Goal: Task Accomplishment & Management: Use online tool/utility

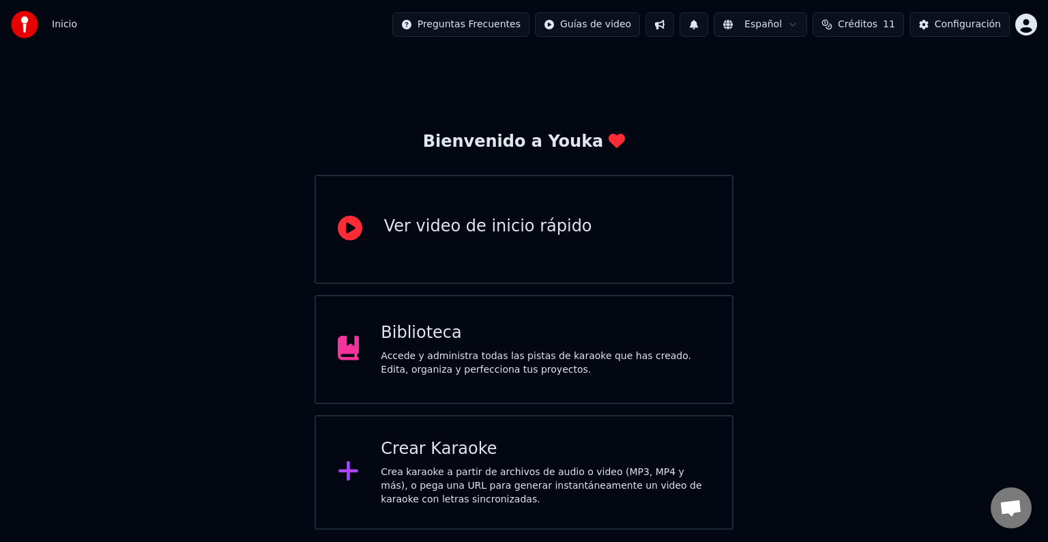
click at [458, 488] on div "Crea karaoke a partir de archivos de audio o video (MP3, MP4 y más), o pega una…" at bounding box center [545, 485] width 329 height 41
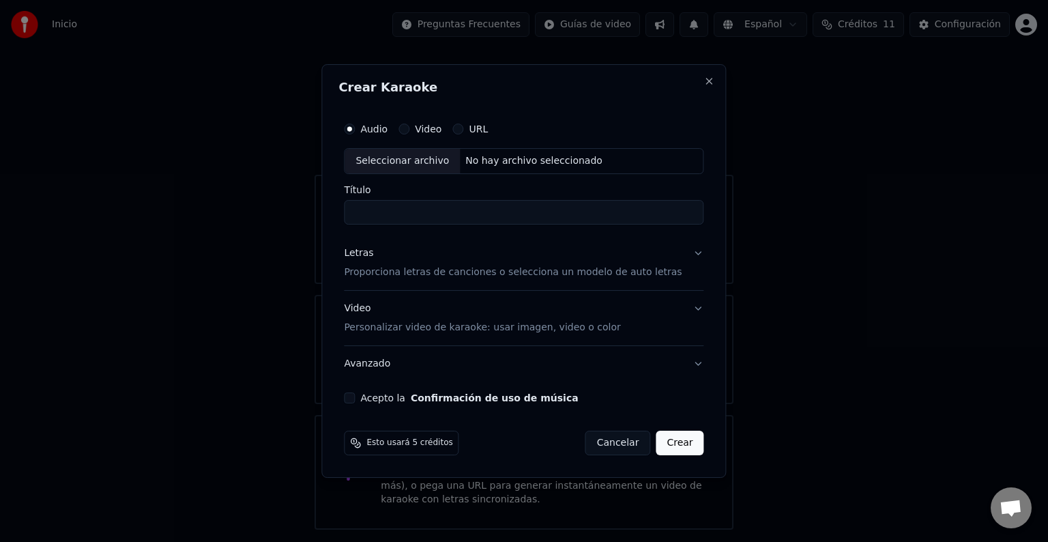
click at [428, 153] on div "Seleccionar archivo" at bounding box center [401, 161] width 115 height 25
click at [559, 104] on div "**********" at bounding box center [523, 270] width 404 height 413
drag, startPoint x: 507, startPoint y: 213, endPoint x: 361, endPoint y: 213, distance: 145.3
click at [361, 213] on input "**********" at bounding box center [523, 212] width 359 height 25
type input "**"
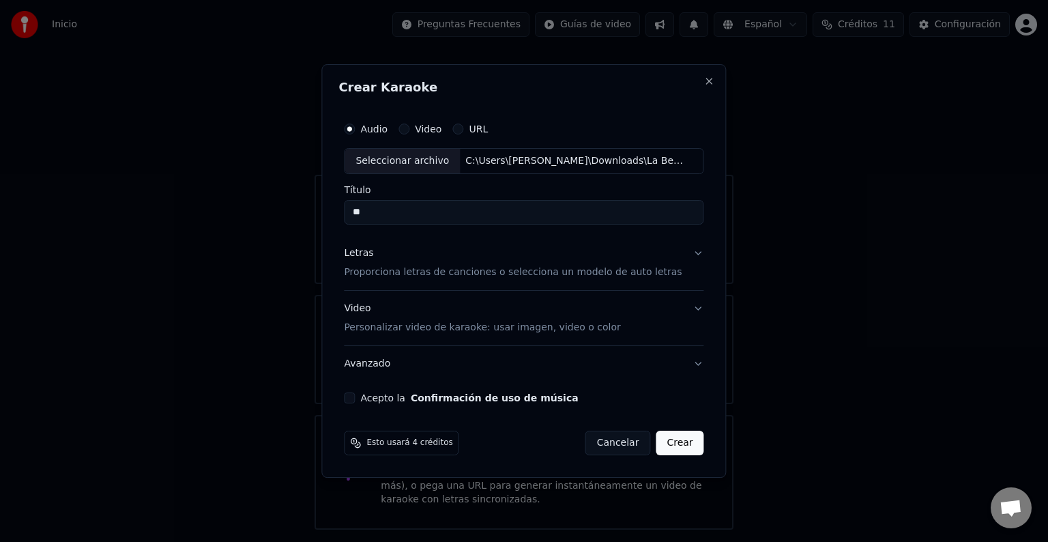
click at [589, 110] on div "Audio Video URL Seleccionar archivo C:\Users\[PERSON_NAME]\Downloads\La Bebe - …" at bounding box center [523, 259] width 370 height 299
click at [595, 261] on div "Letras Proporciona letras de canciones o selecciona un modelo de auto letras" at bounding box center [513, 262] width 338 height 33
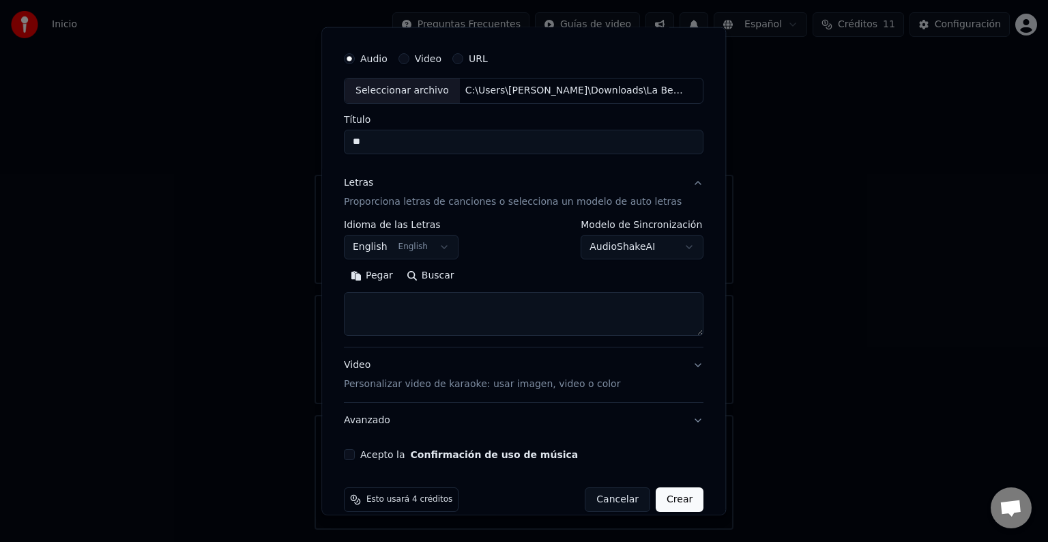
scroll to position [52, 0]
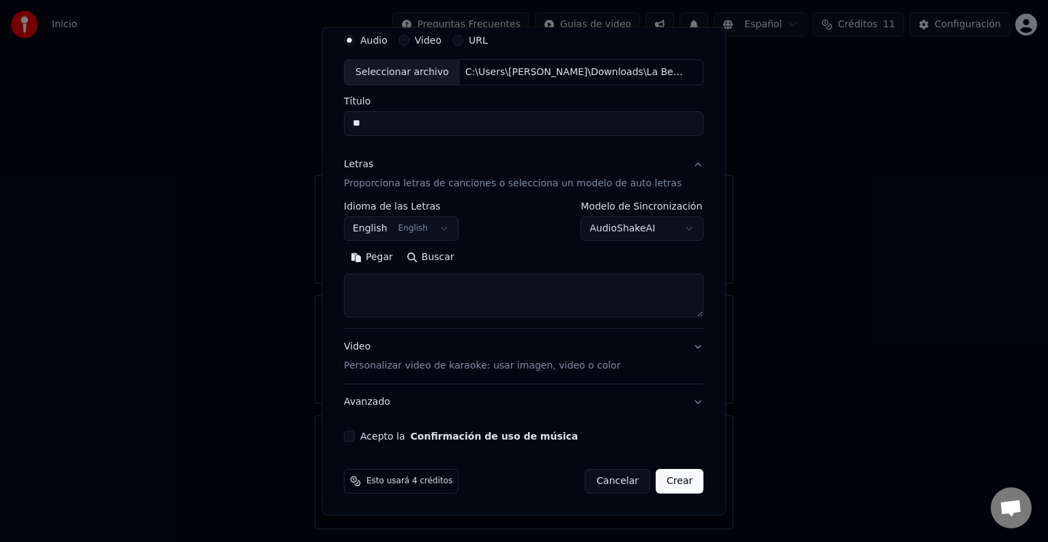
click at [441, 232] on button "English English" at bounding box center [401, 228] width 115 height 25
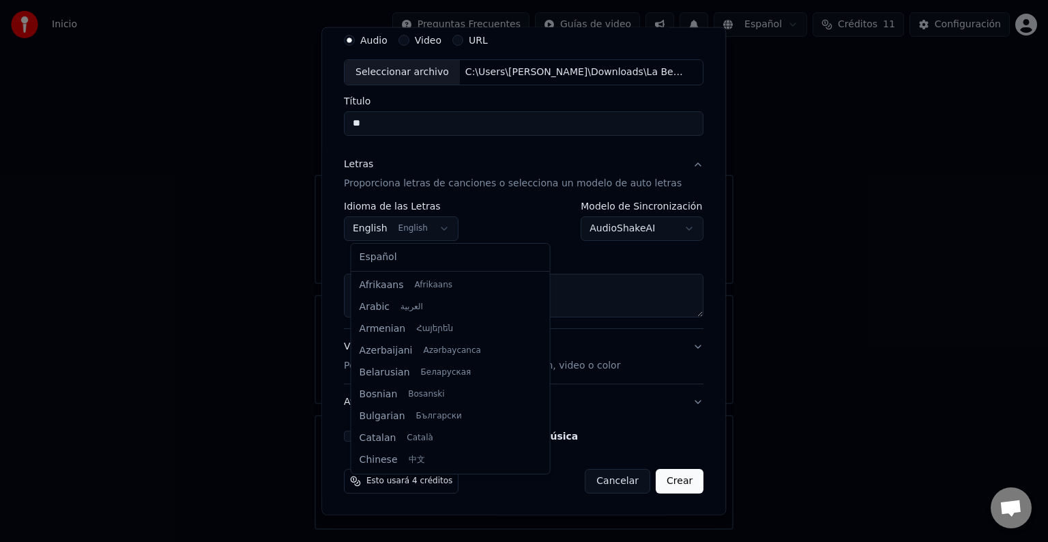
scroll to position [109, 0]
select select "**"
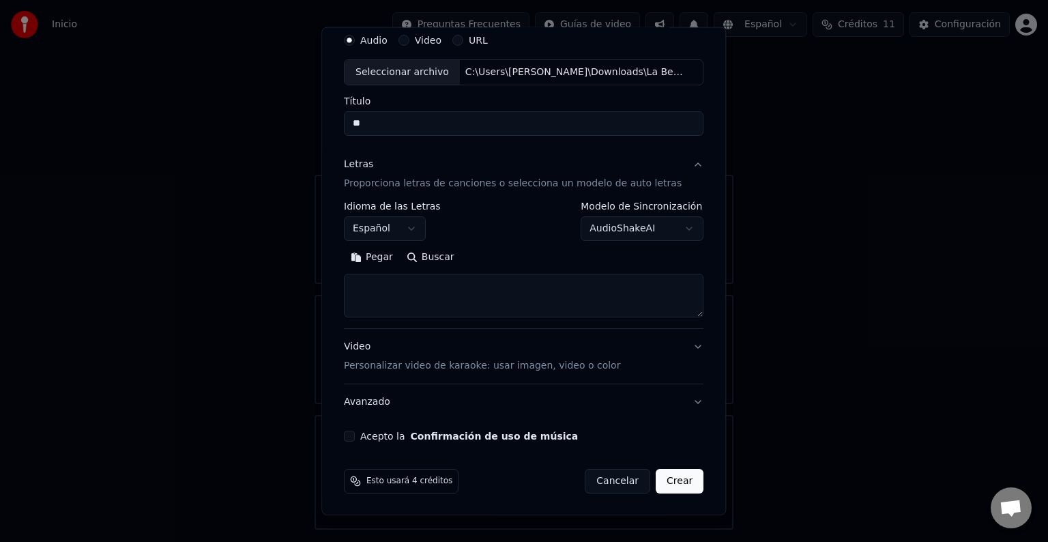
click at [409, 292] on textarea at bounding box center [523, 295] width 359 height 44
paste textarea "**********"
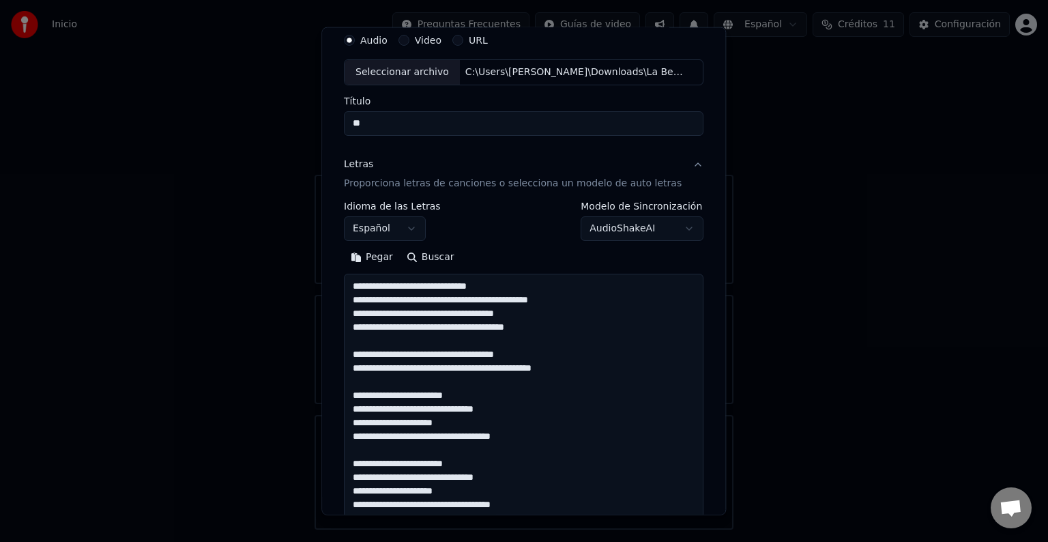
scroll to position [1216, 0]
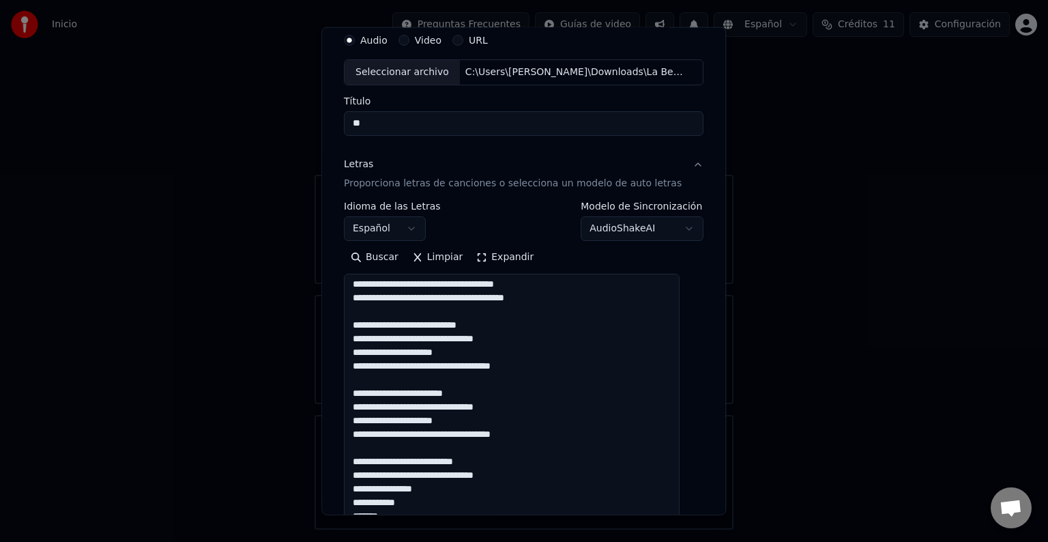
drag, startPoint x: 683, startPoint y: 312, endPoint x: 645, endPoint y: 534, distance: 225.7
click at [650, 529] on body "**********" at bounding box center [524, 264] width 1048 height 529
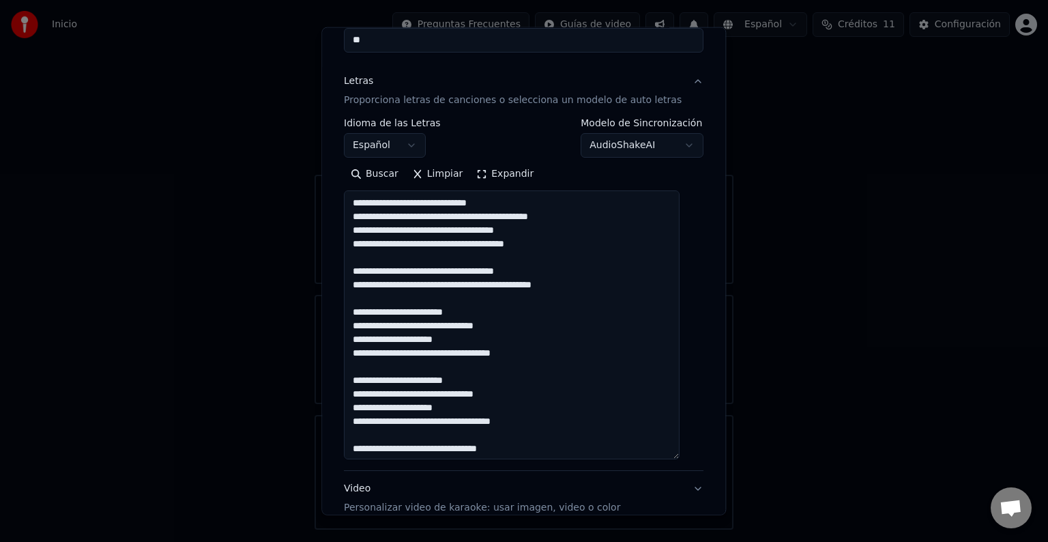
scroll to position [136, 0]
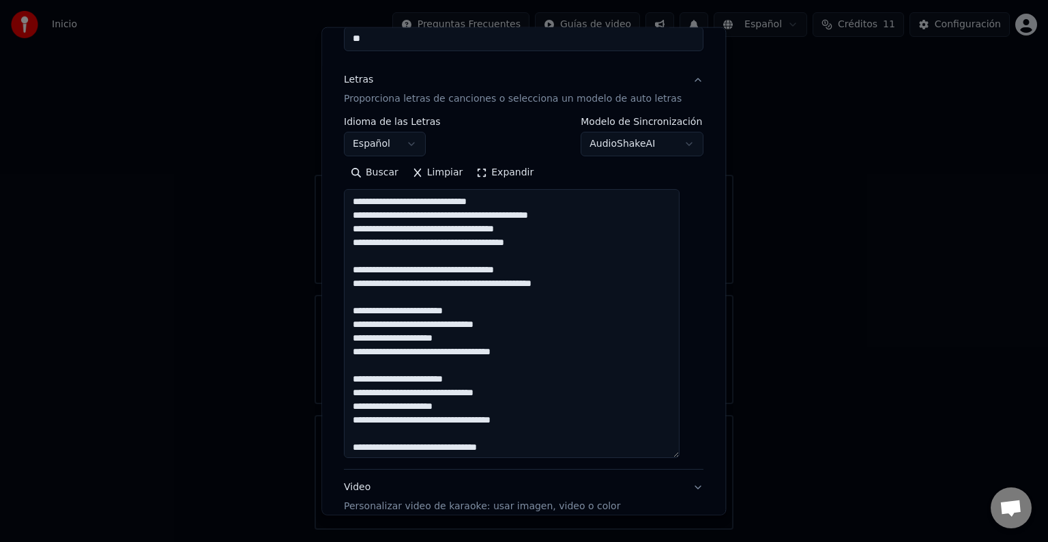
click at [421, 259] on textarea at bounding box center [512, 323] width 336 height 269
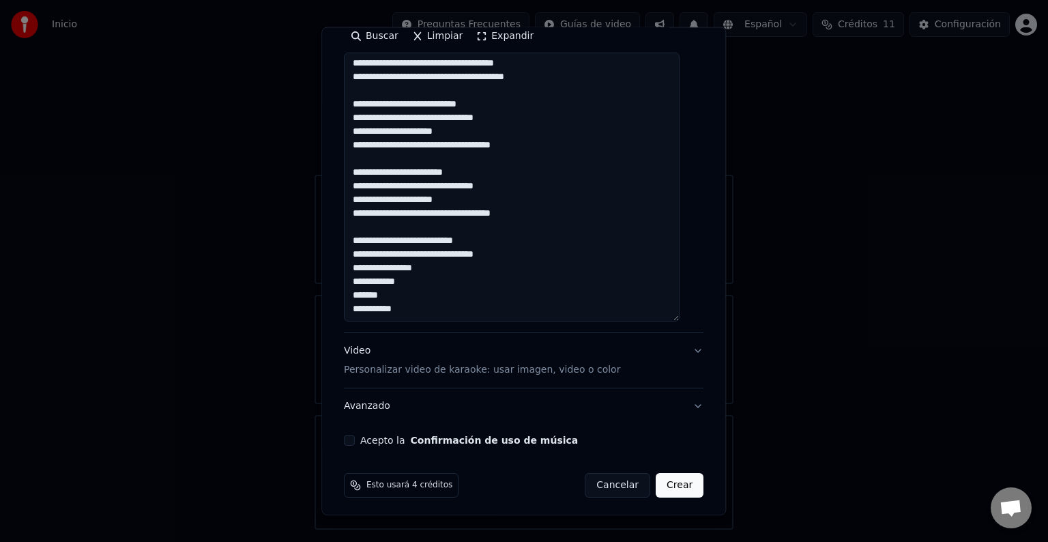
scroll to position [277, 0]
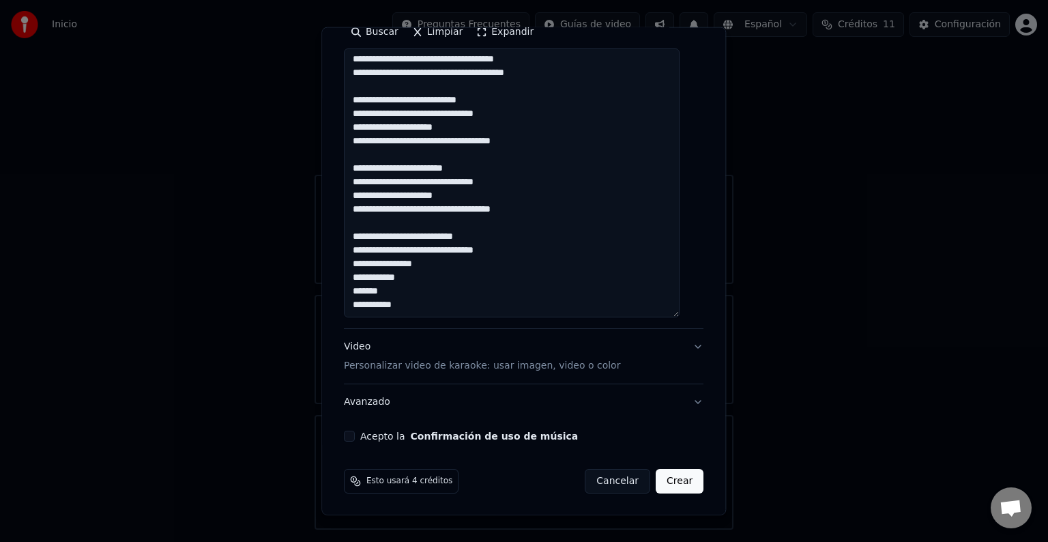
type textarea "**********"
click at [355, 437] on button "Acepto la Confirmación de uso de música" at bounding box center [349, 435] width 11 height 11
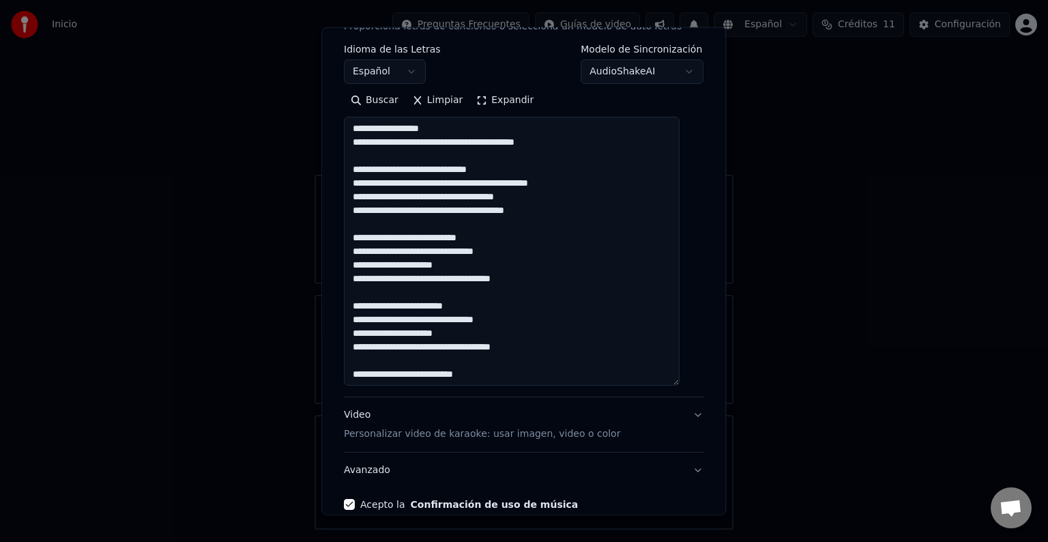
scroll to position [997, 0]
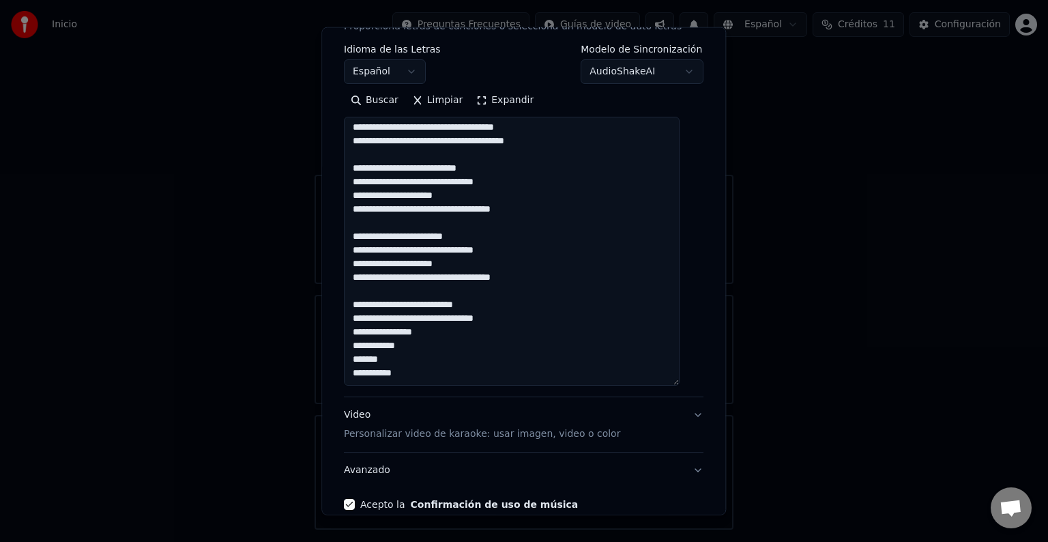
click at [462, 284] on textarea at bounding box center [512, 251] width 336 height 269
click at [464, 363] on textarea at bounding box center [512, 251] width 336 height 269
click at [460, 330] on textarea at bounding box center [512, 251] width 336 height 269
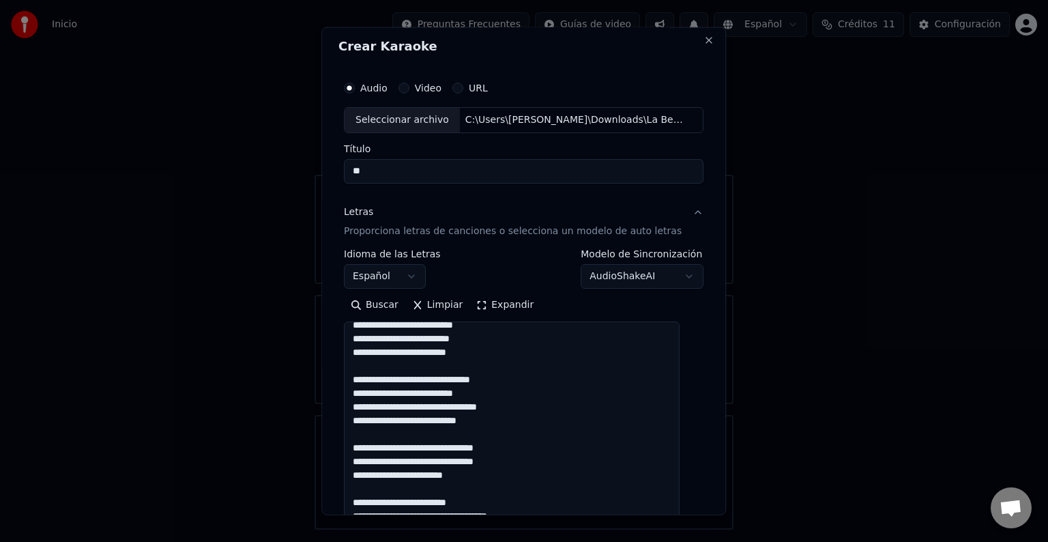
scroll to position [588, 0]
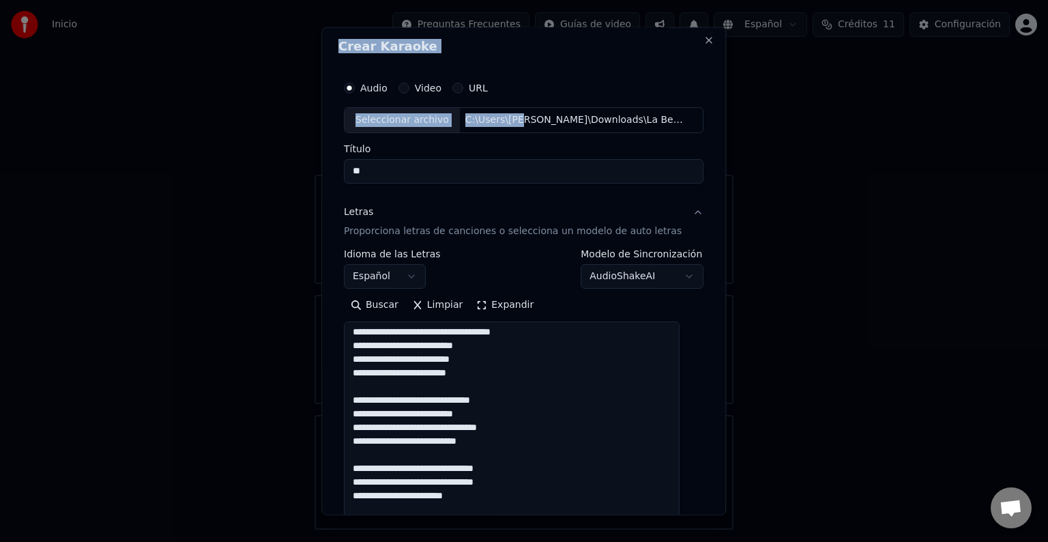
drag, startPoint x: 512, startPoint y: 120, endPoint x: 739, endPoint y: 117, distance: 227.1
click at [739, 117] on body "**********" at bounding box center [524, 264] width 1048 height 529
click at [641, 147] on label "Título" at bounding box center [523, 149] width 359 height 10
click at [641, 159] on input "**" at bounding box center [523, 171] width 359 height 25
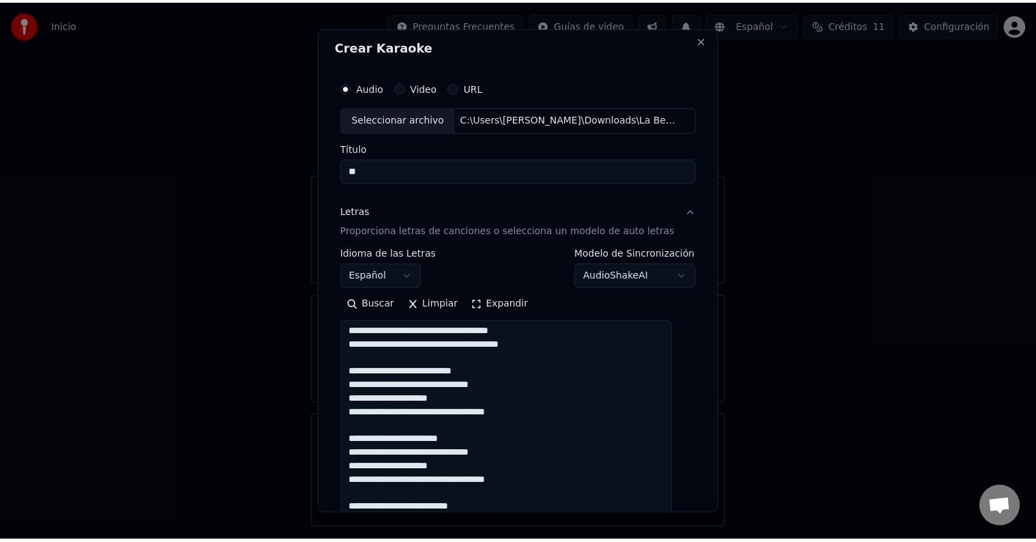
scroll to position [277, 0]
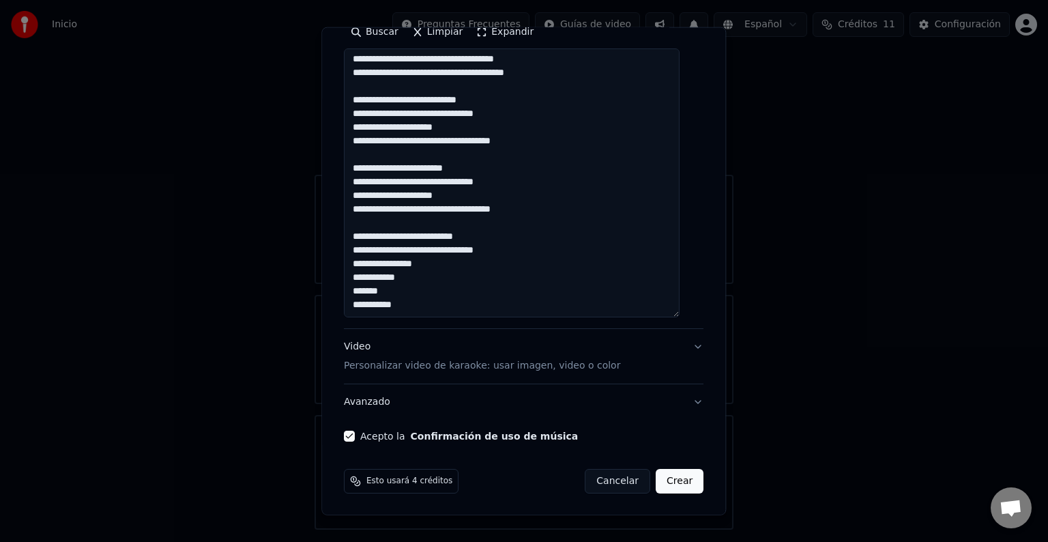
click at [664, 475] on button "Crear" at bounding box center [679, 481] width 48 height 25
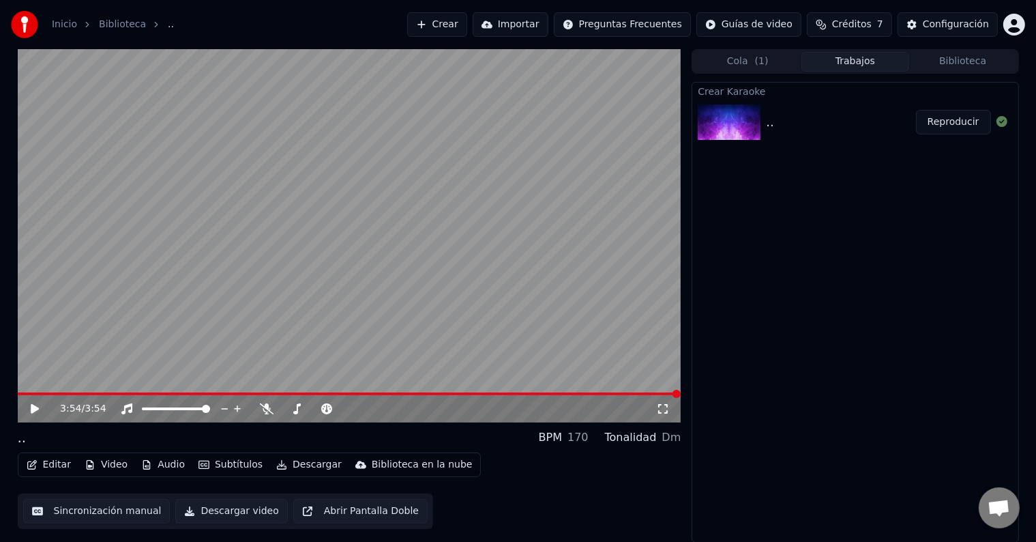
click at [63, 463] on button "Editar" at bounding box center [48, 464] width 55 height 19
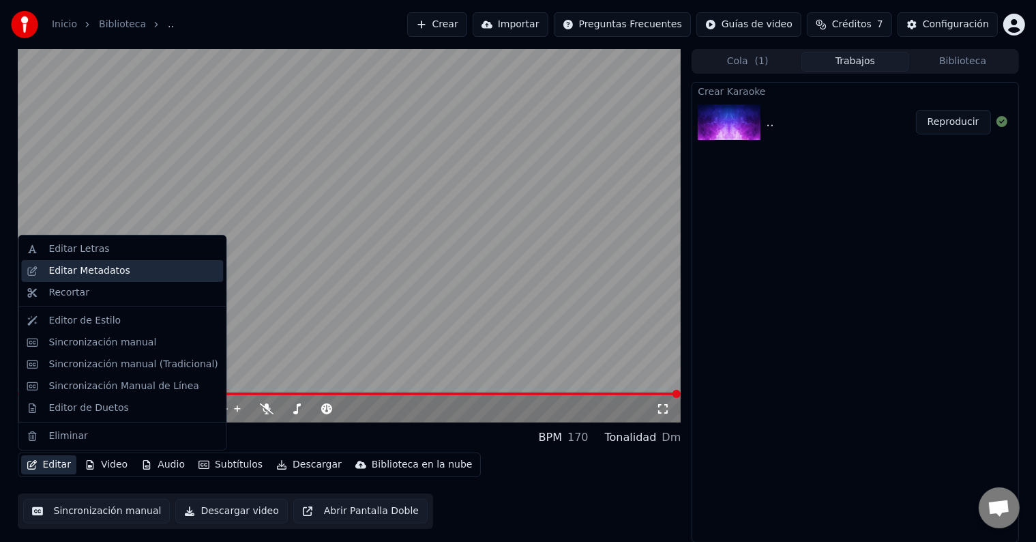
click at [78, 271] on div "Editar Metadatos" at bounding box center [88, 271] width 81 height 14
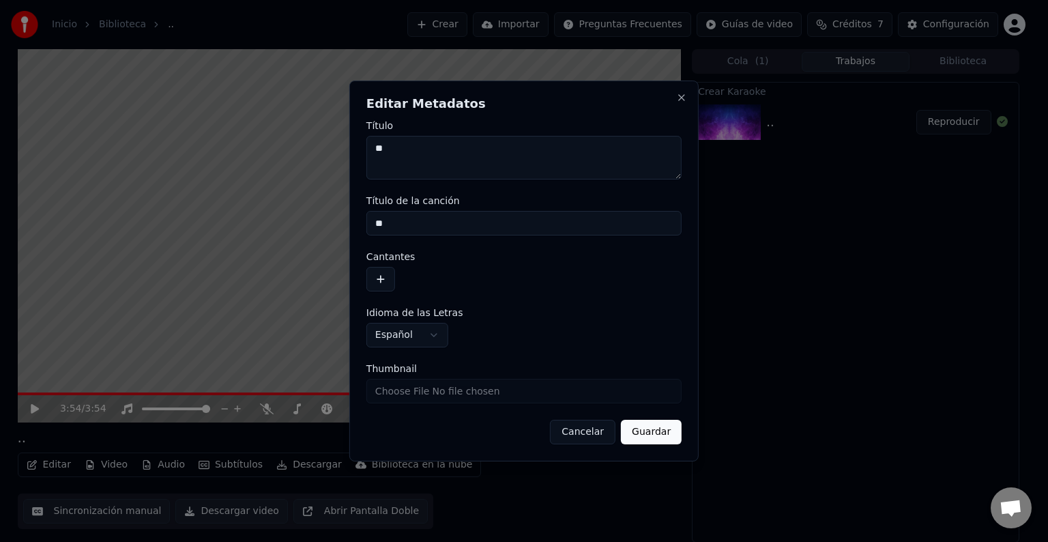
drag, startPoint x: 408, startPoint y: 153, endPoint x: 339, endPoint y: 148, distance: 69.1
click at [339, 148] on body "**********" at bounding box center [518, 271] width 1036 height 542
drag, startPoint x: 343, startPoint y: 220, endPoint x: 313, endPoint y: 219, distance: 30.0
click at [314, 219] on body "**********" at bounding box center [518, 271] width 1036 height 542
click at [633, 422] on button "Guardar" at bounding box center [651, 431] width 61 height 25
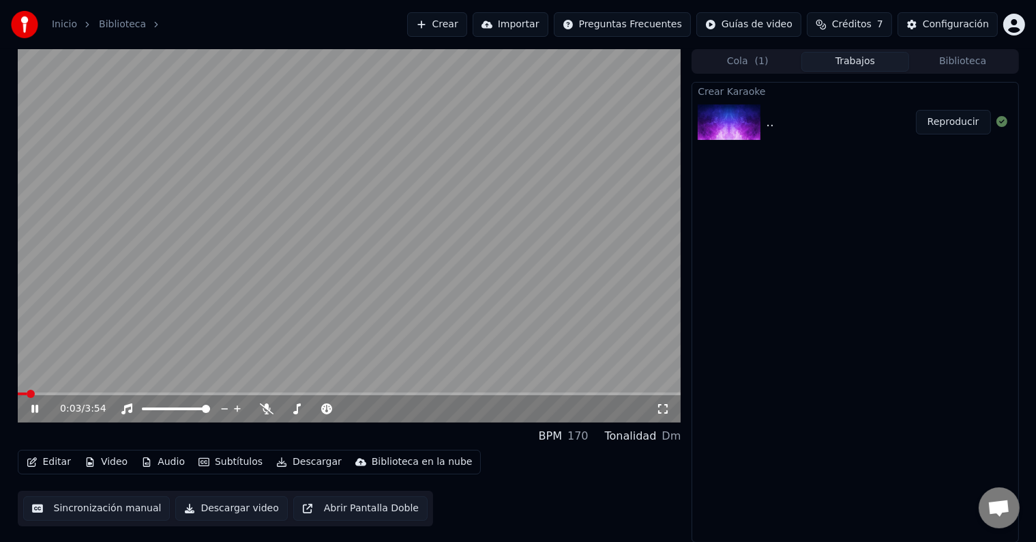
click at [31, 408] on icon at bounding box center [45, 408] width 32 height 11
click at [265, 406] on icon at bounding box center [267, 408] width 14 height 11
click at [21, 442] on div "BPM 170 Tonalidad Dm" at bounding box center [350, 436] width 664 height 16
click at [33, 406] on icon at bounding box center [35, 409] width 8 height 10
drag, startPoint x: 0, startPoint y: 464, endPoint x: 78, endPoint y: 362, distance: 128.0
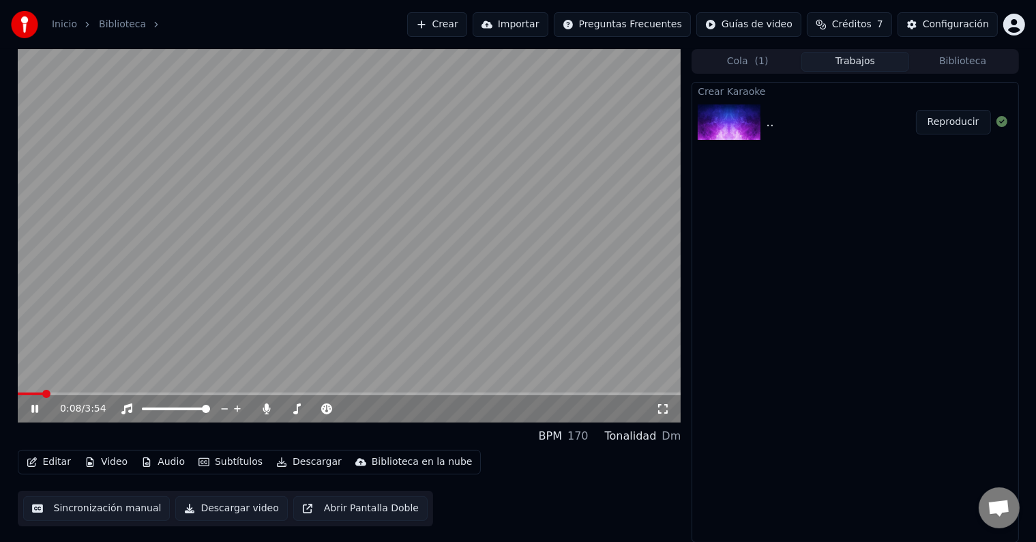
click at [0, 464] on div "0:08 / 3:54 BPM 170 Tonalidad Dm Editar Video Audio Subtítulos Descargar Biblio…" at bounding box center [518, 295] width 1036 height 493
click at [38, 407] on icon at bounding box center [45, 408] width 32 height 11
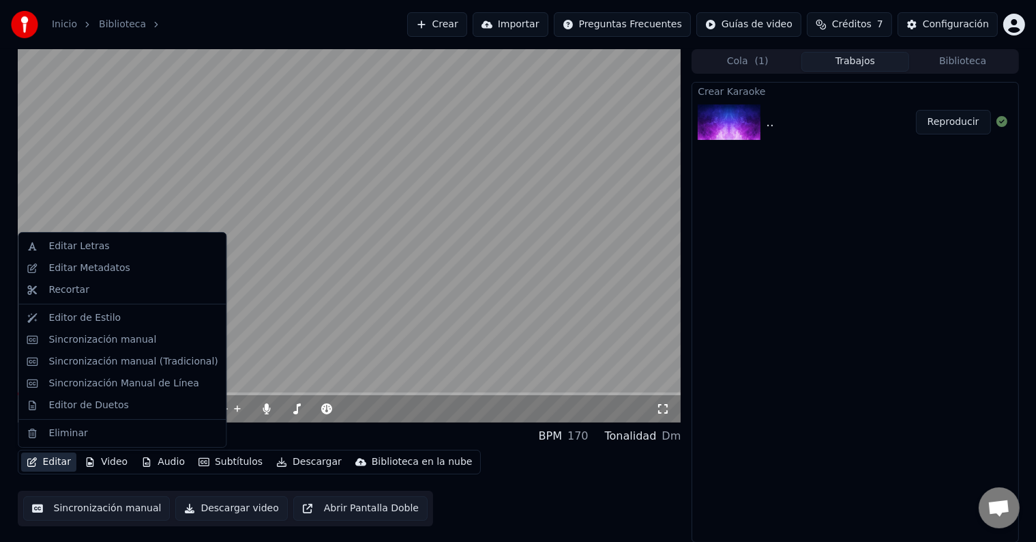
click at [51, 459] on button "Editar" at bounding box center [48, 461] width 55 height 19
click at [95, 340] on div "Sincronización manual" at bounding box center [102, 340] width 108 height 14
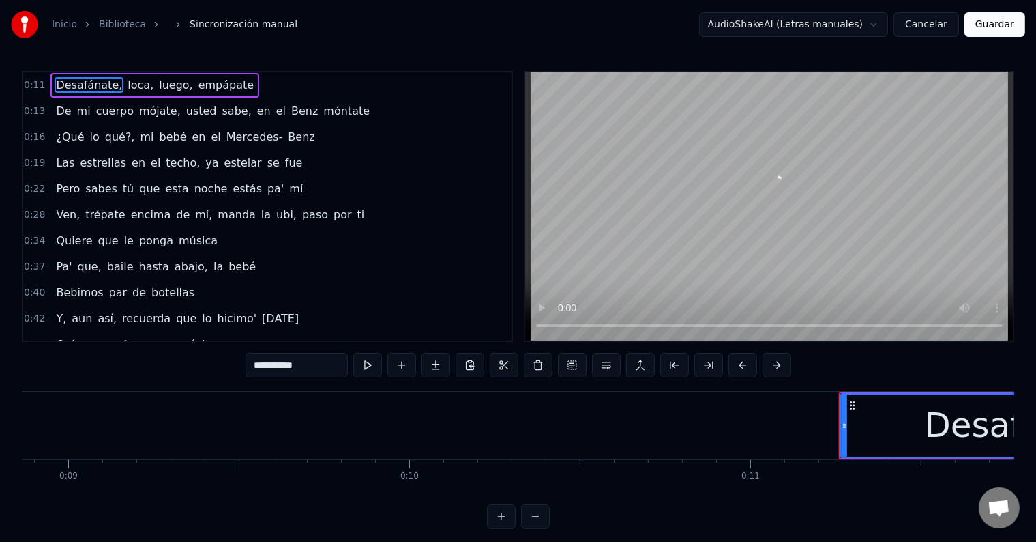
scroll to position [0, 3771]
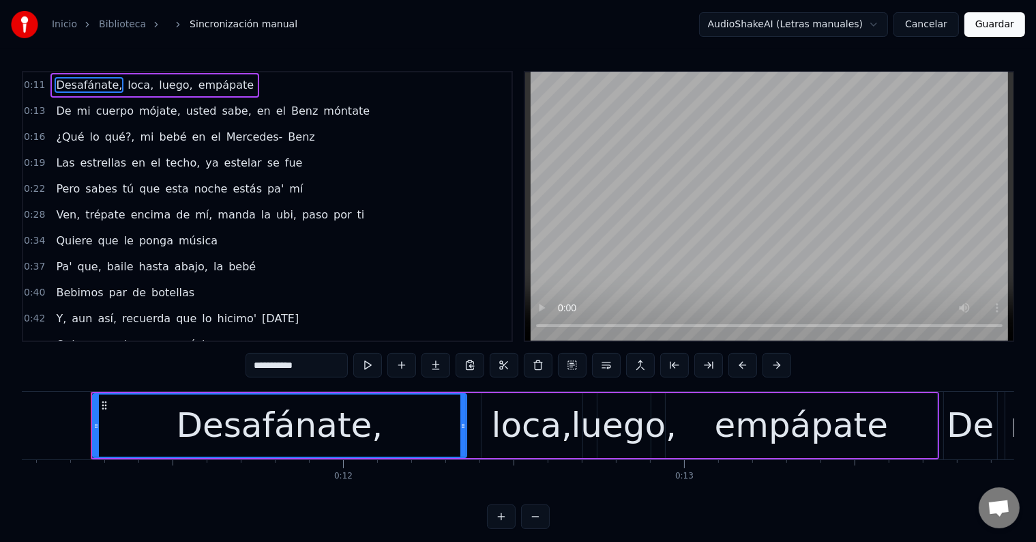
click at [55, 187] on span "Pero" at bounding box center [68, 189] width 27 height 16
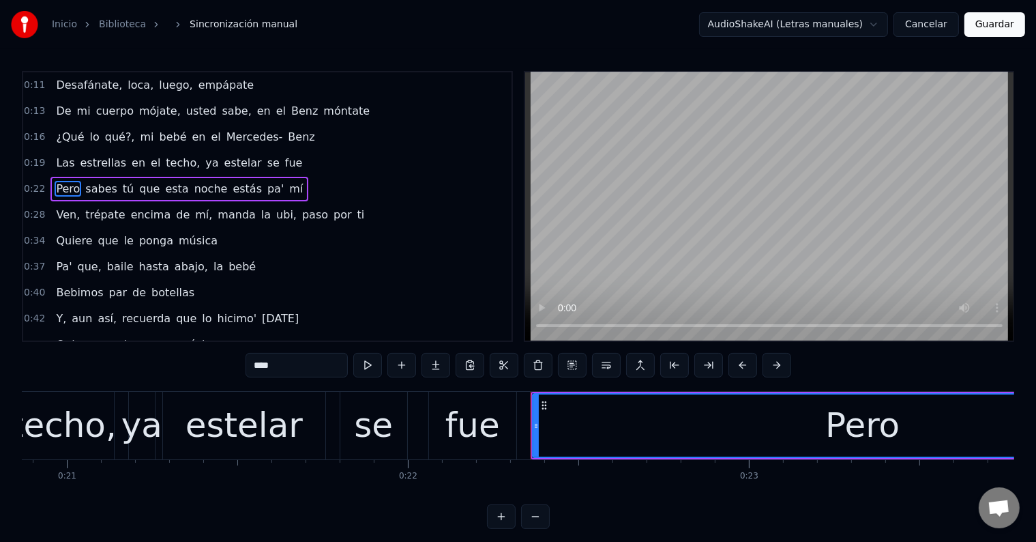
scroll to position [0, 7556]
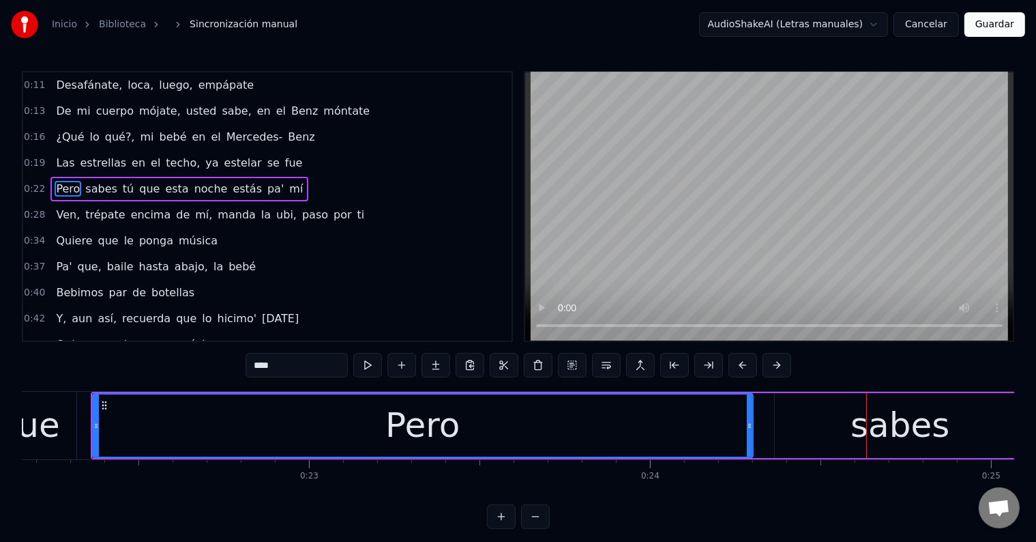
click at [499, 406] on div "Pero" at bounding box center [422, 425] width 659 height 62
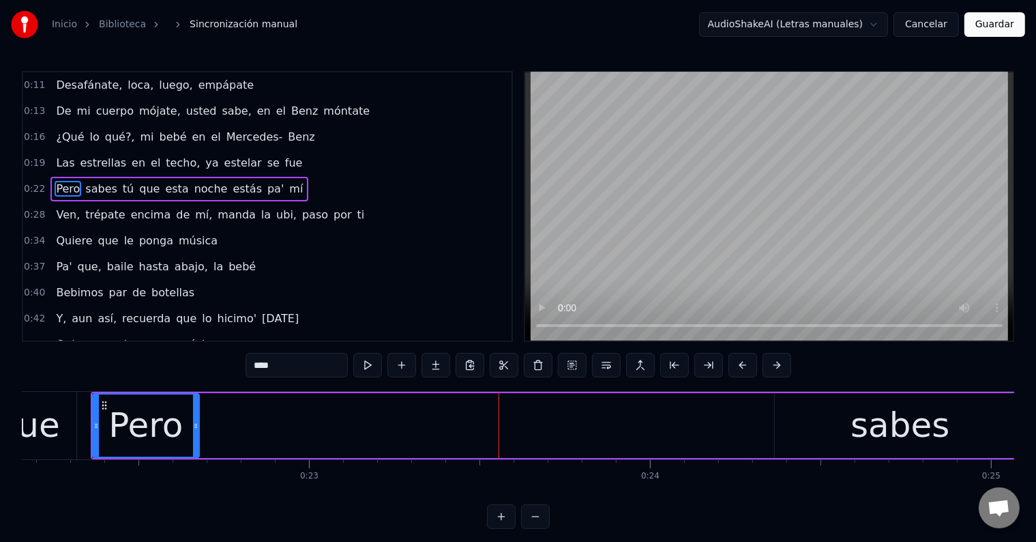
drag, startPoint x: 750, startPoint y: 420, endPoint x: 196, endPoint y: 432, distance: 554.0
click at [196, 432] on div at bounding box center [195, 425] width 5 height 62
click at [171, 426] on div "Pero" at bounding box center [145, 425] width 74 height 51
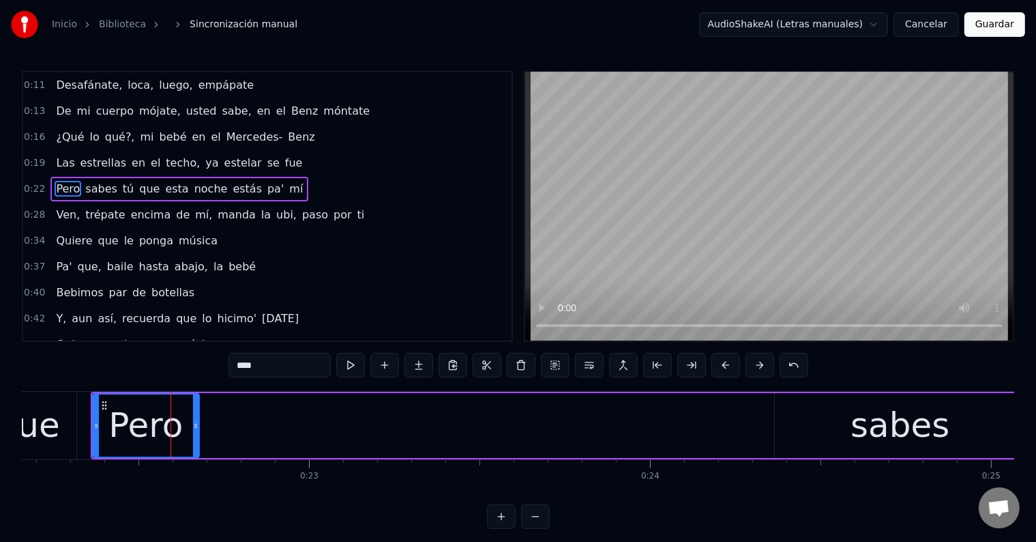
click at [267, 363] on input "****" at bounding box center [279, 365] width 102 height 25
drag, startPoint x: 196, startPoint y: 419, endPoint x: 226, endPoint y: 422, distance: 29.5
click at [226, 422] on icon at bounding box center [224, 425] width 5 height 11
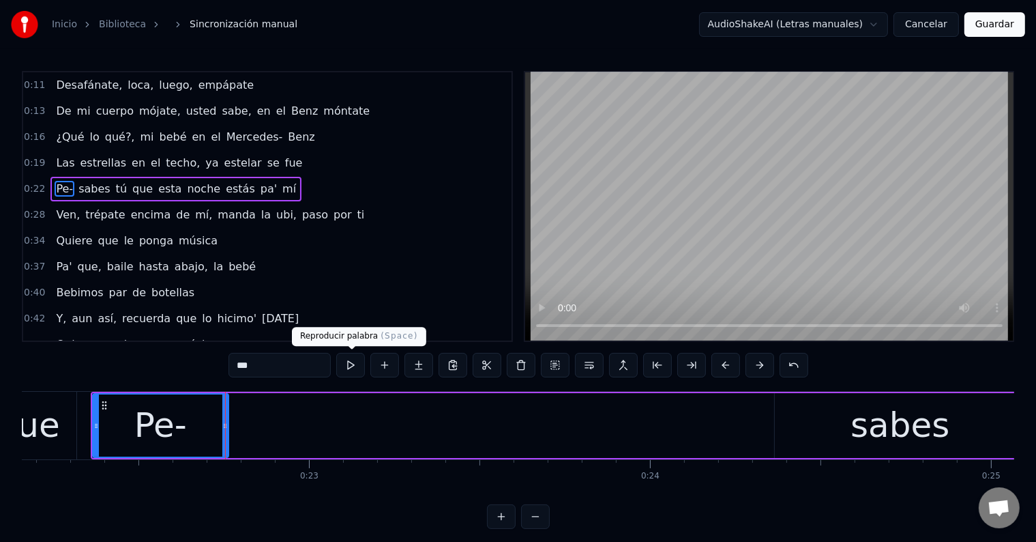
type input "***"
click at [355, 366] on button at bounding box center [350, 365] width 29 height 25
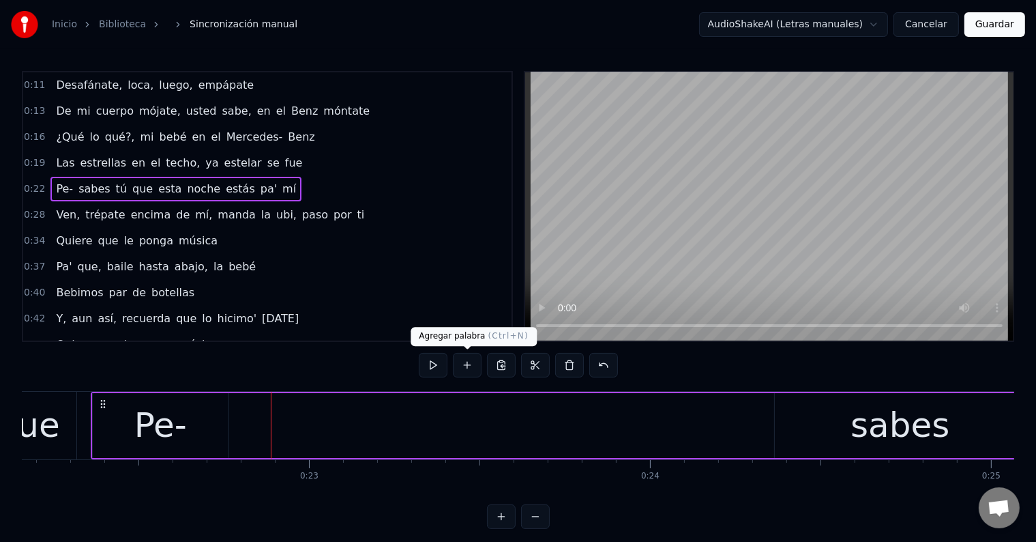
click at [468, 370] on button at bounding box center [467, 365] width 29 height 25
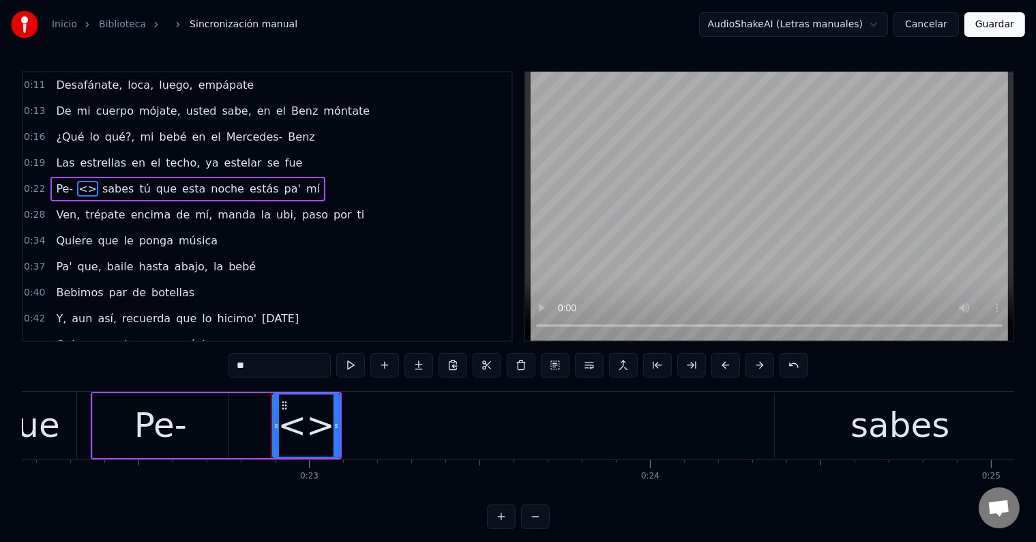
click at [304, 420] on div "<>" at bounding box center [306, 425] width 57 height 51
drag, startPoint x: 280, startPoint y: 370, endPoint x: 166, endPoint y: 367, distance: 113.3
click at [166, 368] on div "0:11 Desafánate, loca, luego, empápate 0:13 De mi cuerpo mójate, usted sabe, en…" at bounding box center [518, 300] width 992 height 458
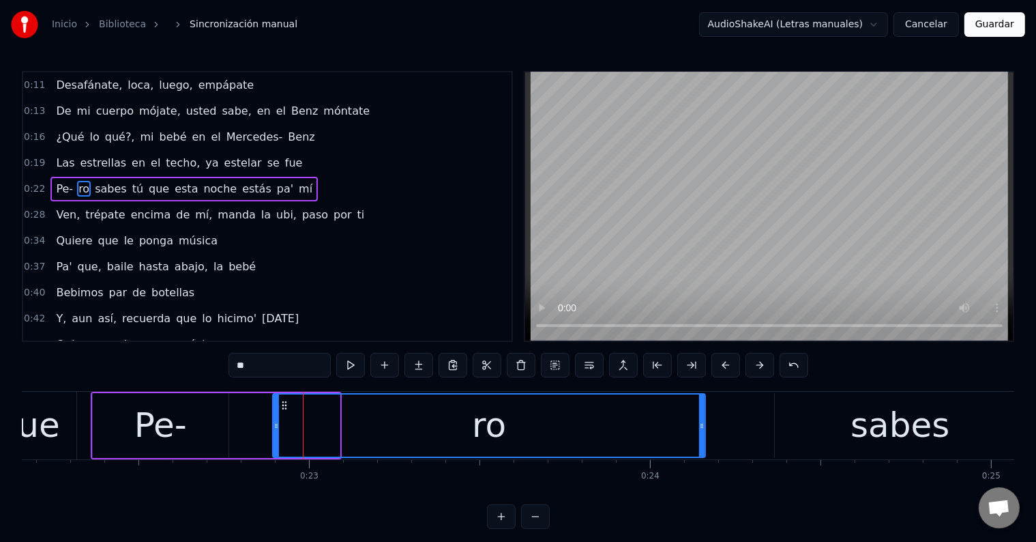
drag, startPoint x: 337, startPoint y: 427, endPoint x: 712, endPoint y: 415, distance: 375.3
click at [705, 415] on div at bounding box center [701, 425] width 5 height 62
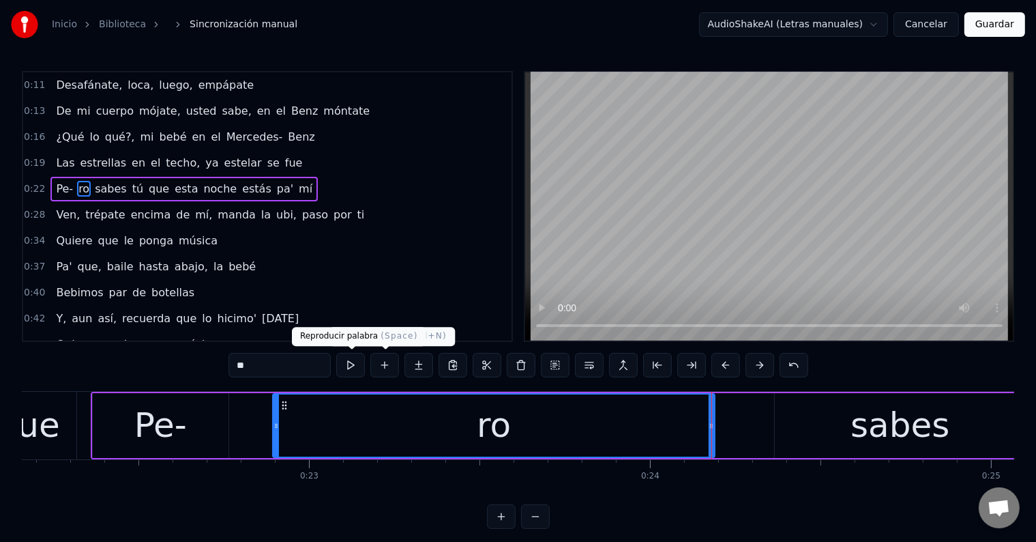
click at [354, 361] on button at bounding box center [350, 365] width 29 height 25
click at [355, 366] on button at bounding box center [350, 365] width 29 height 25
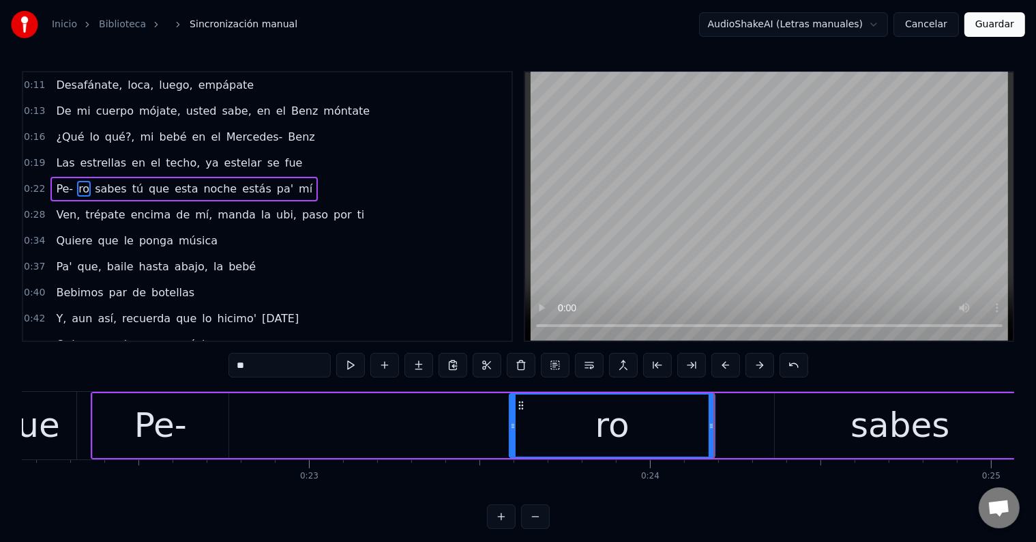
drag, startPoint x: 276, startPoint y: 428, endPoint x: 513, endPoint y: 421, distance: 236.8
click at [513, 421] on icon at bounding box center [512, 425] width 5 height 11
drag, startPoint x: 711, startPoint y: 421, endPoint x: 578, endPoint y: 452, distance: 135.8
click at [752, 421] on icon at bounding box center [750, 425] width 5 height 11
click at [292, 357] on input "**" at bounding box center [279, 365] width 102 height 25
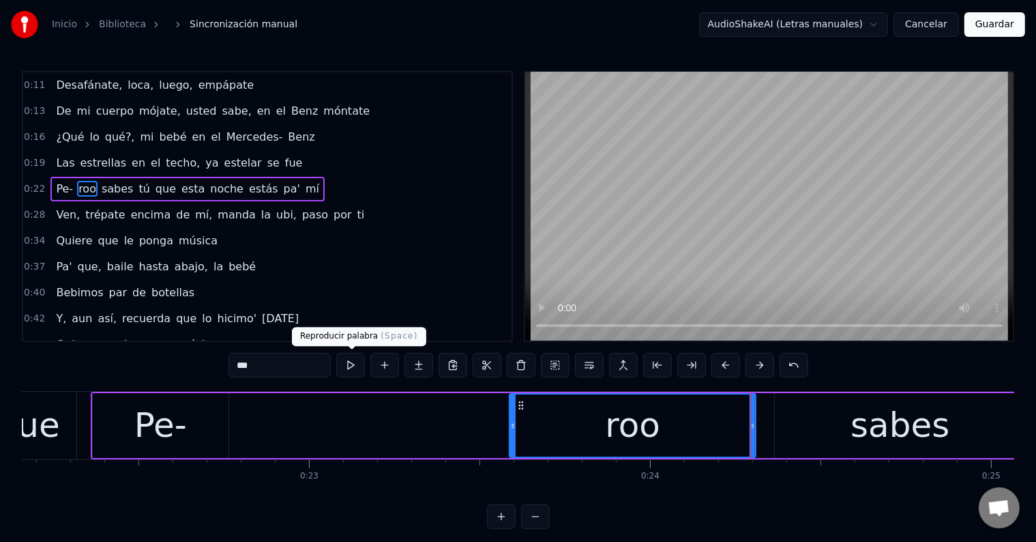
click at [355, 366] on button at bounding box center [350, 365] width 29 height 25
click at [150, 424] on div "Pe-" at bounding box center [160, 425] width 53 height 51
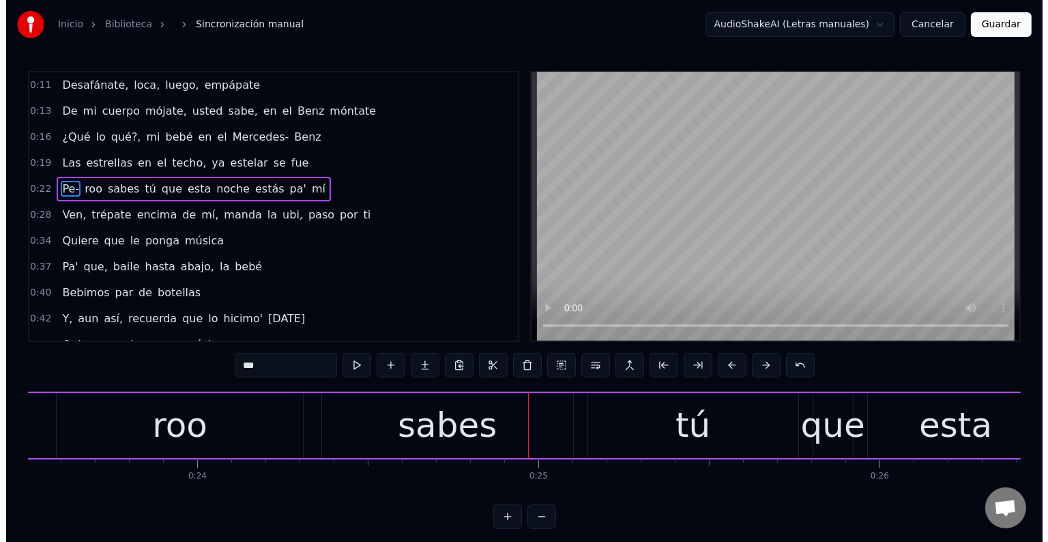
scroll to position [0, 8015]
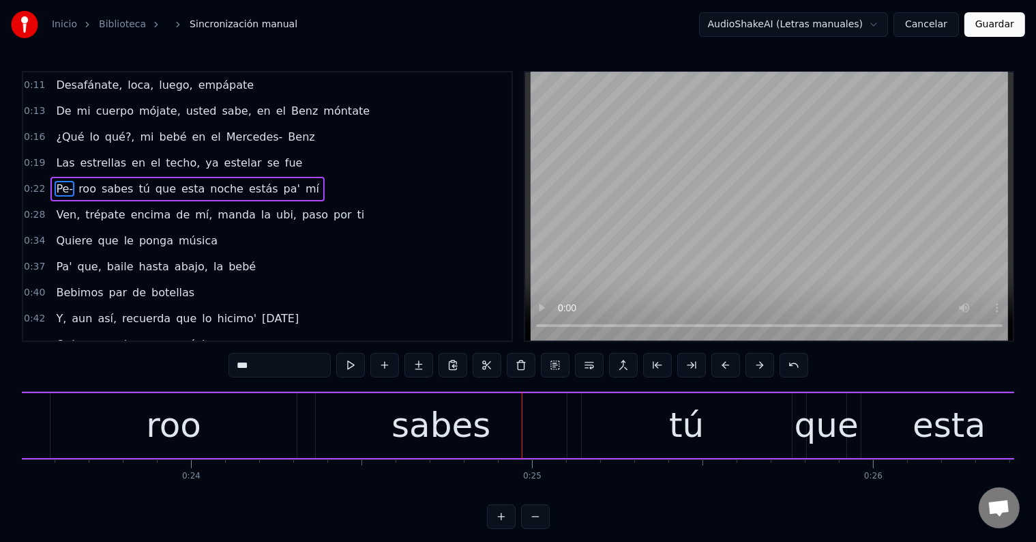
click at [437, 419] on div "sabes" at bounding box center [440, 425] width 99 height 51
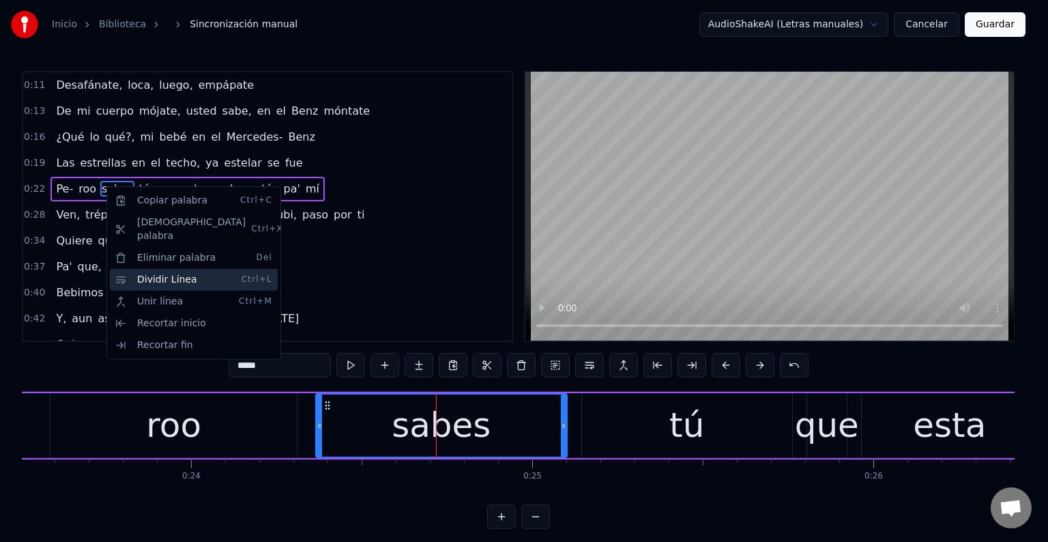
click at [172, 269] on div "Dividir Línea Ctrl+L" at bounding box center [194, 280] width 168 height 22
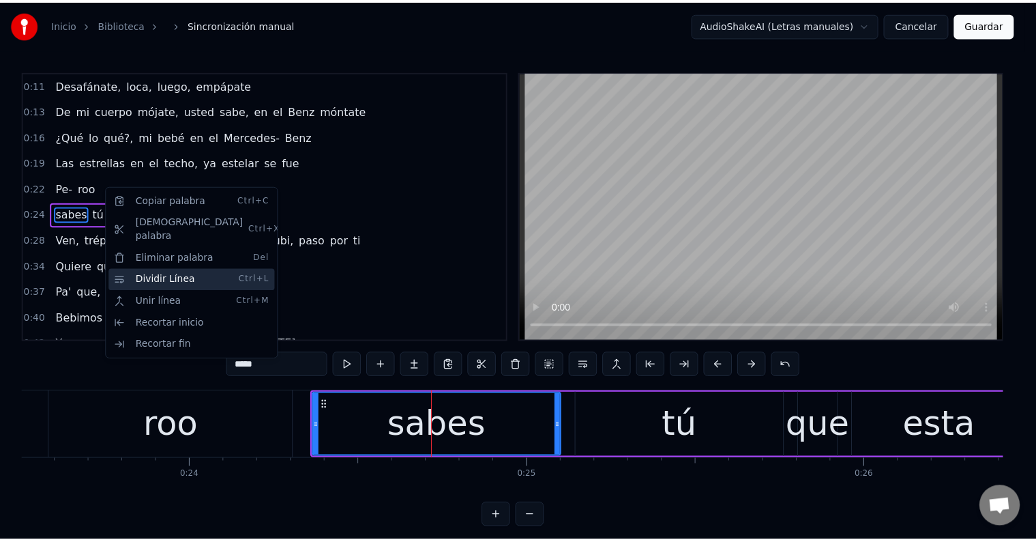
scroll to position [3, 0]
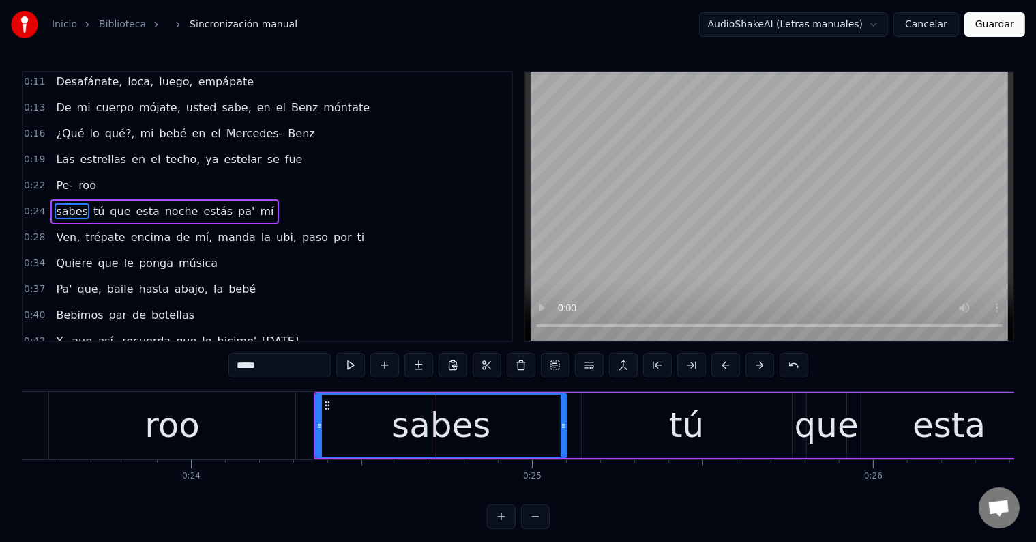
click at [77, 181] on span "roo" at bounding box center [87, 185] width 20 height 16
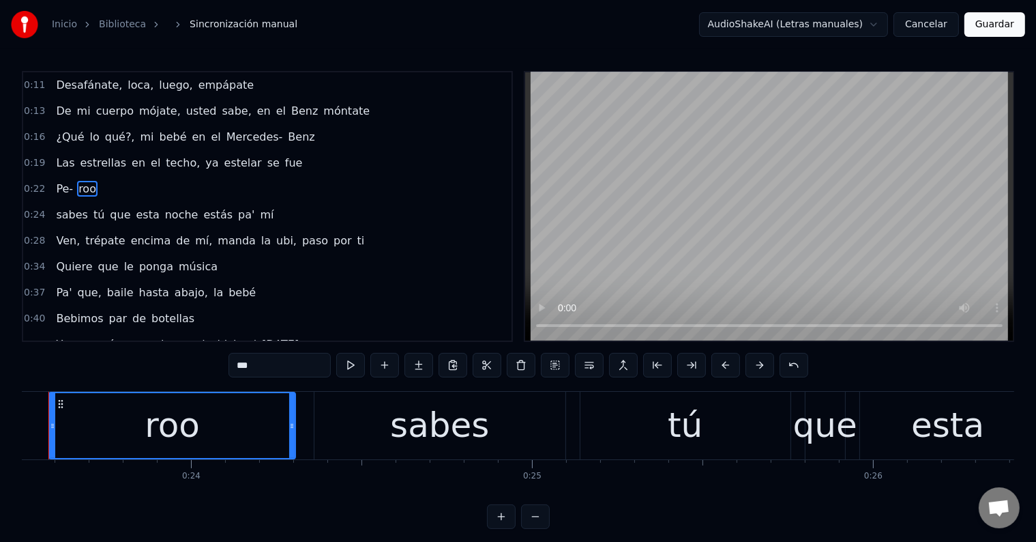
scroll to position [0, 7974]
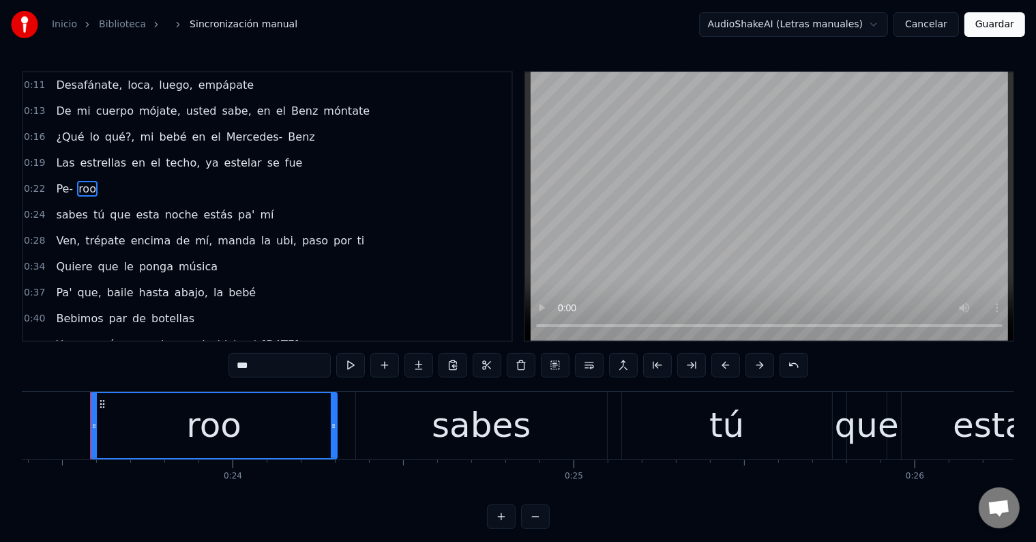
click at [238, 365] on input "***" at bounding box center [279, 365] width 102 height 25
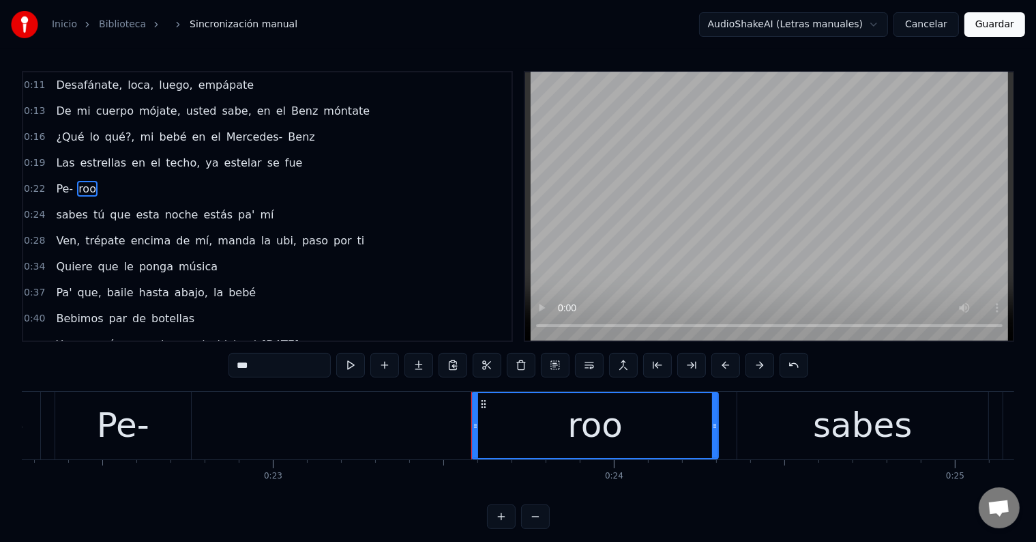
scroll to position [0, 7567]
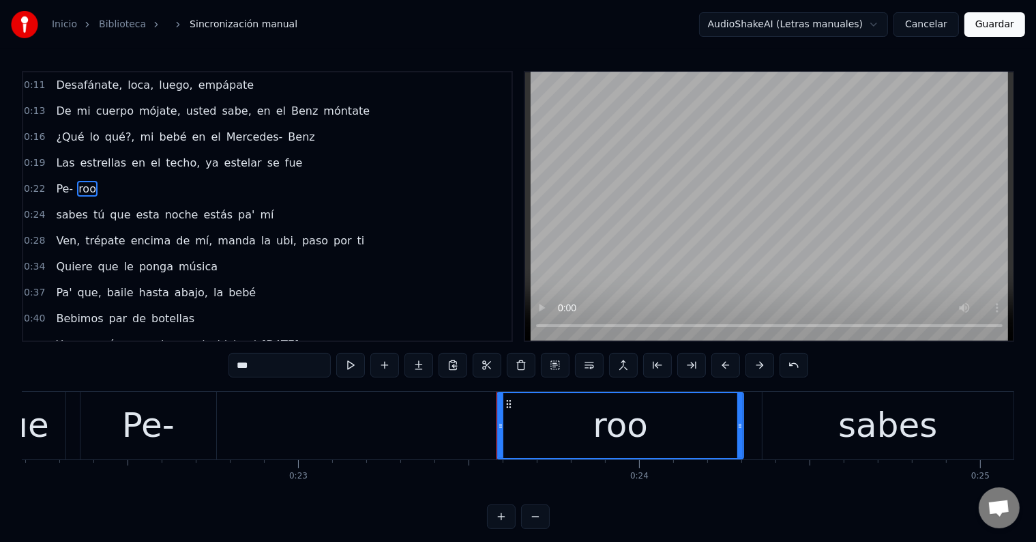
click at [158, 434] on div "Pe-" at bounding box center [148, 425] width 53 height 51
type input "***"
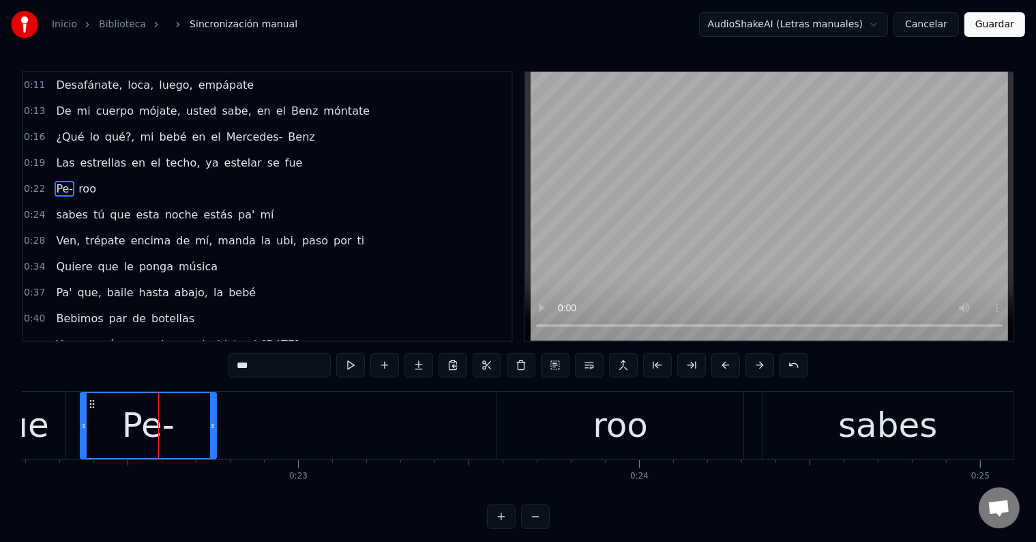
click at [250, 168] on div "Las estrellas en el techo, ya estelar se fue" at bounding box center [178, 163] width 257 height 25
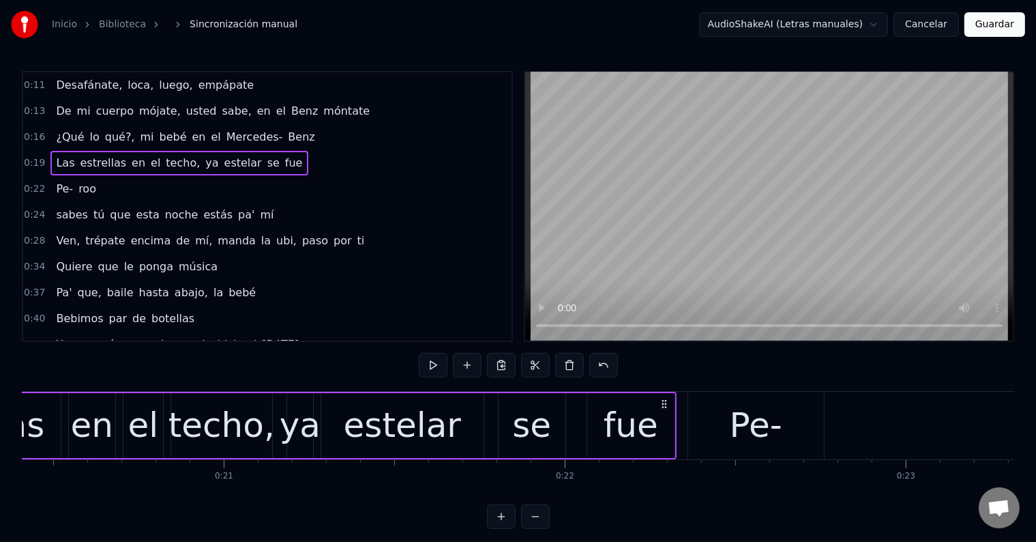
click at [284, 164] on span "fue" at bounding box center [294, 163] width 20 height 16
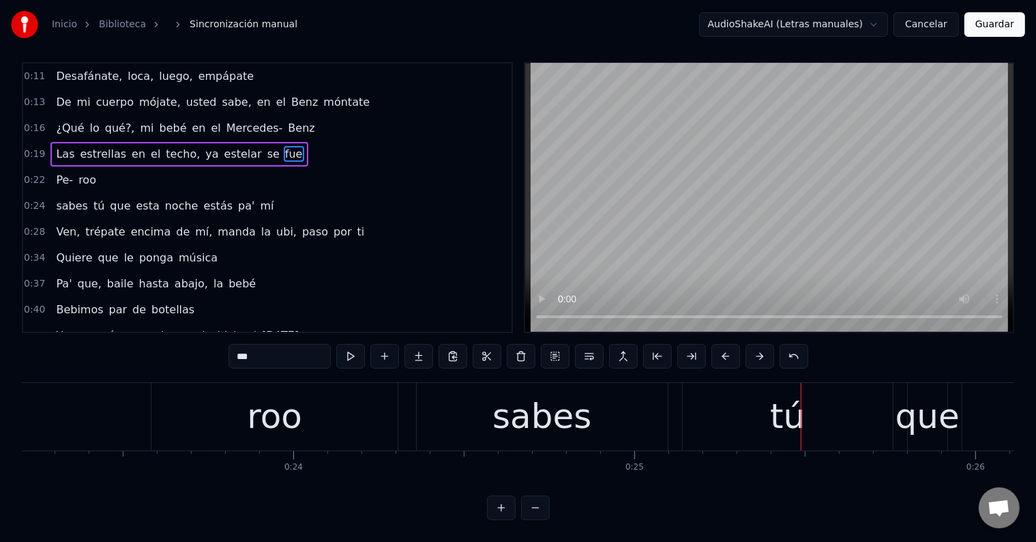
scroll to position [0, 7914]
click at [346, 417] on div "roo" at bounding box center [274, 417] width 246 height 68
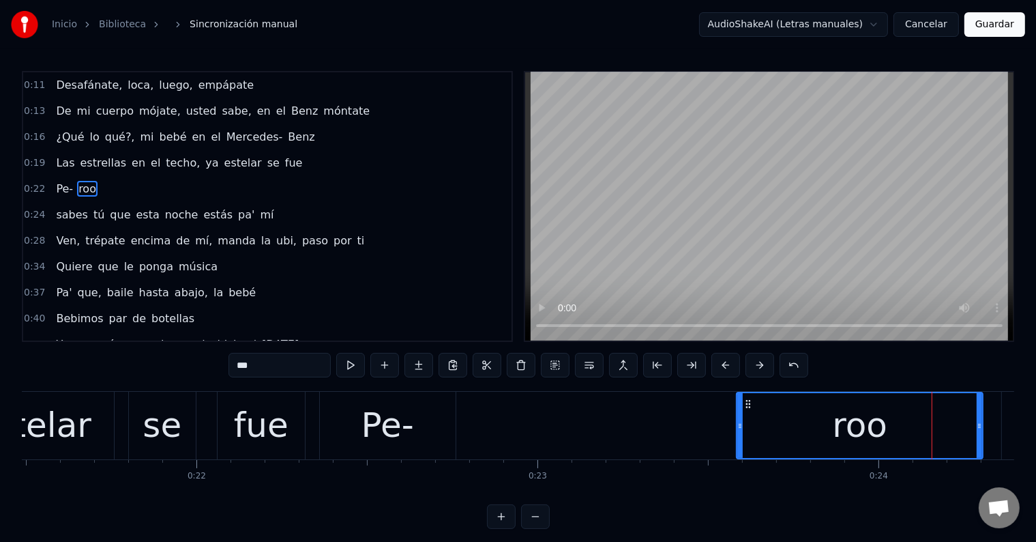
scroll to position [0, 7327]
click at [281, 422] on div "fue" at bounding box center [262, 425] width 55 height 51
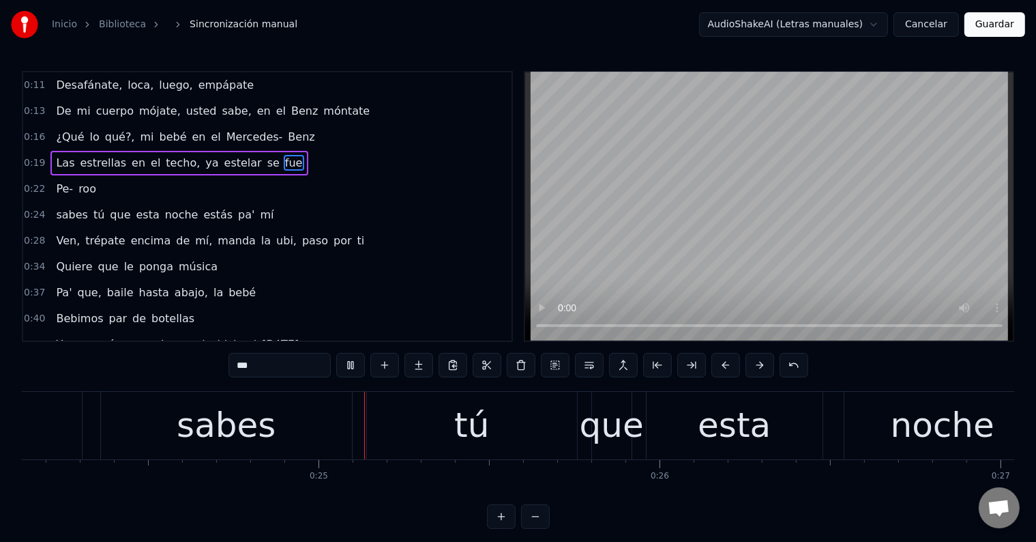
scroll to position [0, 8230]
click at [611, 437] on div "que" at bounding box center [611, 425] width 64 height 51
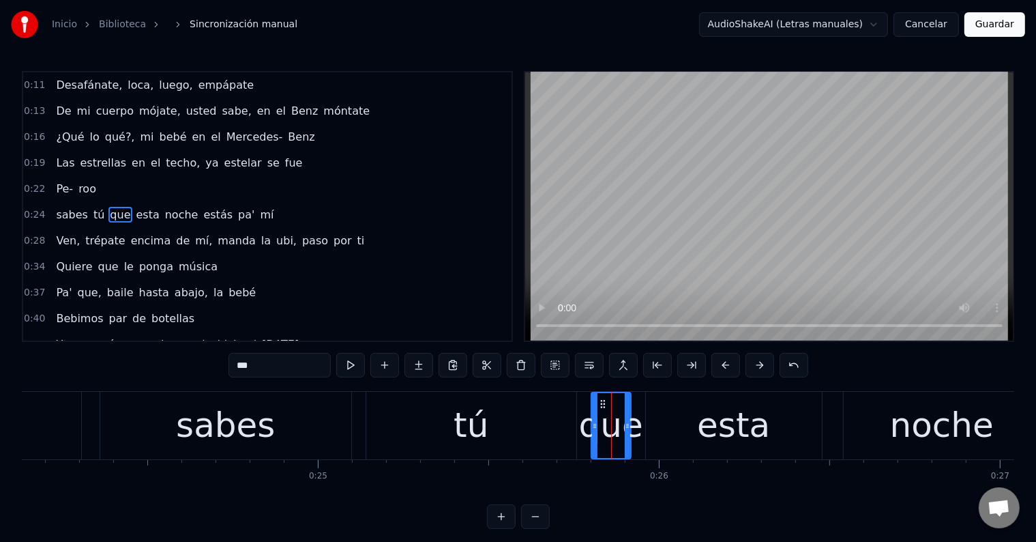
scroll to position [3, 0]
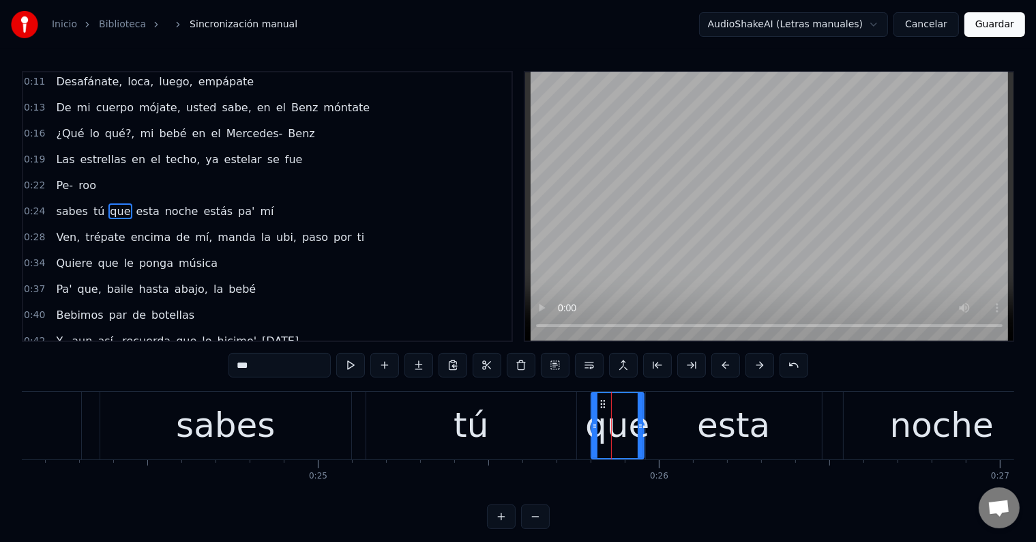
drag, startPoint x: 626, startPoint y: 424, endPoint x: 639, endPoint y: 424, distance: 13.0
click at [639, 424] on icon at bounding box center [640, 425] width 5 height 11
drag, startPoint x: 594, startPoint y: 424, endPoint x: 583, endPoint y: 424, distance: 10.9
click at [583, 424] on icon at bounding box center [584, 425] width 5 height 11
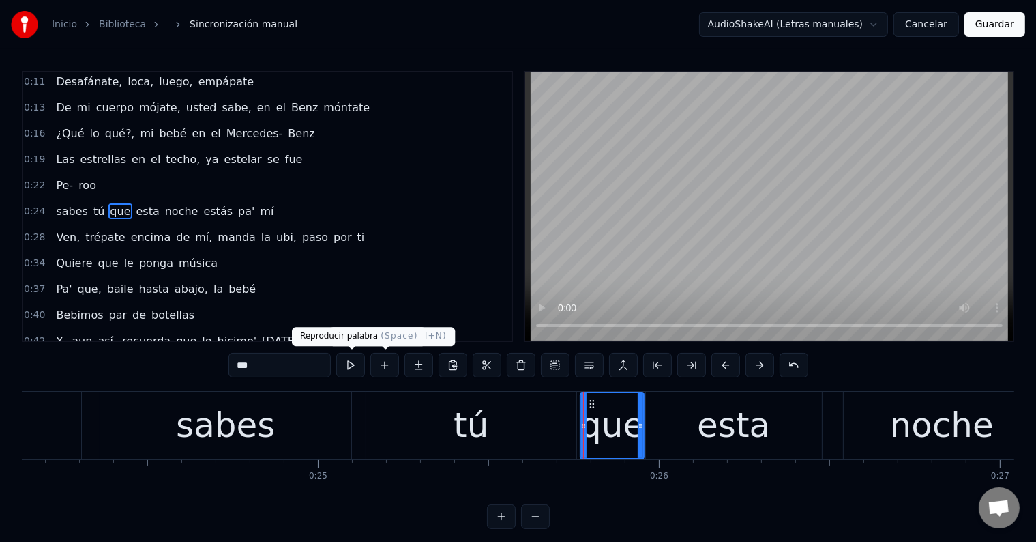
click at [357, 368] on button at bounding box center [350, 365] width 29 height 25
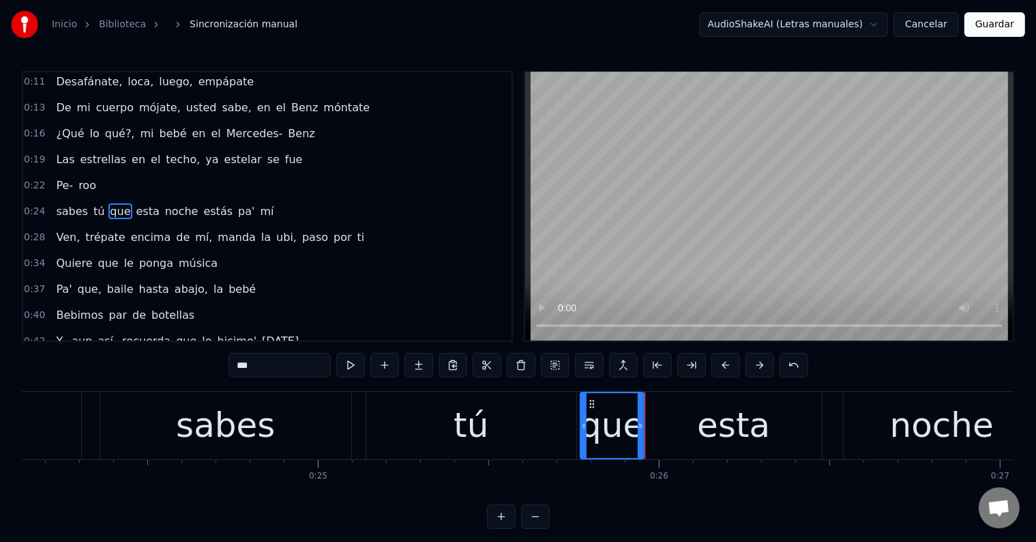
click at [357, 368] on button at bounding box center [350, 365] width 29 height 25
click at [251, 423] on div "sabes" at bounding box center [225, 425] width 99 height 51
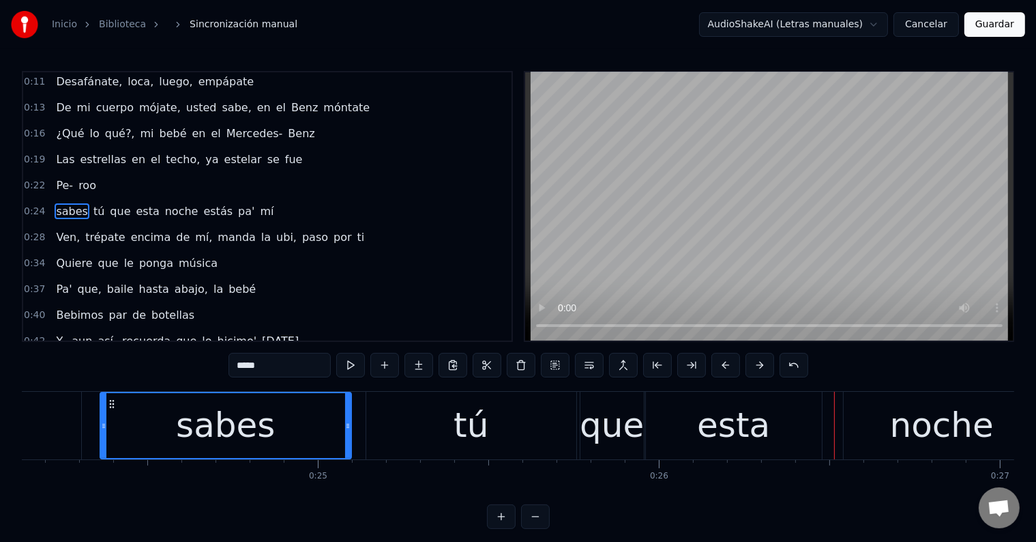
click at [539, 436] on div "tú" at bounding box center [471, 425] width 210 height 68
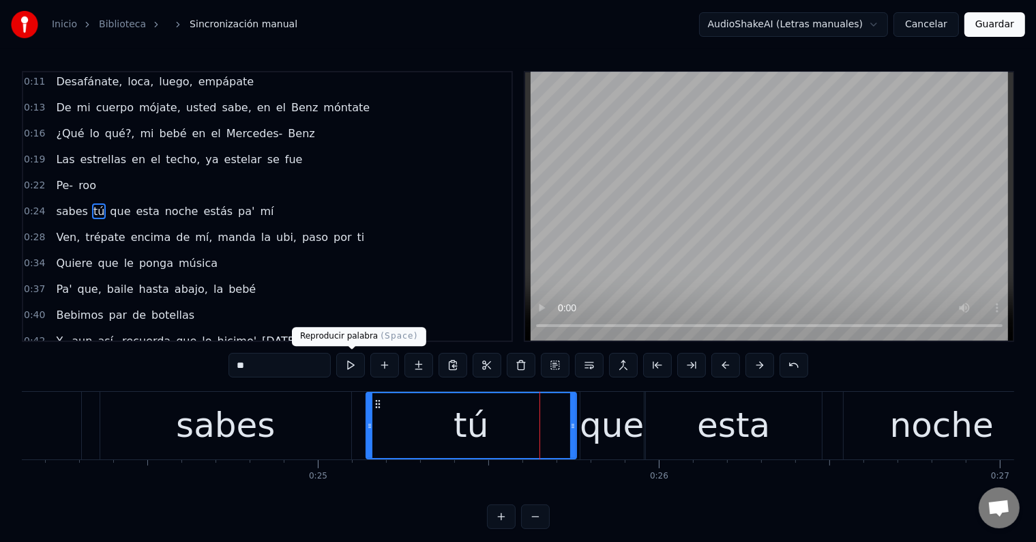
click at [355, 364] on button at bounding box center [350, 365] width 29 height 25
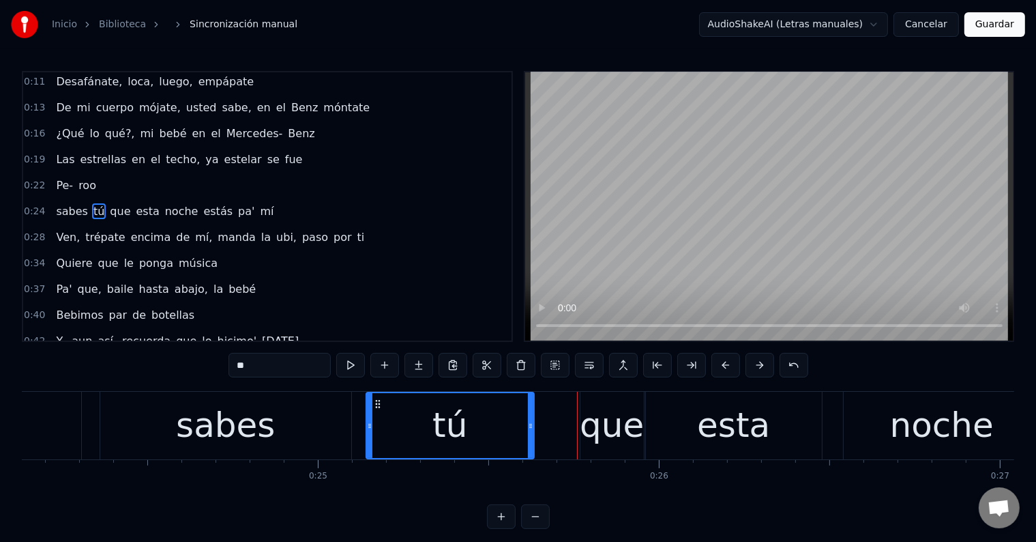
drag, startPoint x: 571, startPoint y: 422, endPoint x: 529, endPoint y: 424, distance: 42.3
click at [529, 424] on icon at bounding box center [530, 425] width 5 height 11
click at [600, 430] on div "que" at bounding box center [612, 425] width 64 height 51
type input "***"
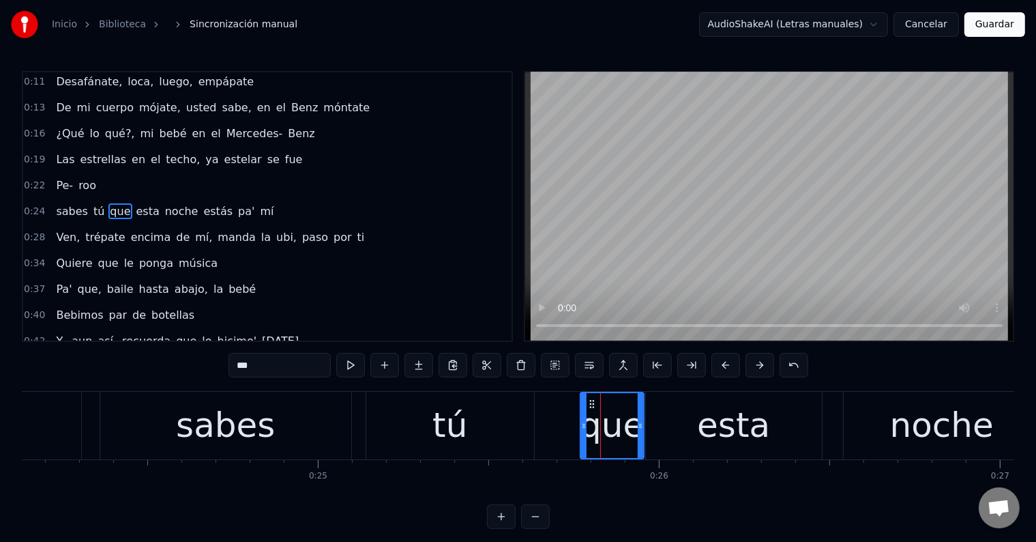
drag, startPoint x: 579, startPoint y: 427, endPoint x: 553, endPoint y: 427, distance: 25.9
click at [553, 427] on div "sabes tú que esta noche estás pa' mí" at bounding box center [763, 425] width 1326 height 68
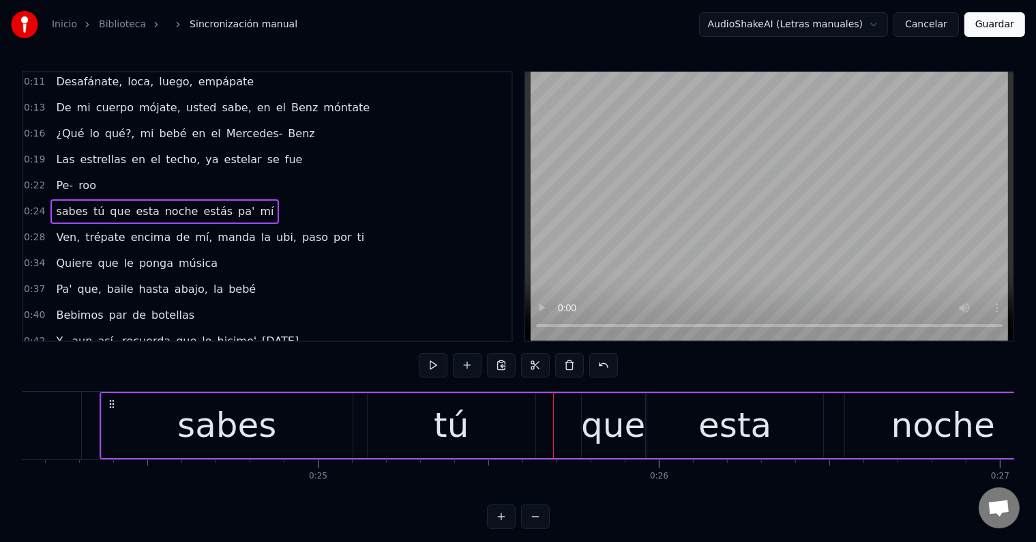
click at [593, 425] on div "que" at bounding box center [613, 425] width 64 height 51
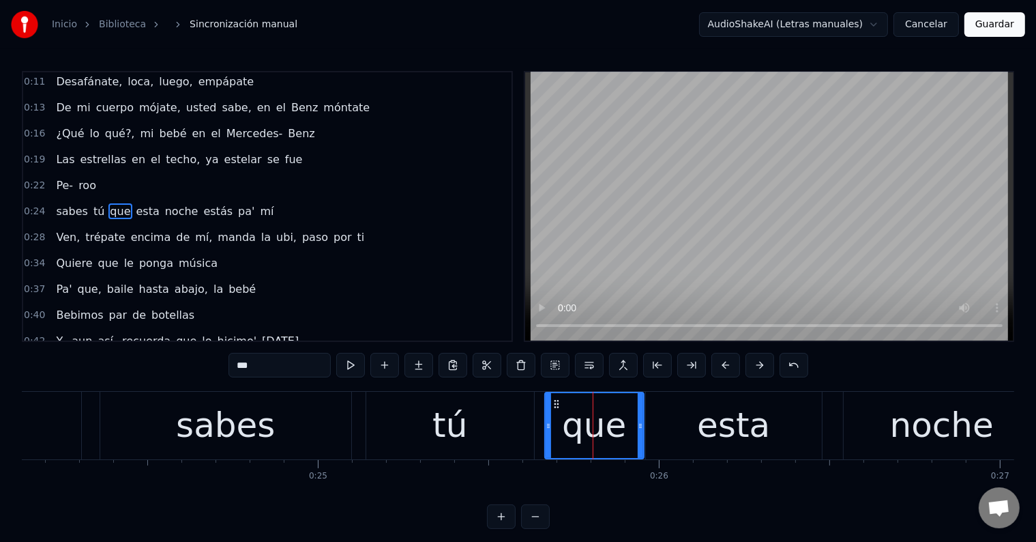
drag, startPoint x: 581, startPoint y: 426, endPoint x: 546, endPoint y: 426, distance: 35.5
click at [546, 426] on icon at bounding box center [548, 425] width 5 height 11
click at [282, 423] on div "sabes" at bounding box center [225, 425] width 251 height 68
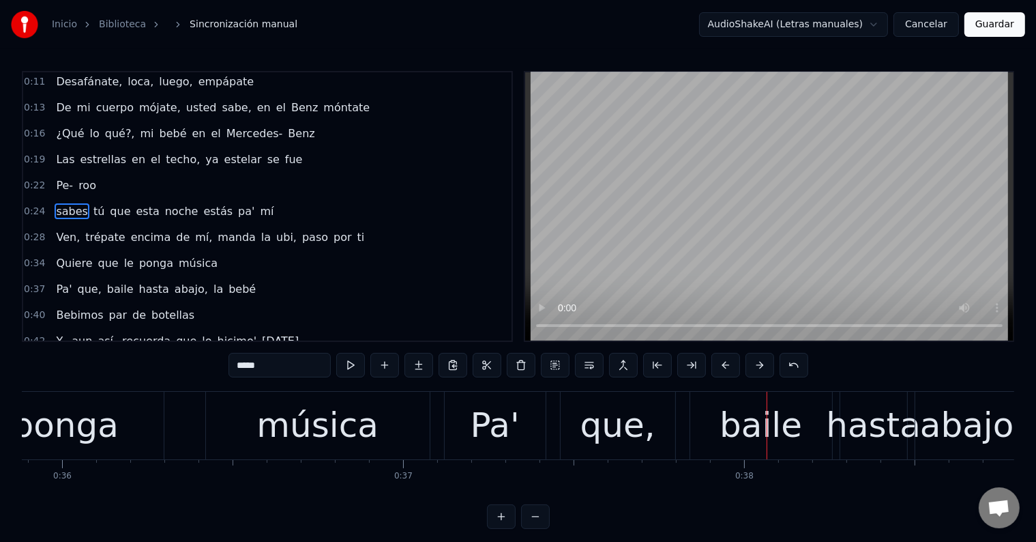
scroll to position [0, 12236]
click at [122, 429] on div "ponga" at bounding box center [66, 425] width 196 height 68
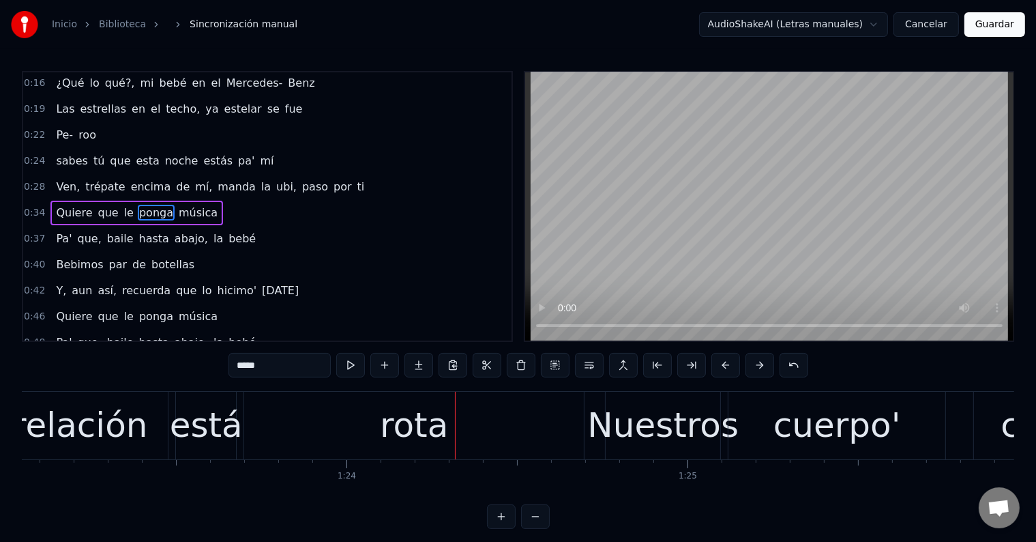
scroll to position [0, 28321]
click at [207, 428] on div "está" at bounding box center [207, 425] width 73 height 51
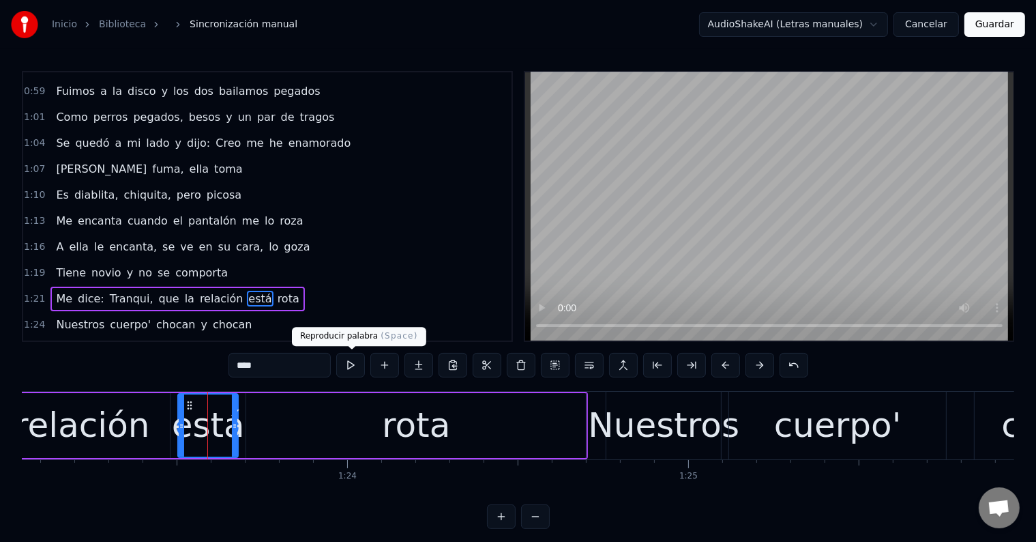
scroll to position [480, 0]
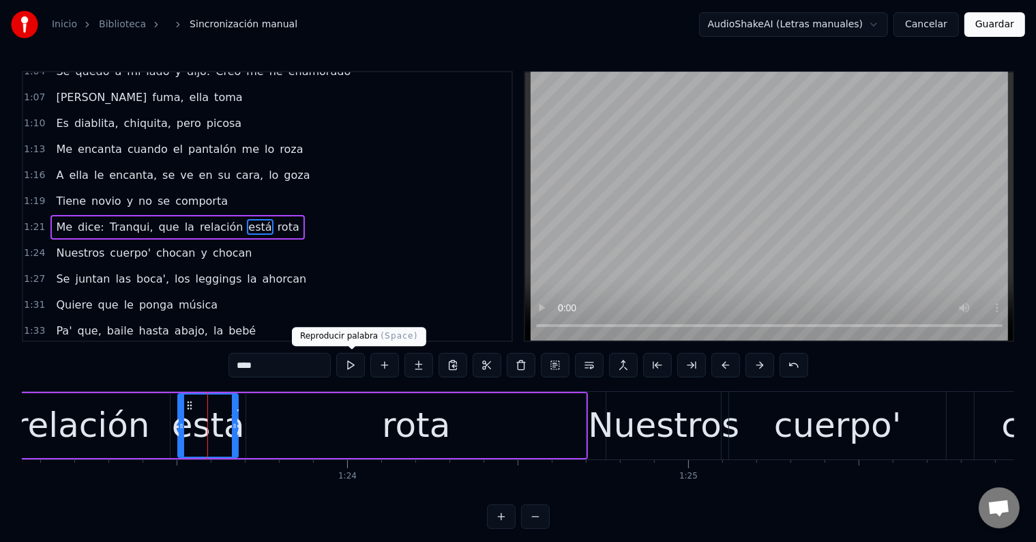
click at [357, 366] on button at bounding box center [350, 365] width 29 height 25
click at [248, 369] on input "****" at bounding box center [279, 365] width 102 height 25
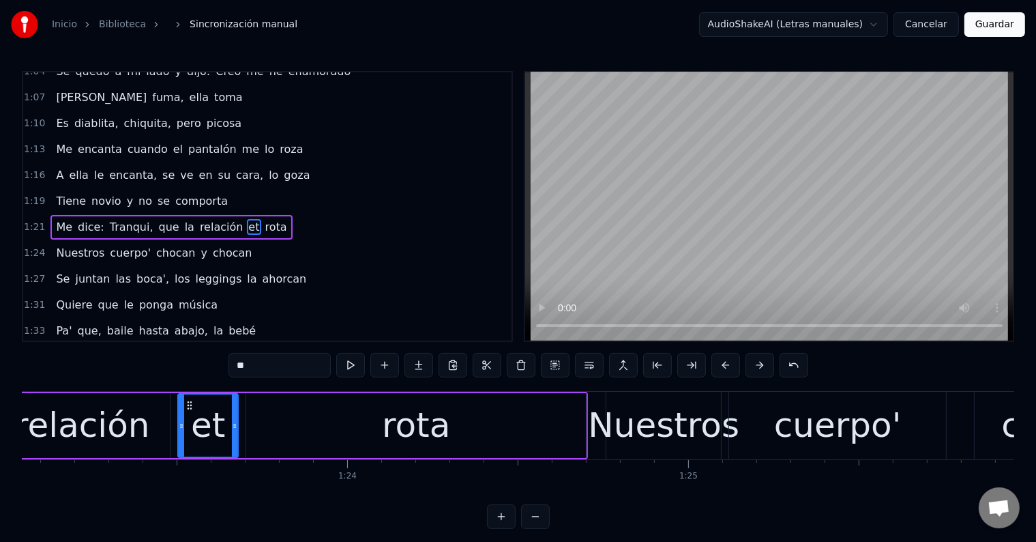
type input "*"
click at [239, 423] on icon at bounding box center [238, 425] width 5 height 11
click at [286, 422] on div "rota" at bounding box center [416, 425] width 340 height 65
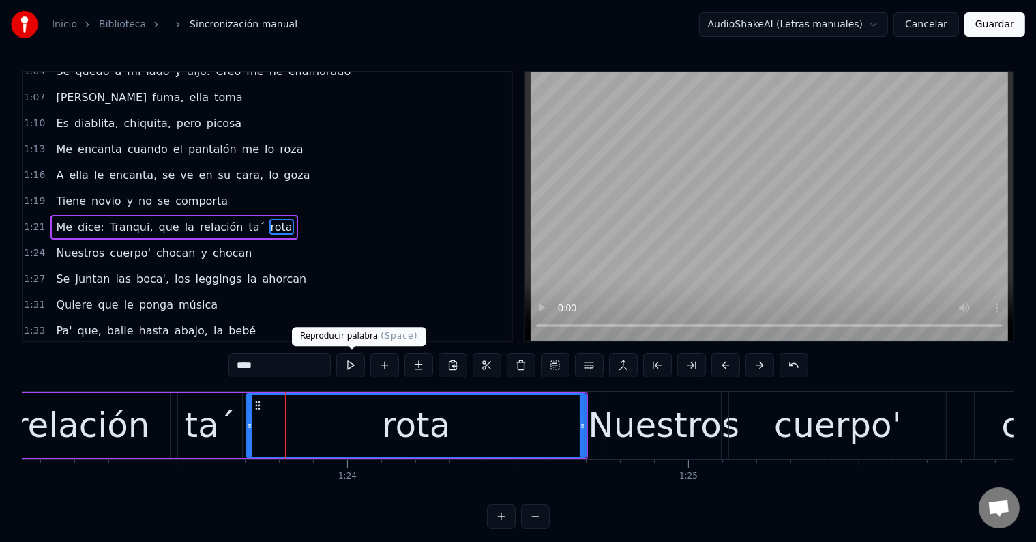
click at [355, 361] on button at bounding box center [350, 365] width 29 height 25
click at [217, 413] on div "ta´" at bounding box center [210, 425] width 51 height 51
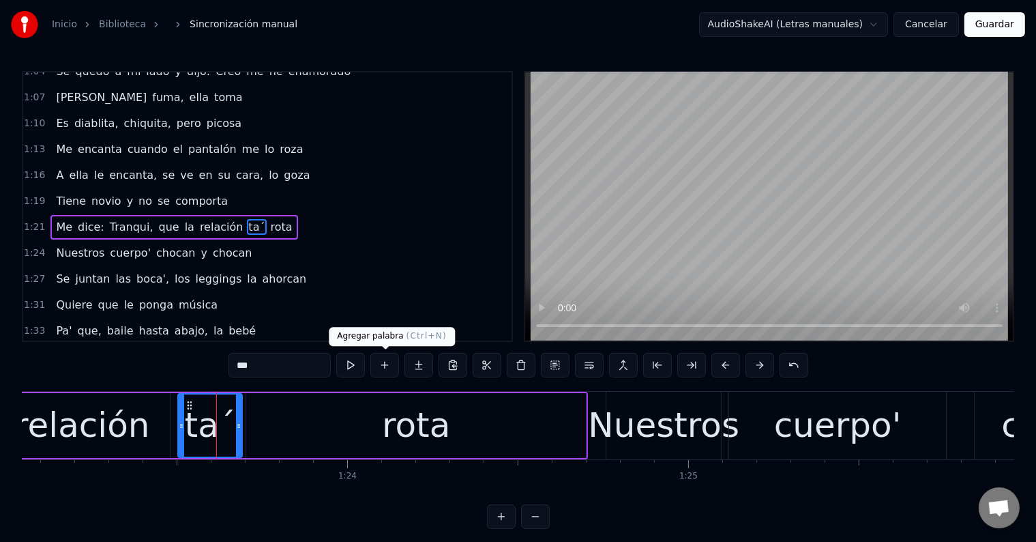
click at [352, 359] on button at bounding box center [350, 365] width 29 height 25
click at [144, 427] on div "relación" at bounding box center [82, 425] width 176 height 65
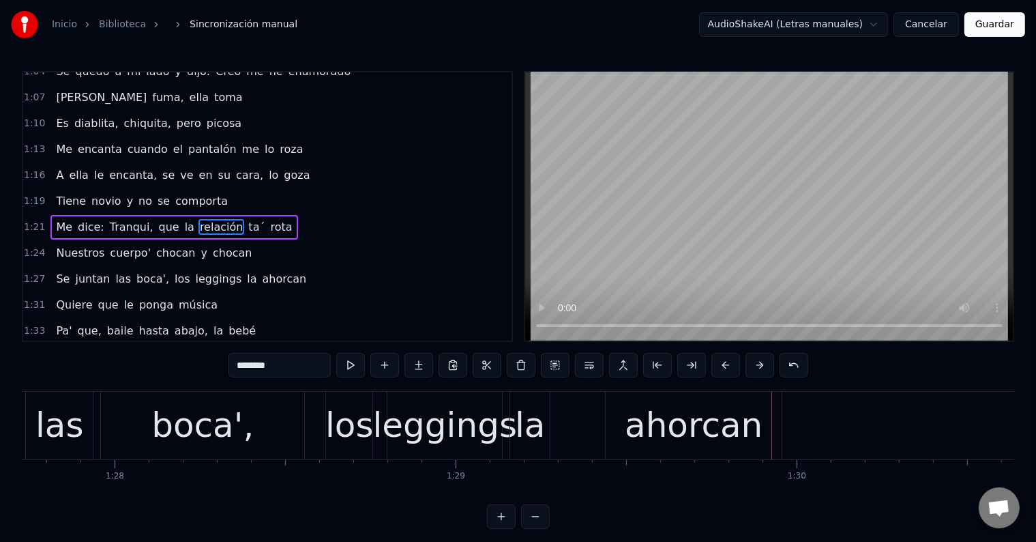
scroll to position [0, 29917]
click at [188, 413] on div "boca'," at bounding box center [202, 425] width 102 height 51
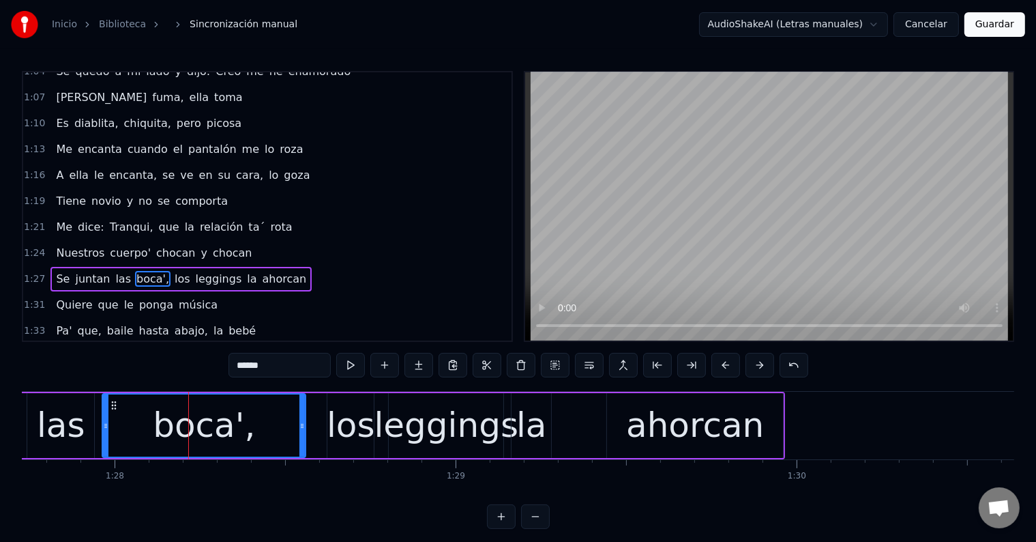
scroll to position [531, 0]
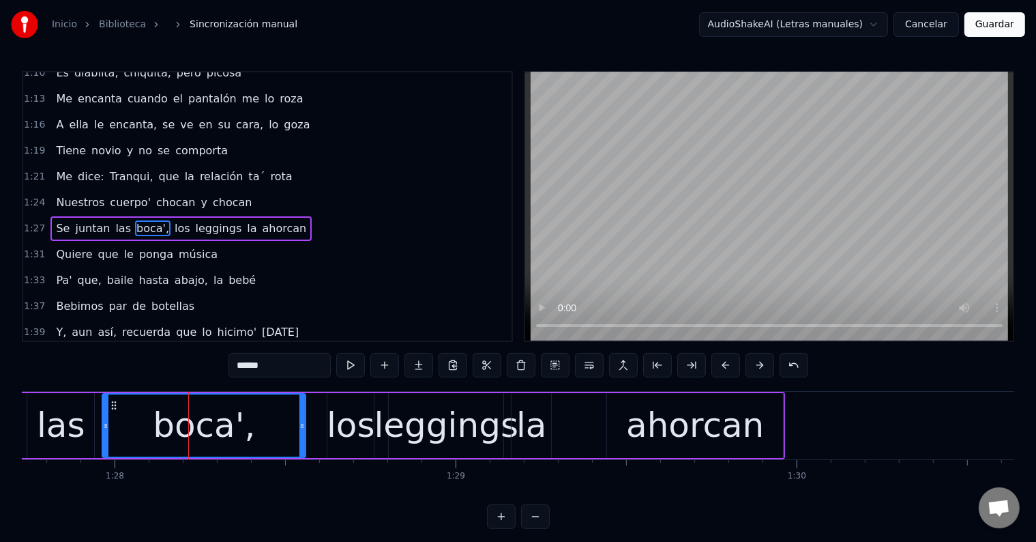
click at [262, 363] on input "******" at bounding box center [279, 365] width 102 height 25
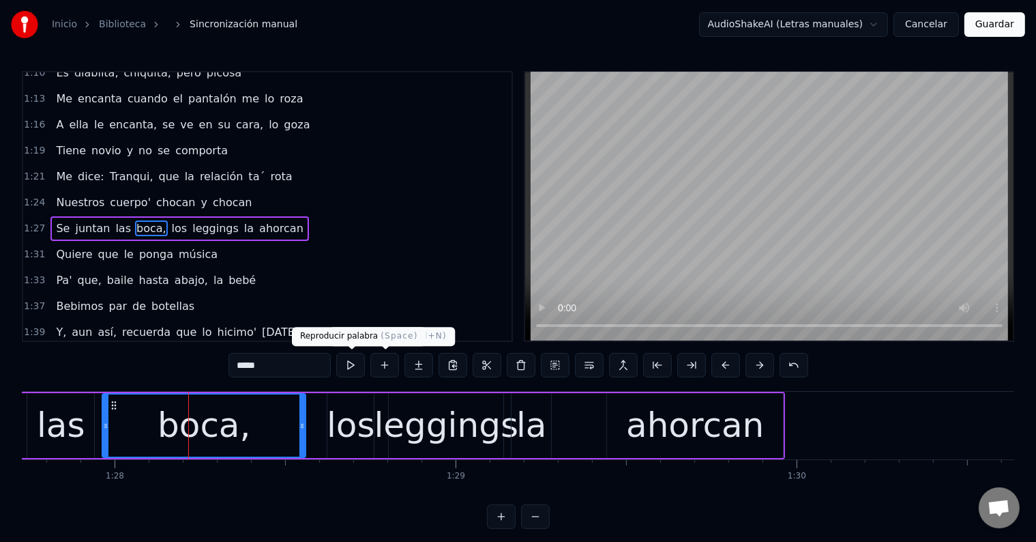
click at [354, 365] on button at bounding box center [350, 365] width 29 height 25
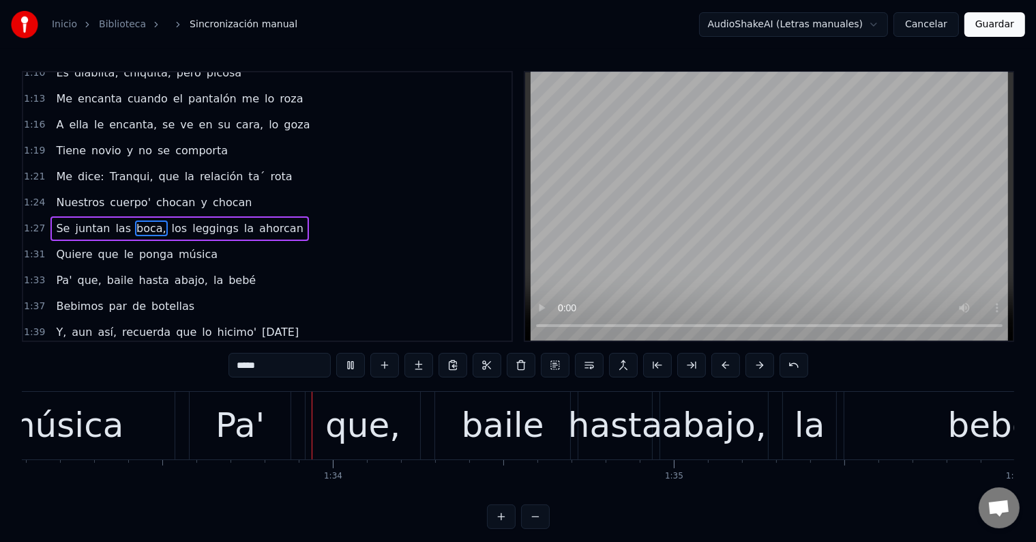
scroll to position [0, 31746]
click at [102, 435] on div "música" at bounding box center [61, 425] width 121 height 51
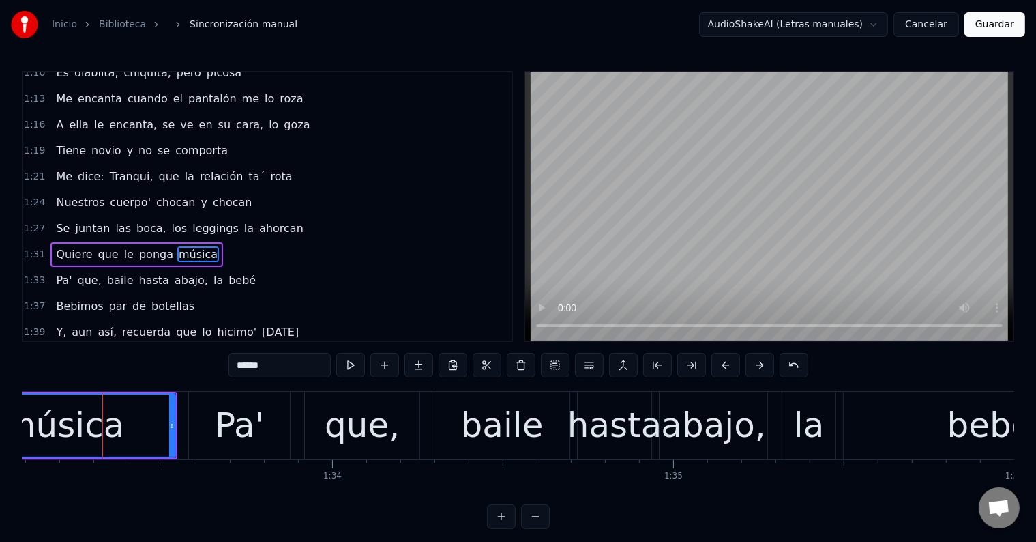
scroll to position [556, 0]
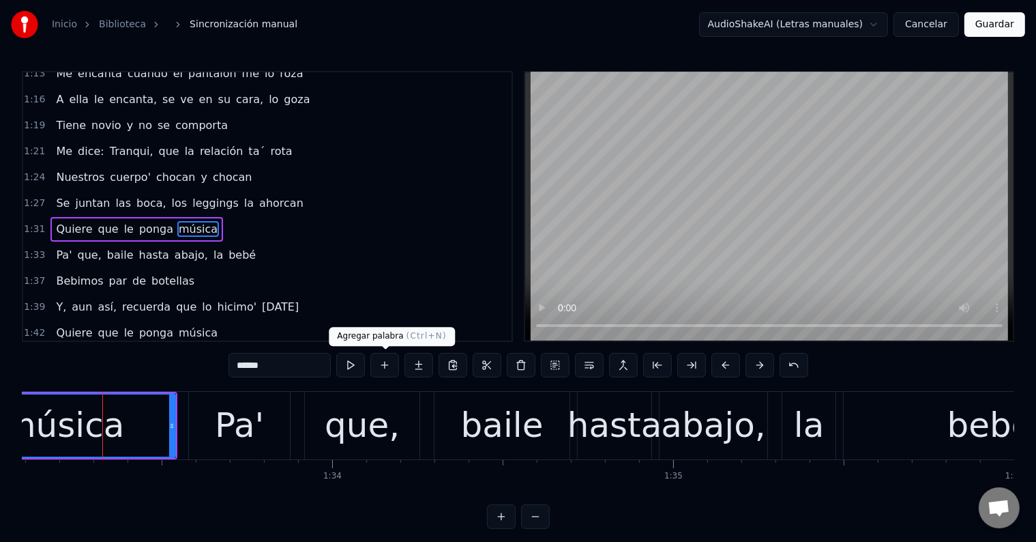
click at [359, 365] on button at bounding box center [350, 365] width 29 height 25
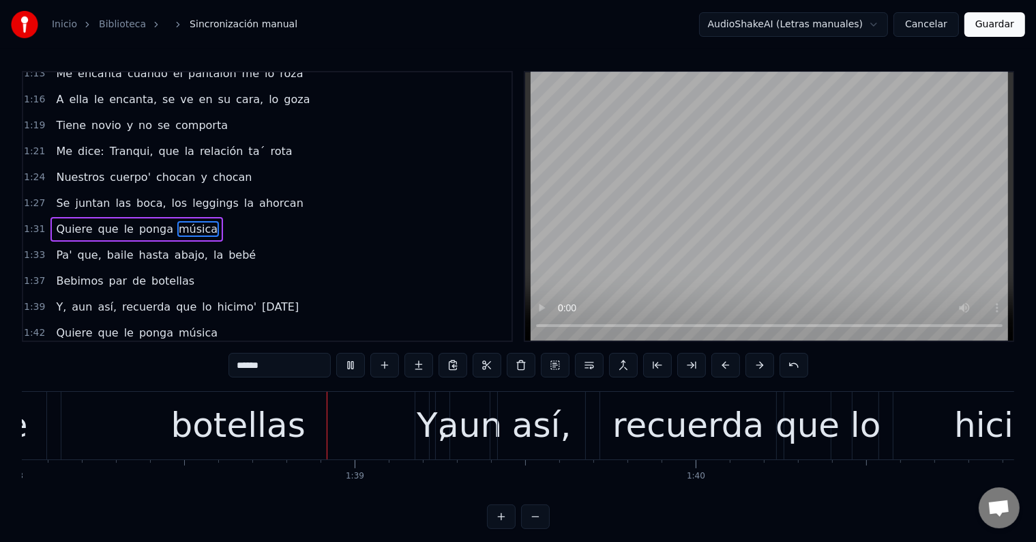
scroll to position [0, 33452]
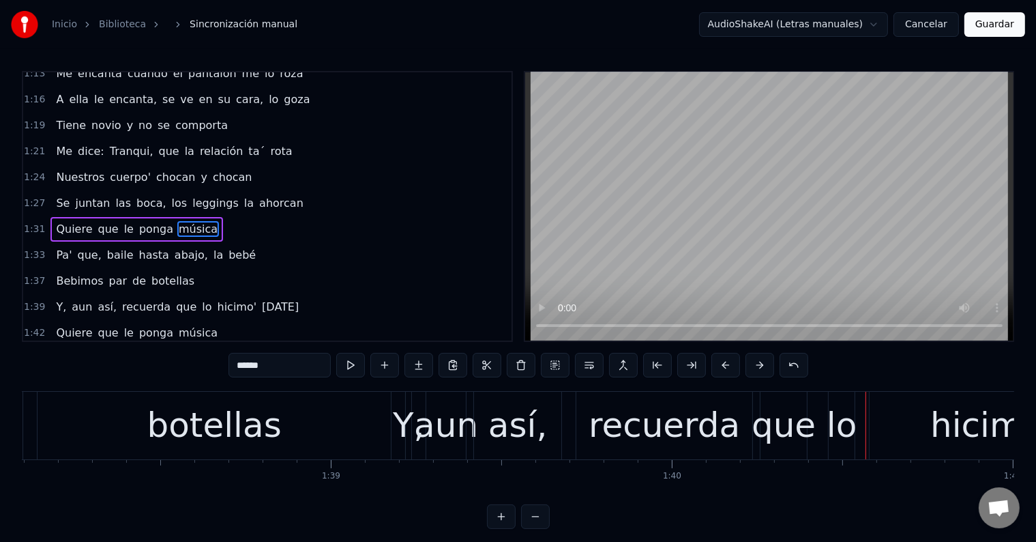
click at [412, 430] on div "Y," at bounding box center [408, 425] width 31 height 51
type input "**"
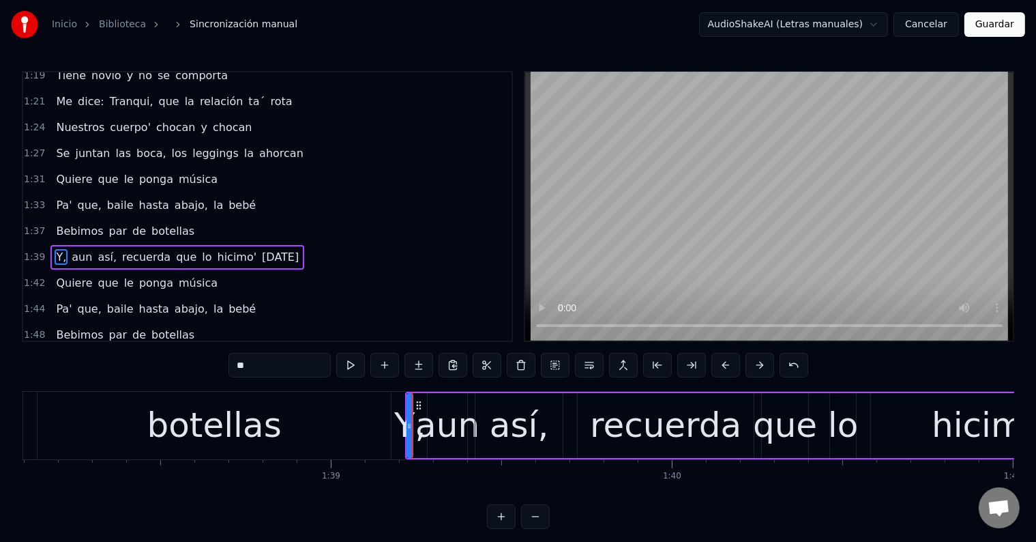
scroll to position [631, 0]
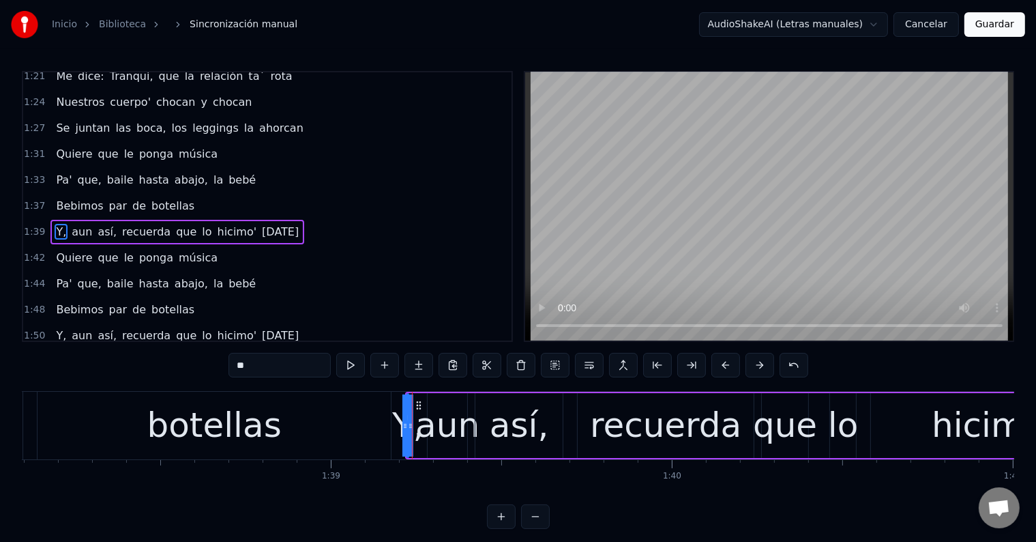
drag, startPoint x: 406, startPoint y: 426, endPoint x: 393, endPoint y: 426, distance: 13.6
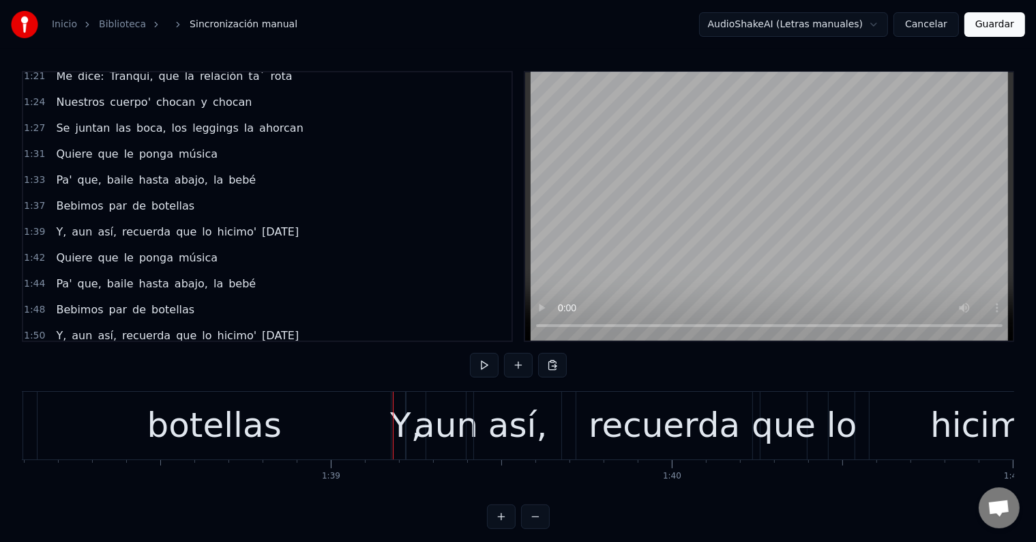
click at [401, 423] on div "Y," at bounding box center [405, 425] width 31 height 51
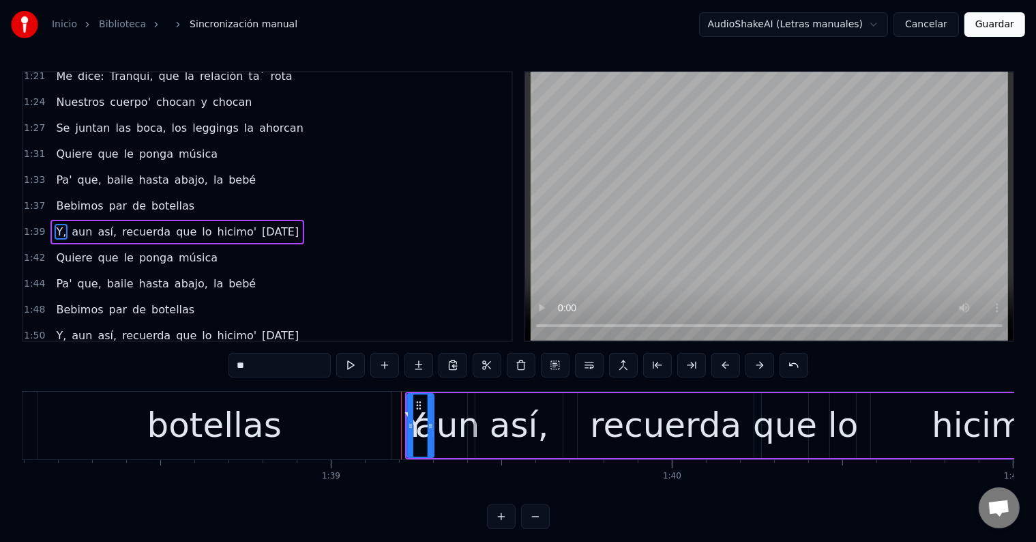
drag, startPoint x: 406, startPoint y: 423, endPoint x: 434, endPoint y: 426, distance: 28.1
click at [434, 426] on div "Y, aun así, recuerda que lo hicimo' [DATE]" at bounding box center [884, 425] width 958 height 68
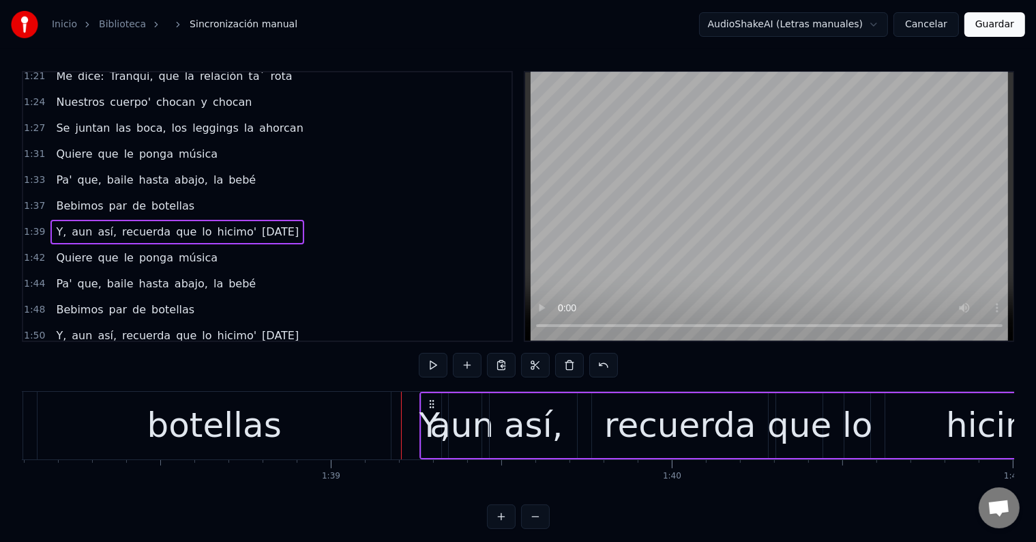
drag, startPoint x: 417, startPoint y: 400, endPoint x: 432, endPoint y: 404, distance: 14.9
click at [432, 404] on icon at bounding box center [432, 403] width 11 height 11
click at [429, 423] on div "Y," at bounding box center [434, 425] width 31 height 51
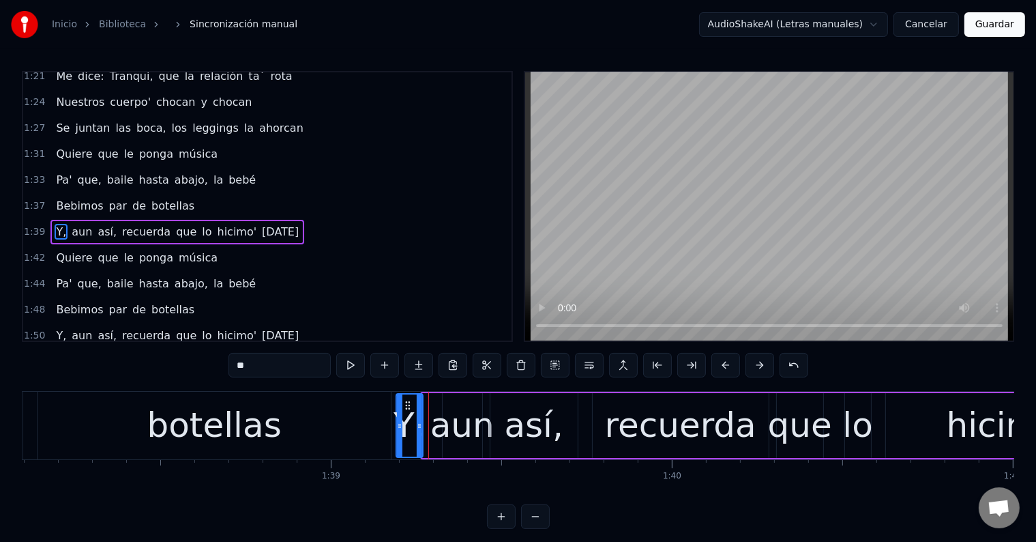
drag, startPoint x: 431, startPoint y: 402, endPoint x: 405, endPoint y: 402, distance: 25.9
click at [405, 402] on icon at bounding box center [407, 405] width 11 height 11
click at [352, 358] on button at bounding box center [350, 365] width 29 height 25
click at [371, 416] on div "botellas" at bounding box center [214, 425] width 353 height 68
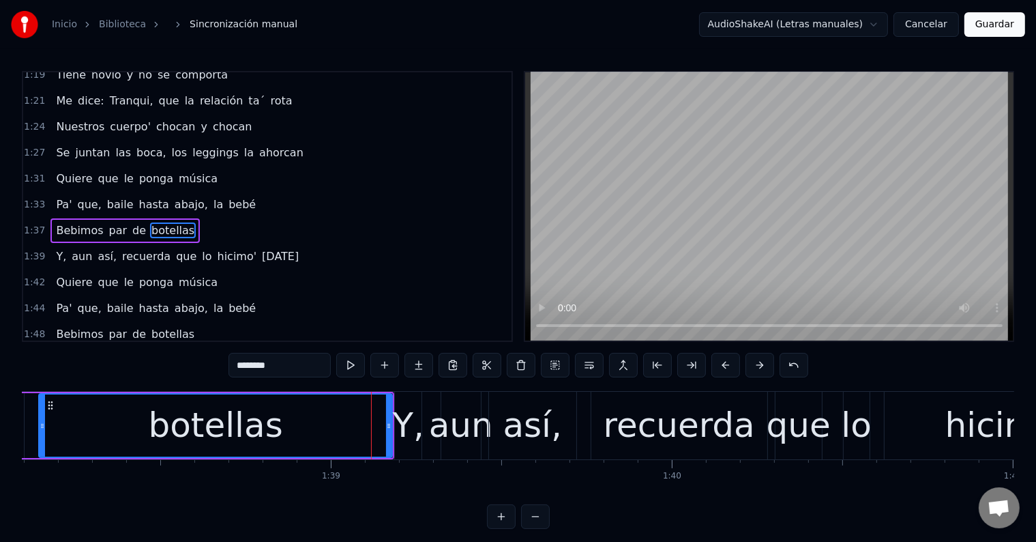
scroll to position [606, 0]
click at [349, 362] on button at bounding box center [350, 365] width 29 height 25
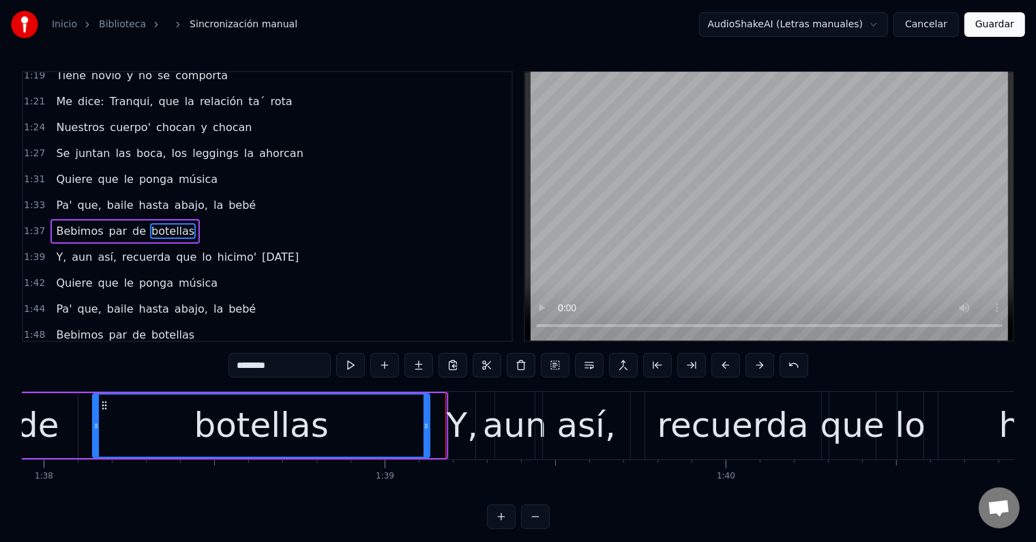
drag, startPoint x: 442, startPoint y: 425, endPoint x: 426, endPoint y: 425, distance: 16.4
click at [426, 425] on circle at bounding box center [426, 425] width 1 height 1
click at [461, 428] on div "Y," at bounding box center [461, 425] width 31 height 51
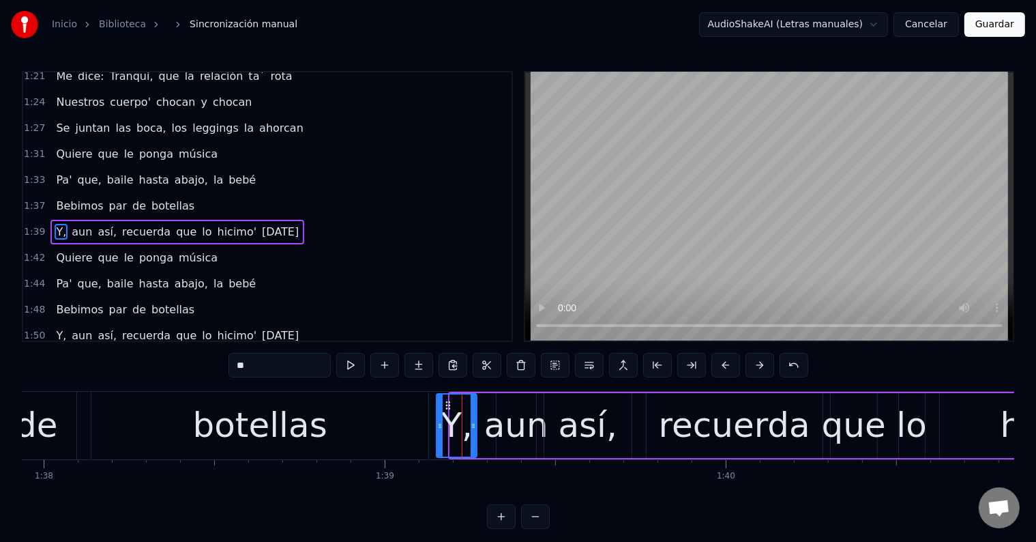
drag, startPoint x: 451, startPoint y: 422, endPoint x: 437, endPoint y: 422, distance: 13.6
click at [437, 422] on icon at bounding box center [439, 425] width 5 height 11
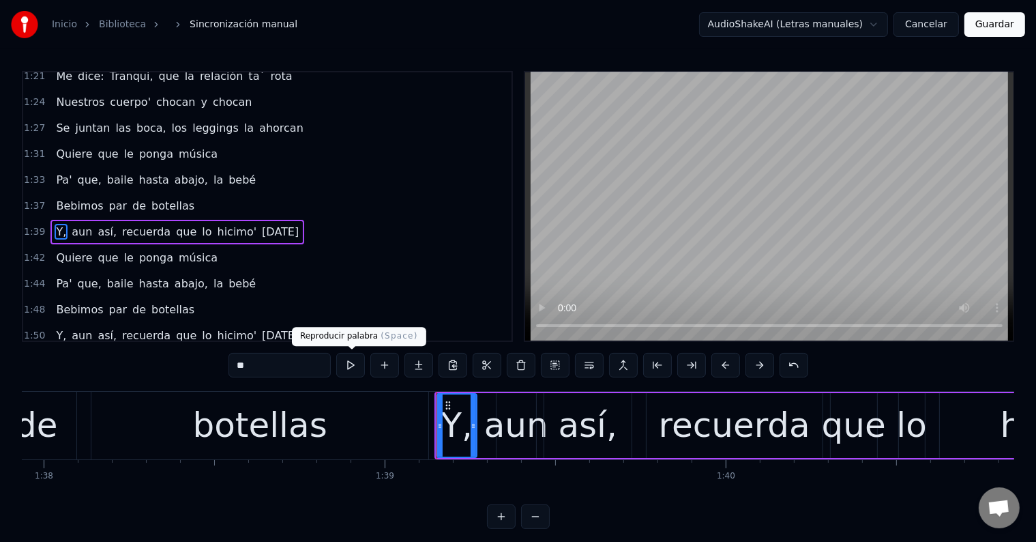
click at [357, 362] on button at bounding box center [350, 365] width 29 height 25
click at [384, 408] on div "botellas" at bounding box center [259, 425] width 337 height 68
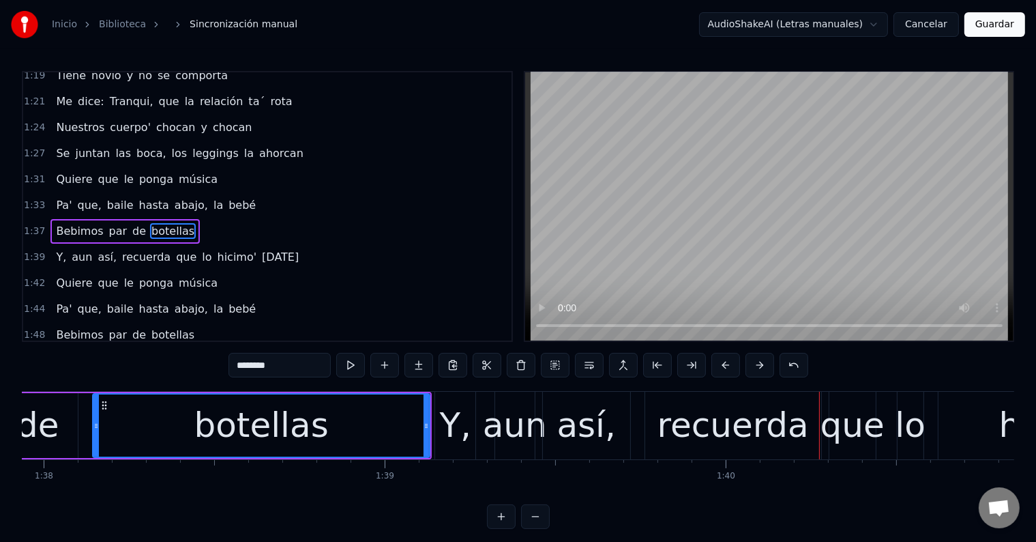
click at [502, 424] on div "aun" at bounding box center [515, 425] width 64 height 51
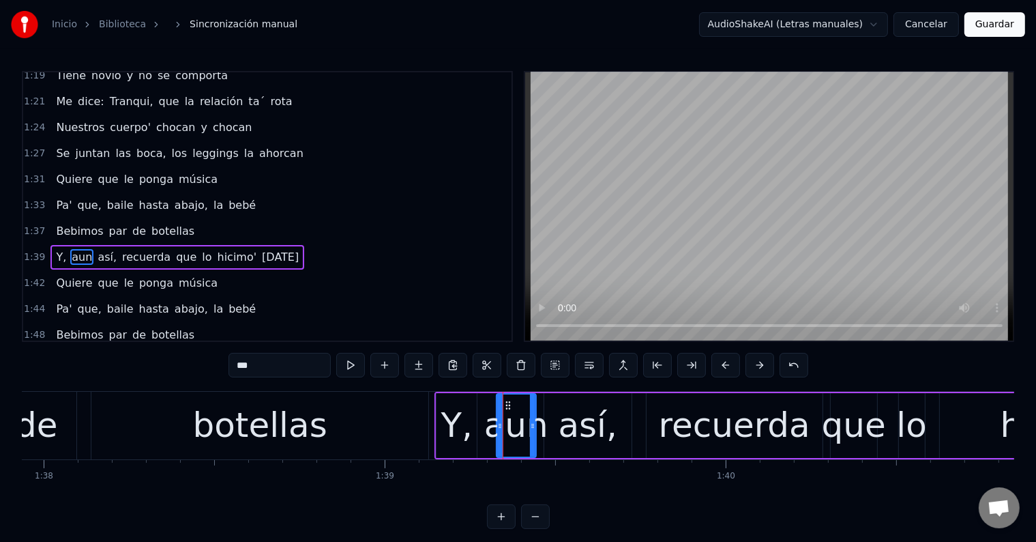
scroll to position [631, 0]
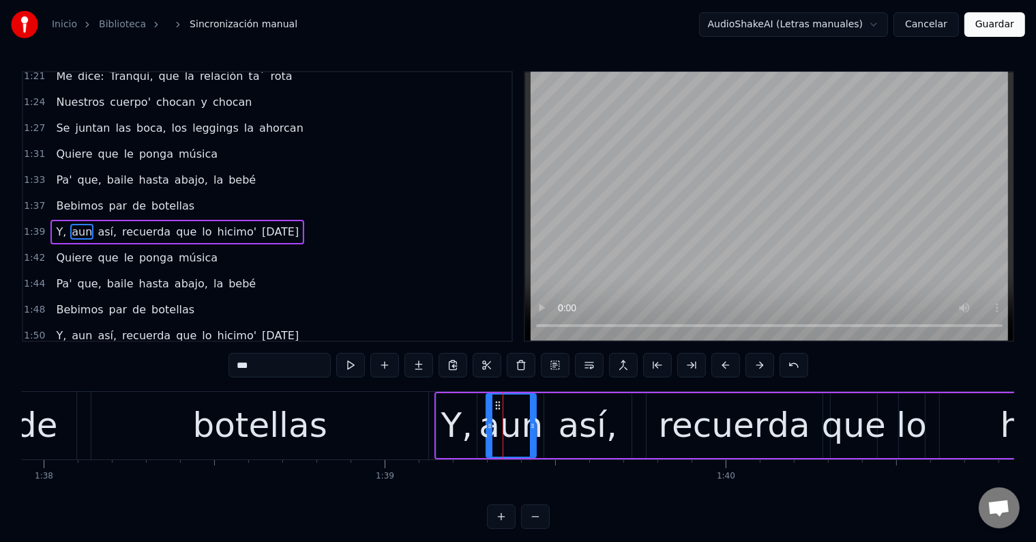
drag, startPoint x: 497, startPoint y: 426, endPoint x: 486, endPoint y: 427, distance: 10.3
click at [487, 427] on icon at bounding box center [489, 425] width 5 height 11
click at [344, 366] on button at bounding box center [350, 365] width 29 height 25
click at [563, 430] on div "así," at bounding box center [588, 425] width 59 height 51
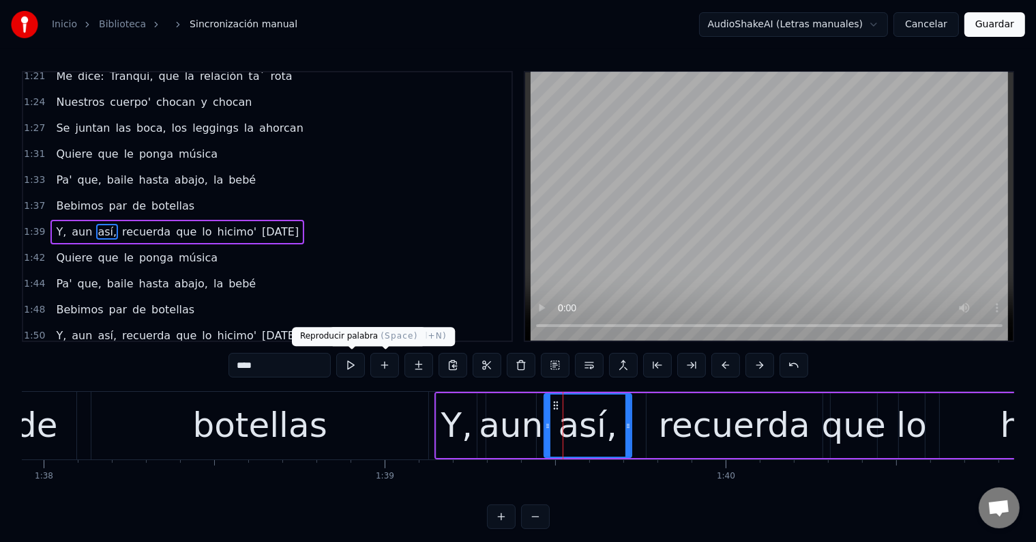
click at [363, 365] on button at bounding box center [350, 365] width 29 height 25
click at [469, 423] on div "Y," at bounding box center [457, 425] width 40 height 65
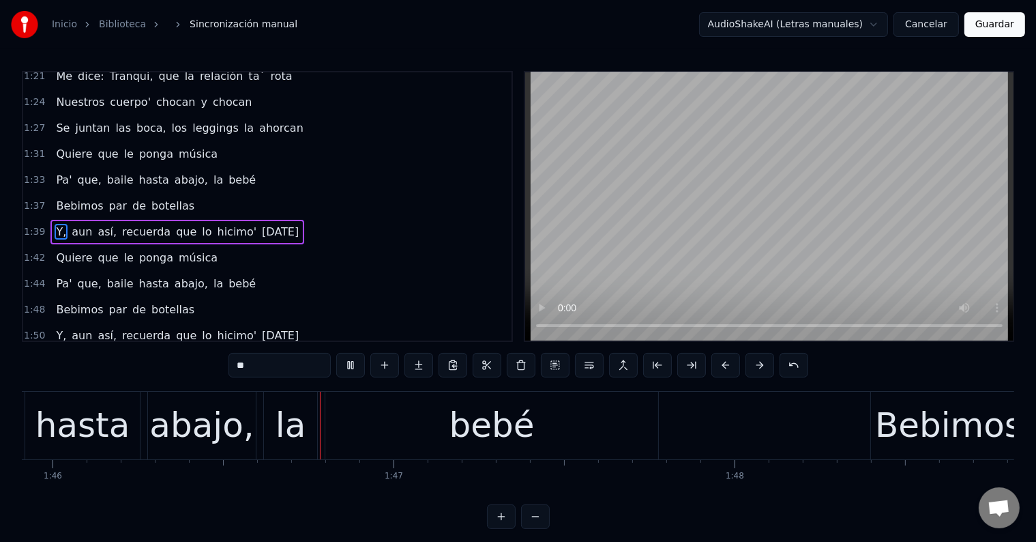
scroll to position [0, 36118]
click at [419, 437] on div "bebé" at bounding box center [491, 425] width 333 height 68
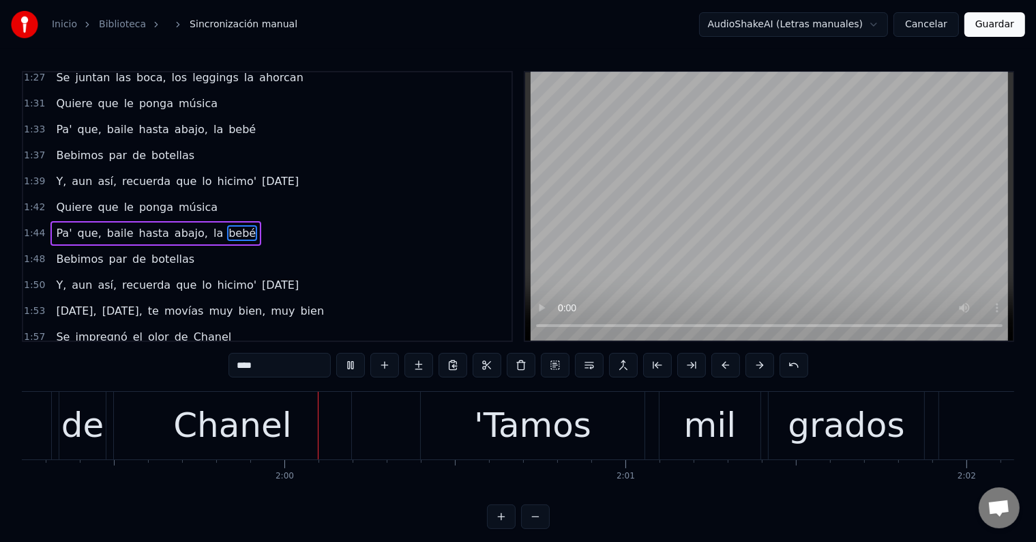
scroll to position [0, 40661]
click at [263, 447] on div "Chanel" at bounding box center [232, 425] width 119 height 51
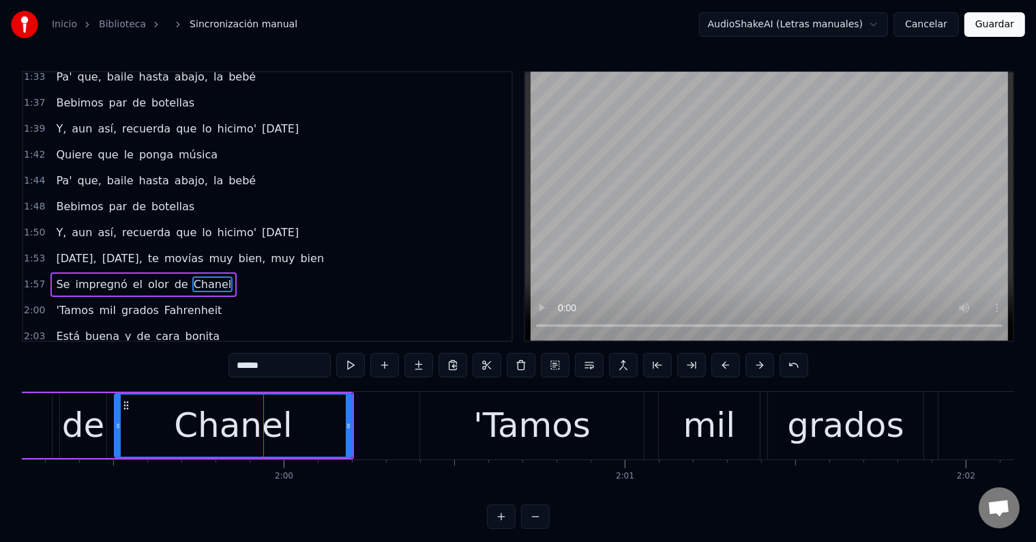
scroll to position [782, 0]
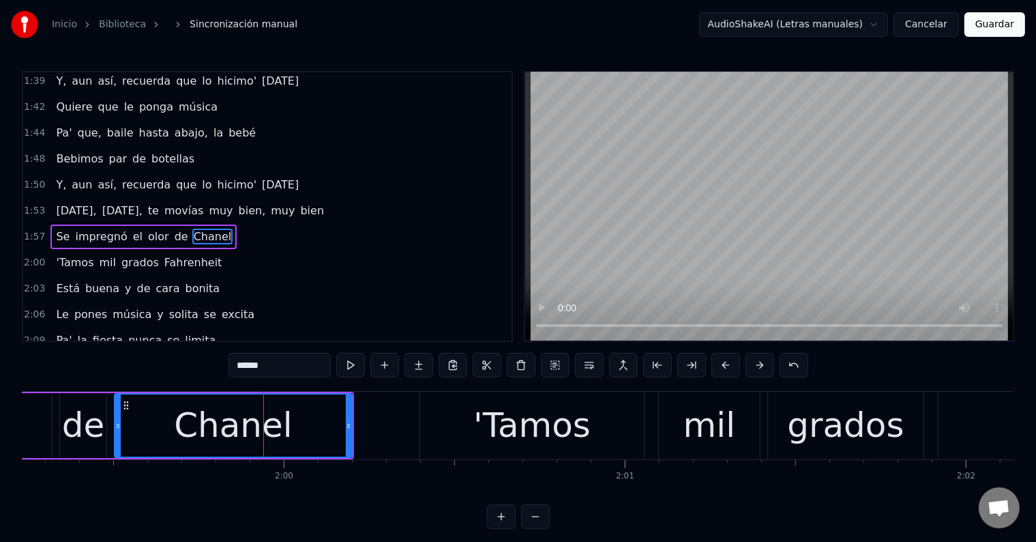
click at [259, 359] on input "******" at bounding box center [279, 365] width 102 height 25
click at [254, 424] on div "Channel" at bounding box center [233, 425] width 140 height 51
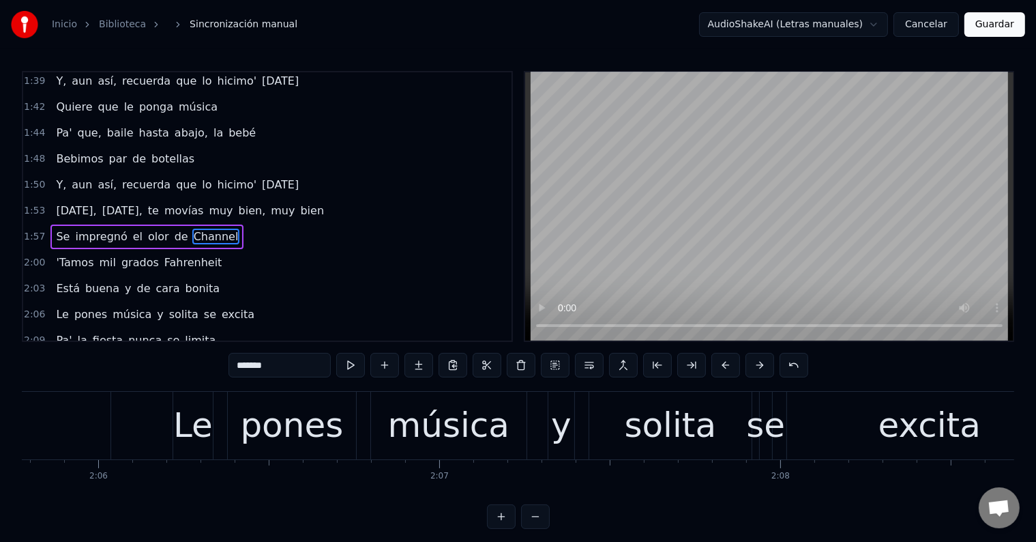
scroll to position [0, 42893]
click at [306, 422] on div "pones" at bounding box center [290, 425] width 103 height 51
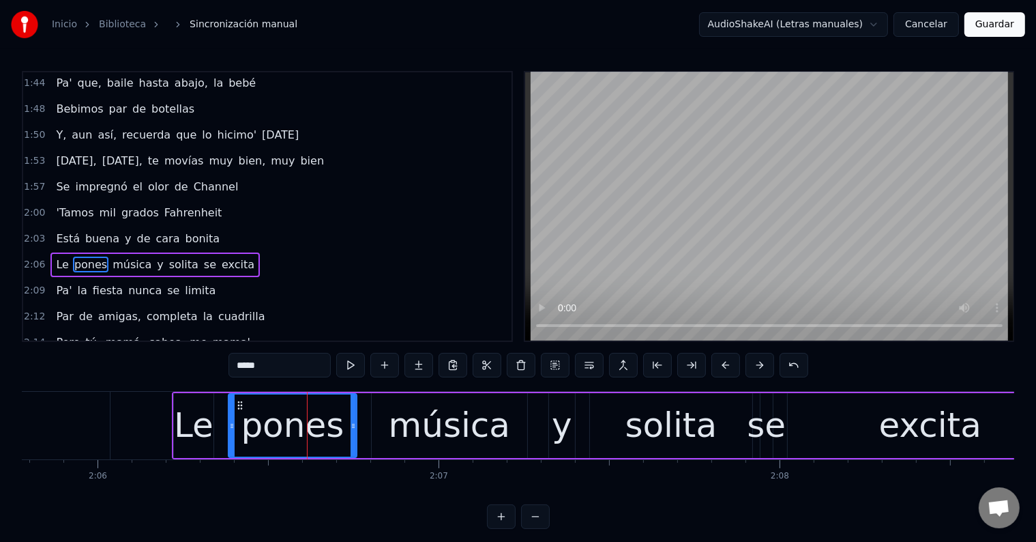
scroll to position [857, 0]
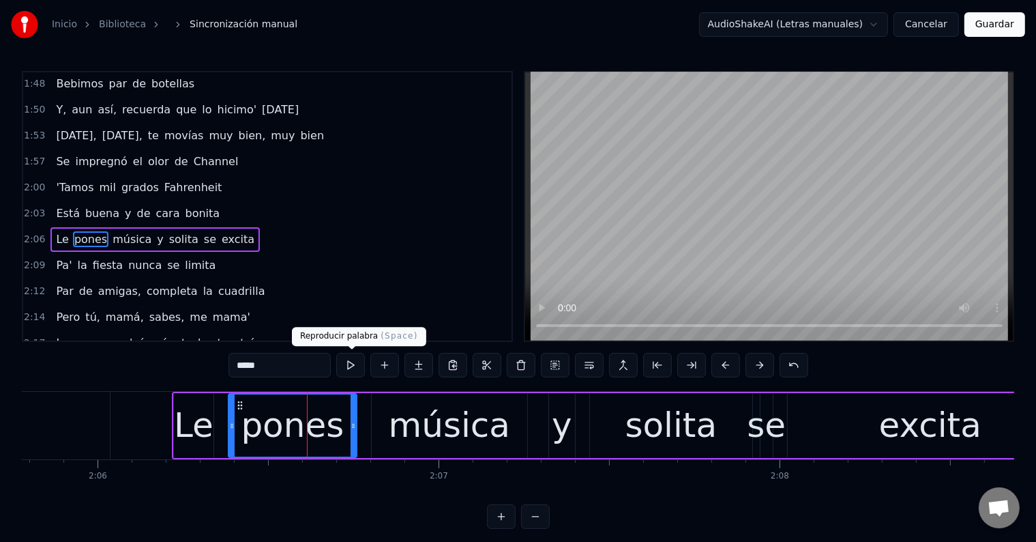
click at [348, 368] on button at bounding box center [350, 365] width 29 height 25
click at [198, 413] on div "Le" at bounding box center [194, 425] width 40 height 51
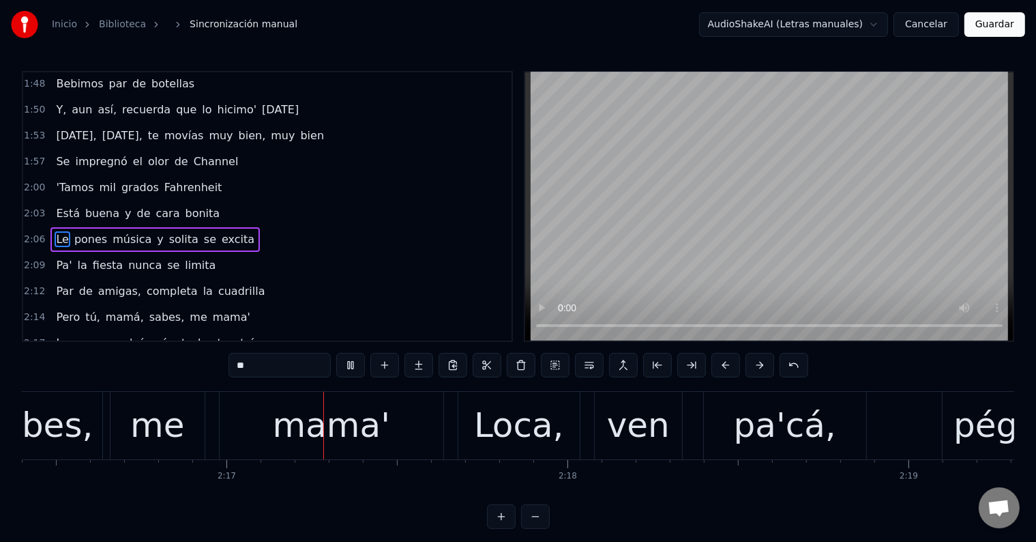
scroll to position [0, 46515]
click at [80, 441] on div "sabes," at bounding box center [38, 425] width 110 height 51
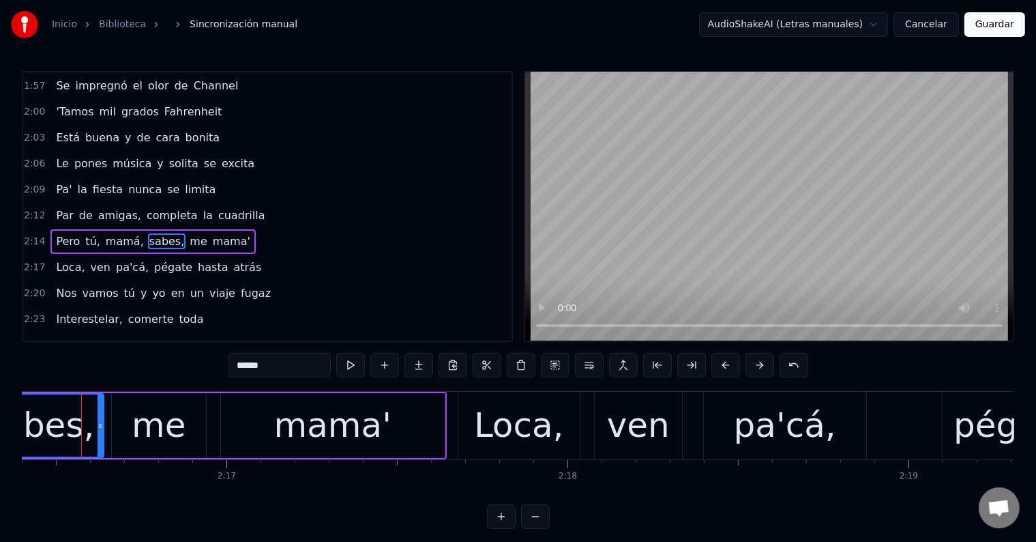
scroll to position [0, 46506]
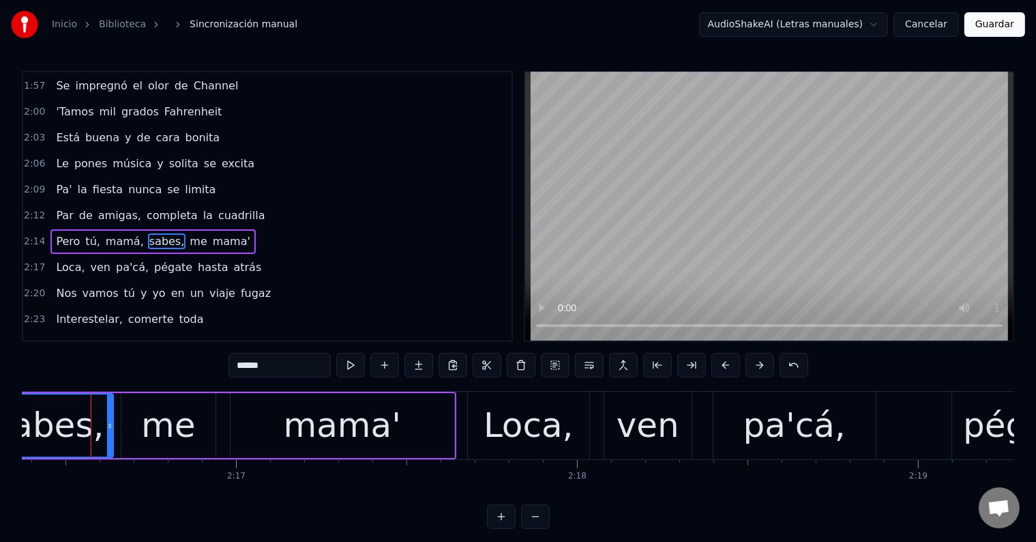
click at [297, 357] on input "******" at bounding box center [279, 365] width 102 height 25
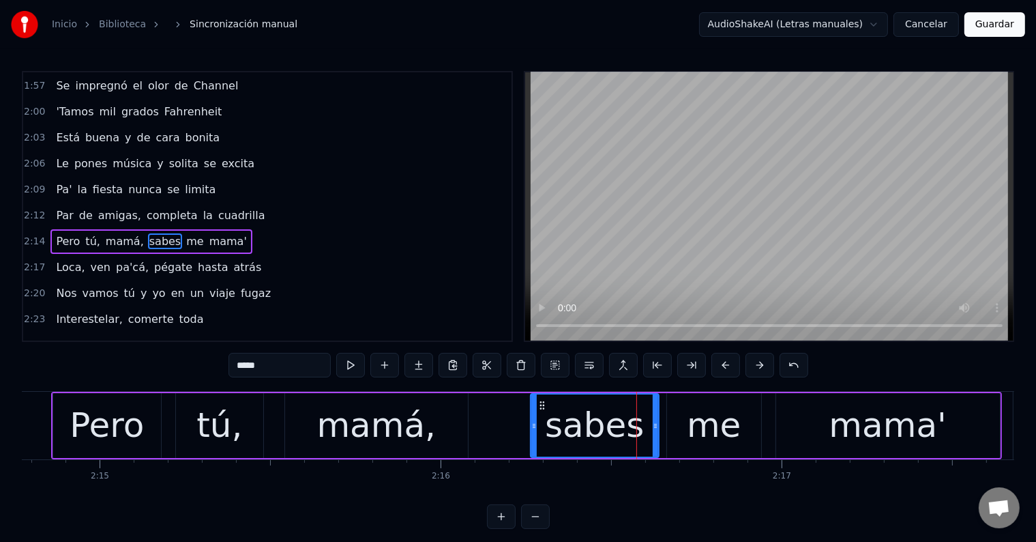
scroll to position [0, 45961]
click at [147, 428] on div "Pero" at bounding box center [107, 425] width 108 height 65
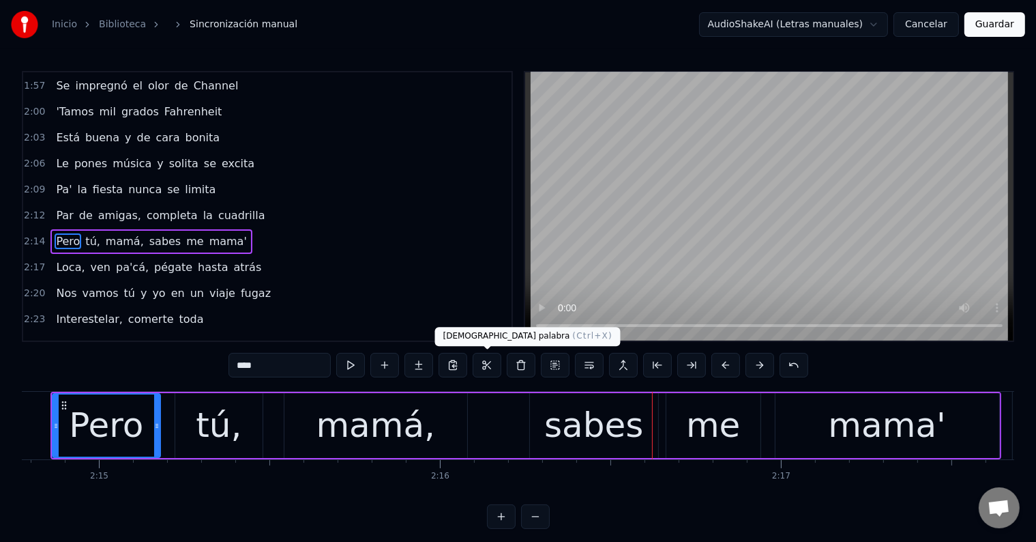
click at [406, 424] on div "mamá," at bounding box center [375, 425] width 119 height 51
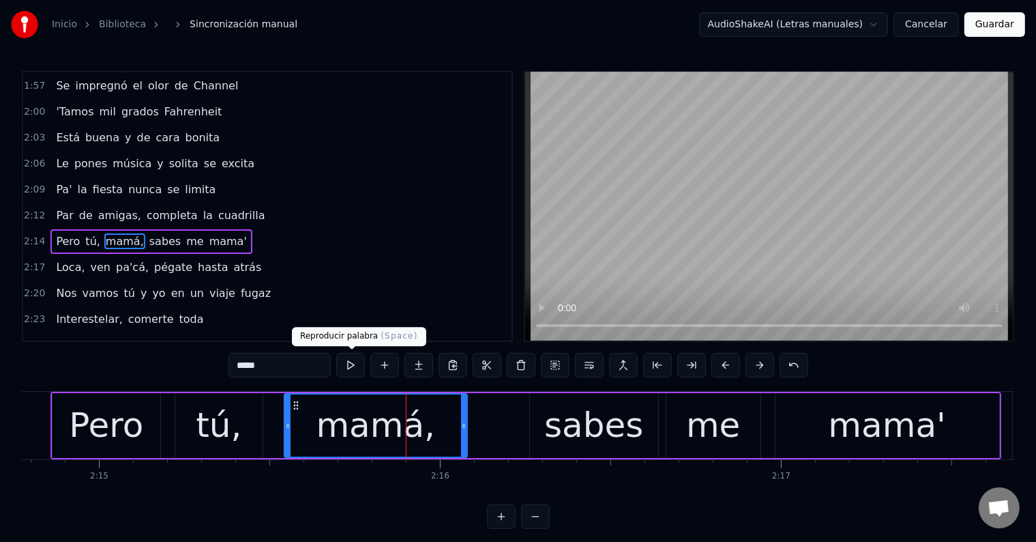
click at [349, 368] on button at bounding box center [350, 365] width 29 height 25
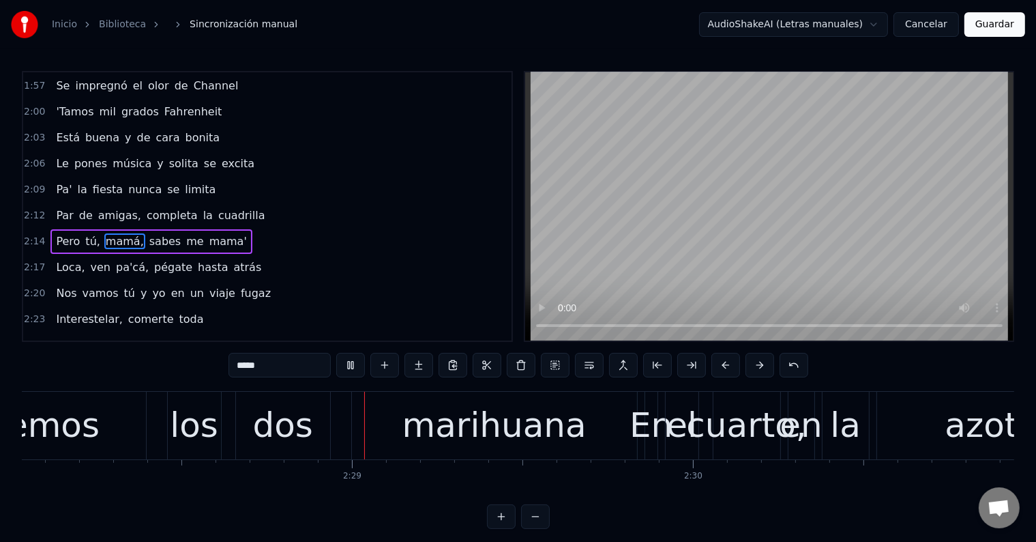
scroll to position [0, 50482]
click at [428, 442] on div "marihuana" at bounding box center [494, 425] width 184 height 51
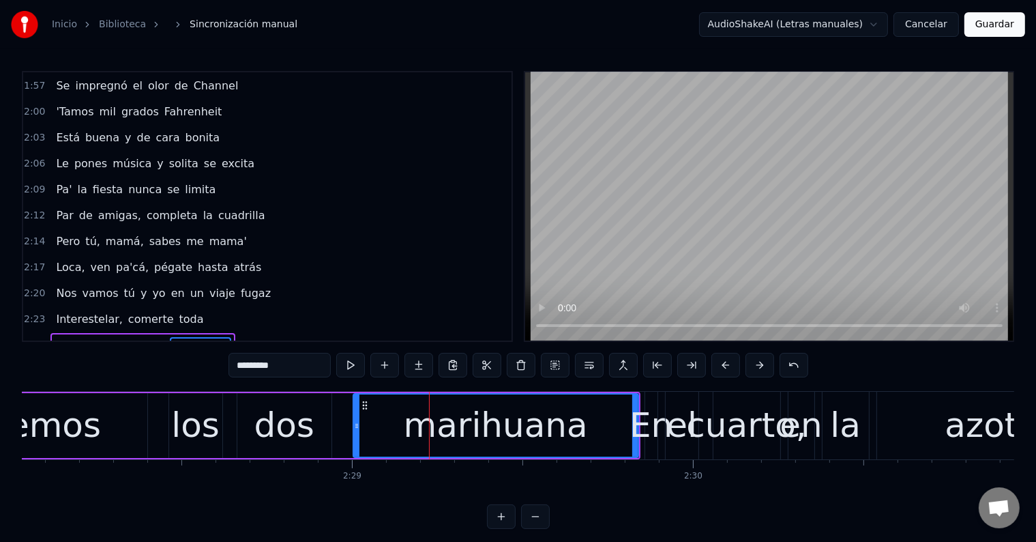
scroll to position [1033, 0]
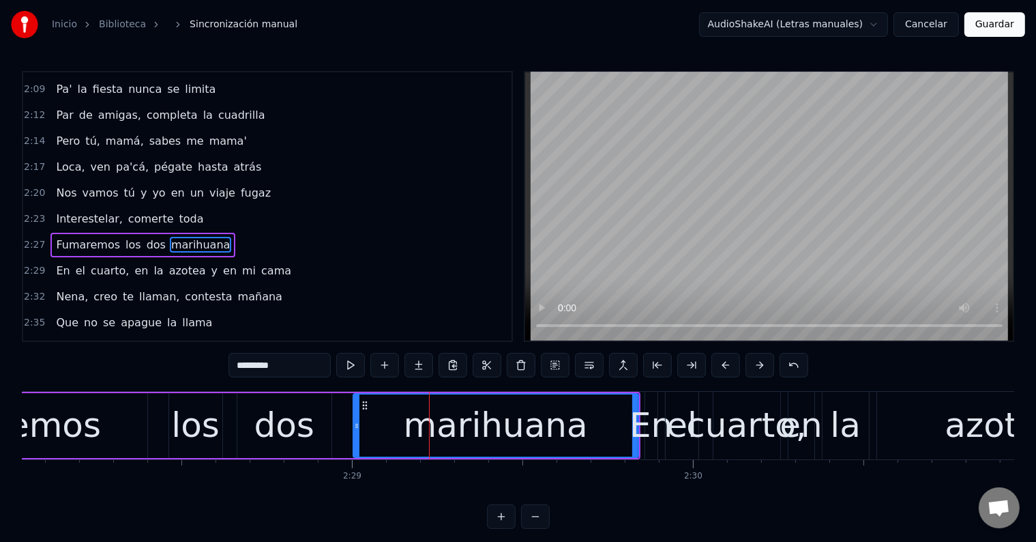
click at [250, 368] on input "*********" at bounding box center [279, 365] width 102 height 25
click at [275, 430] on div "dos" at bounding box center [284, 425] width 60 height 51
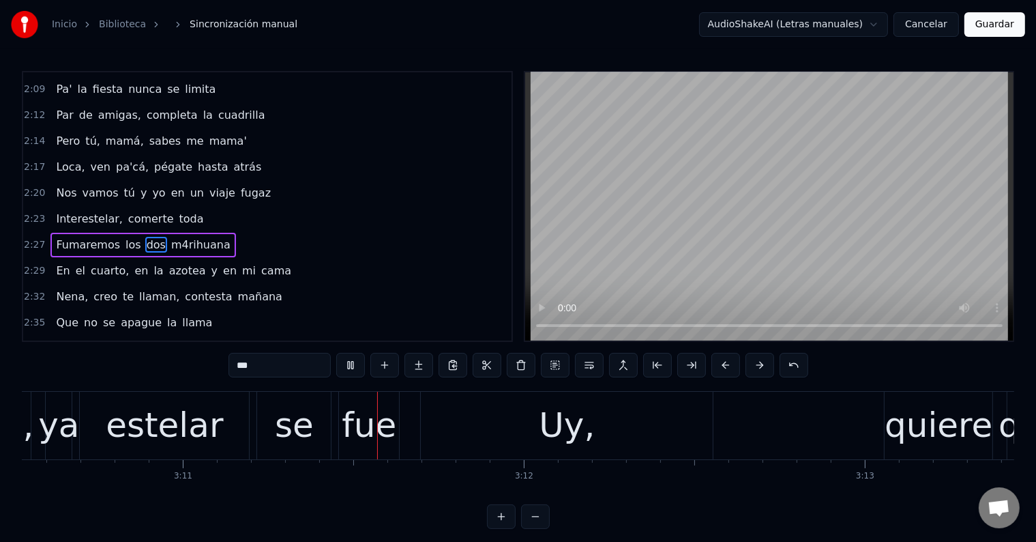
scroll to position [0, 65025]
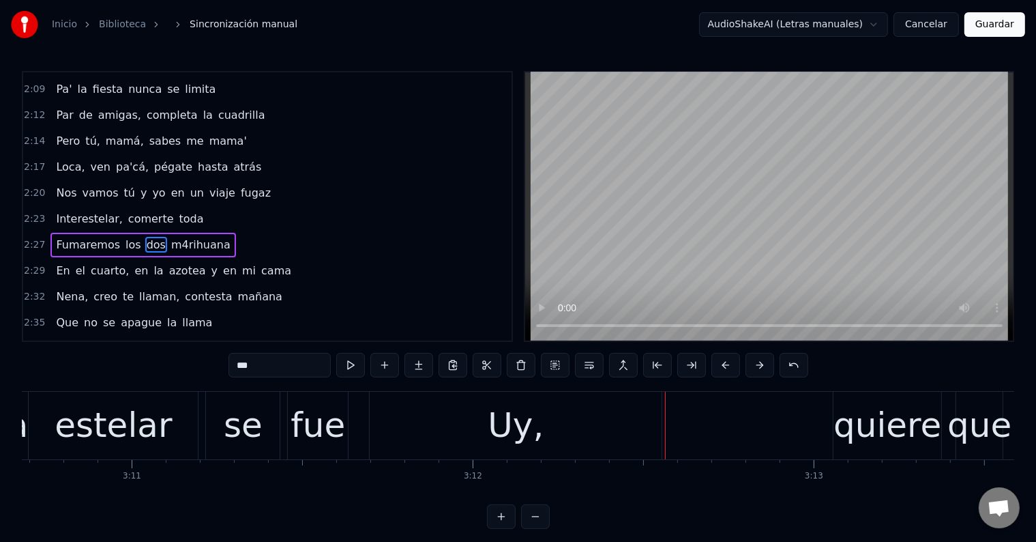
click at [525, 422] on div "Uy," at bounding box center [516, 425] width 56 height 51
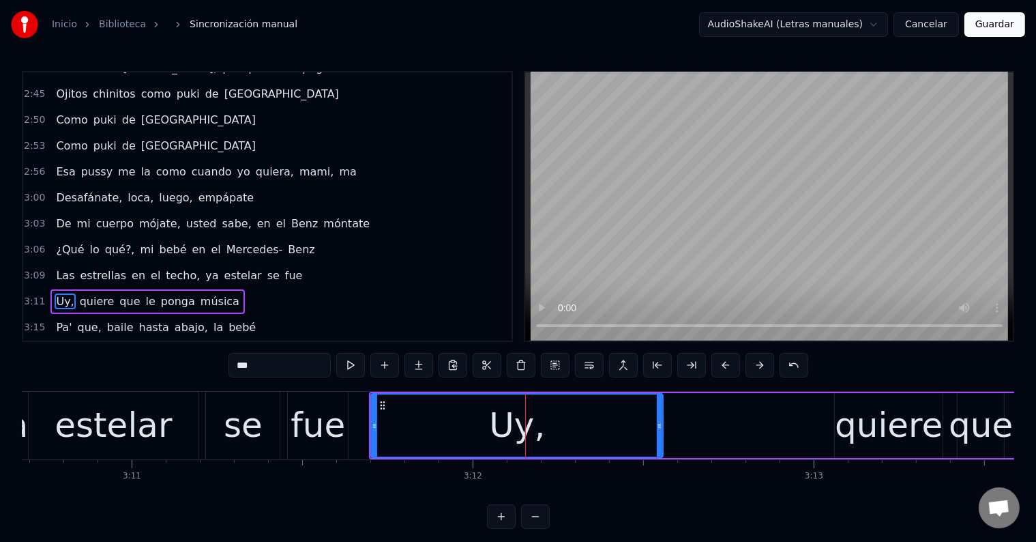
scroll to position [1409, 0]
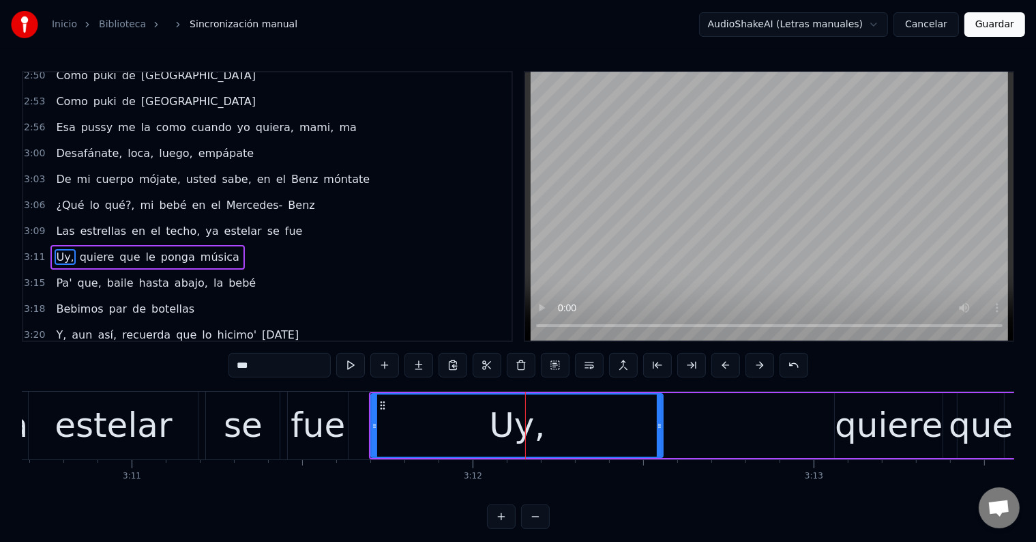
click at [300, 372] on input "***" at bounding box center [279, 365] width 102 height 25
click at [299, 427] on div "fue" at bounding box center [318, 425] width 55 height 51
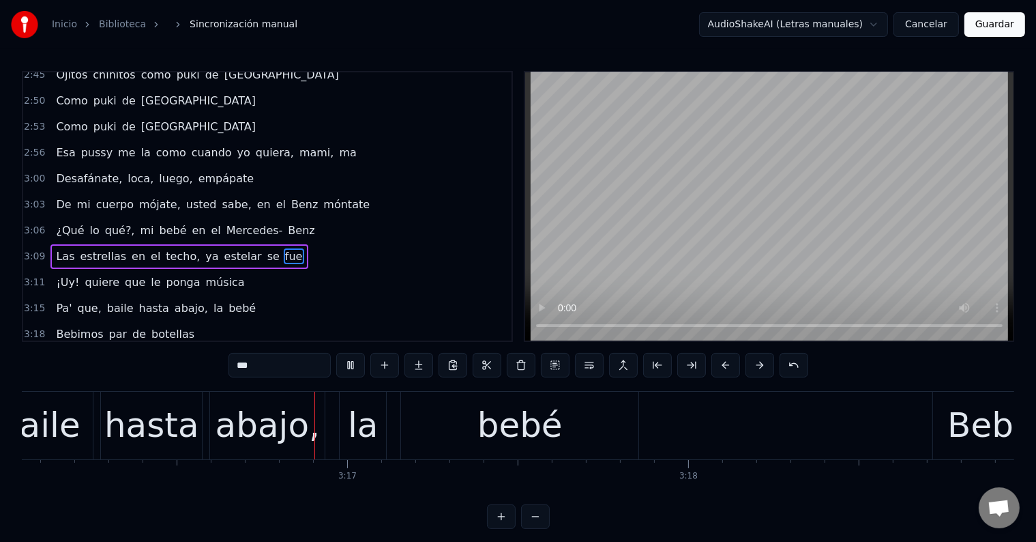
scroll to position [0, 66857]
click at [274, 442] on div "abajo," at bounding box center [267, 425] width 104 height 51
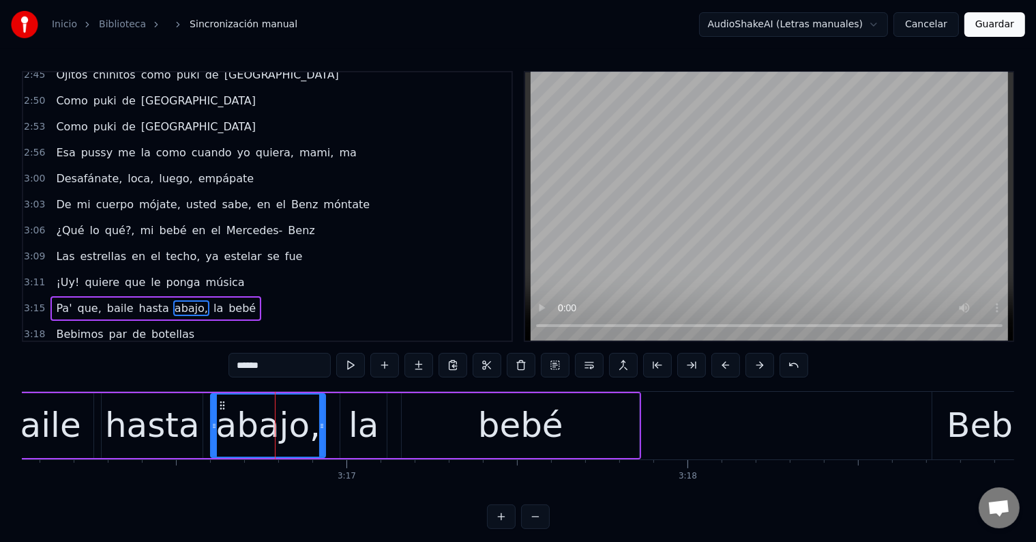
scroll to position [1434, 0]
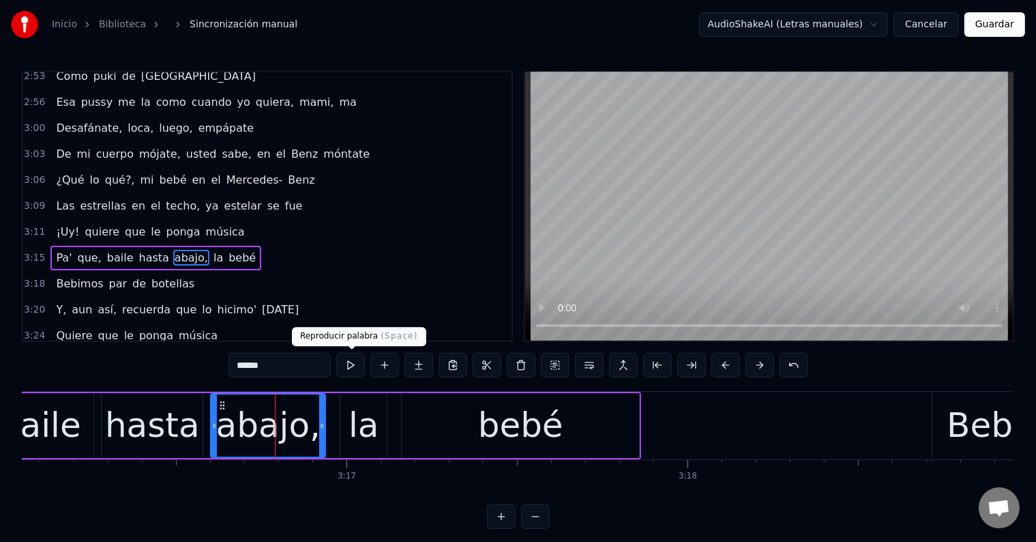
click at [355, 361] on button at bounding box center [350, 365] width 29 height 25
click at [156, 405] on div "hasta" at bounding box center [152, 425] width 95 height 51
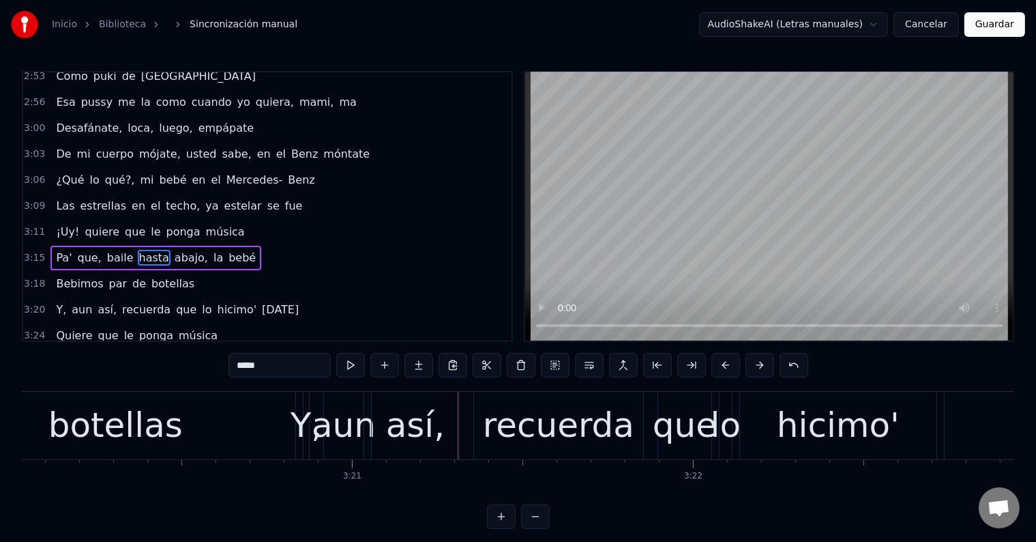
scroll to position [0, 68209]
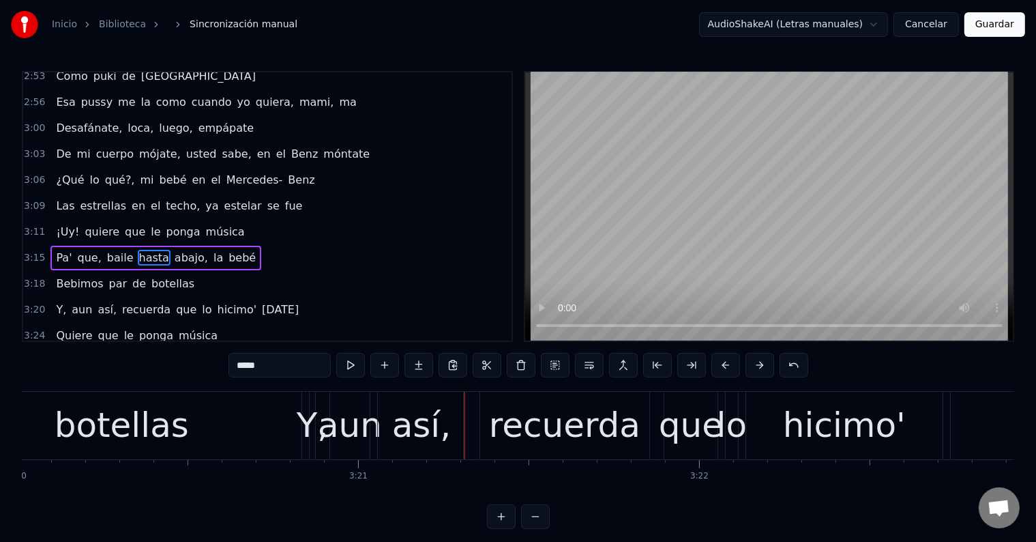
click at [309, 437] on div "Y," at bounding box center [312, 425] width 31 height 51
type input "**"
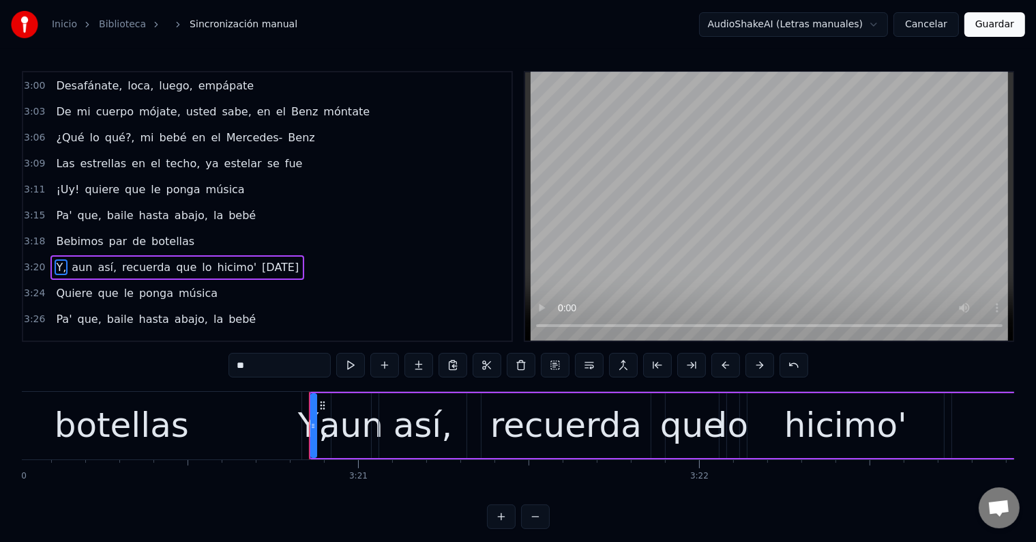
scroll to position [1484, 0]
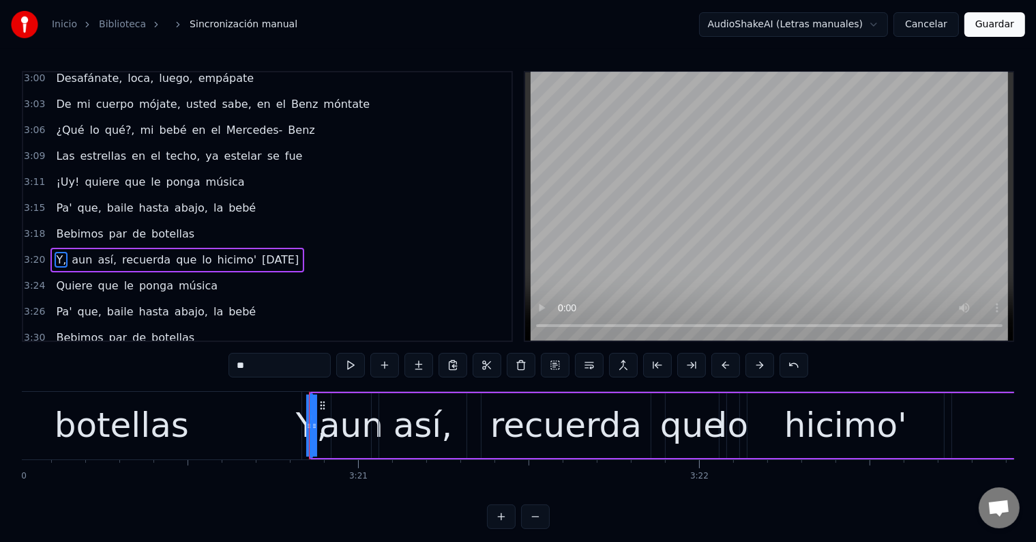
drag, startPoint x: 310, startPoint y: 424, endPoint x: 286, endPoint y: 424, distance: 23.9
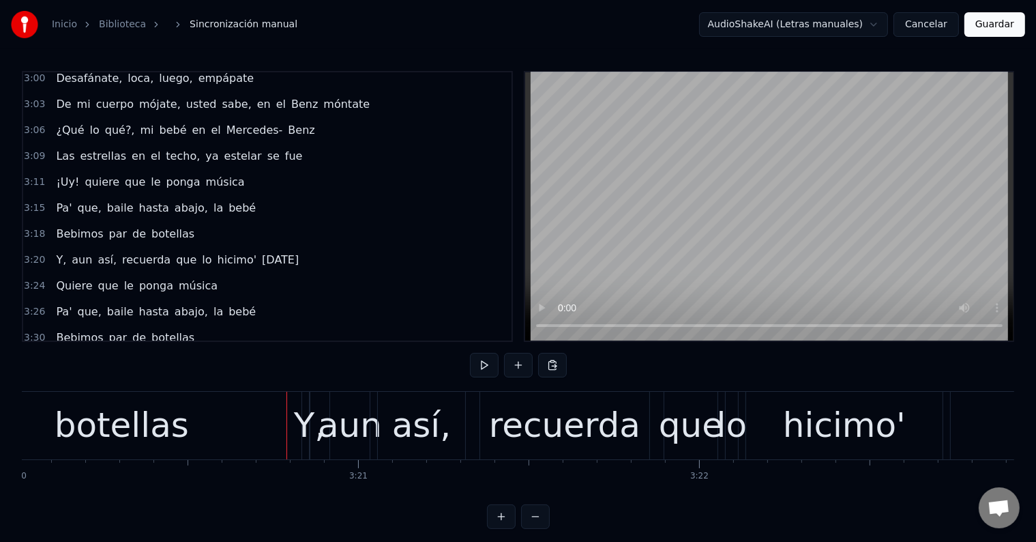
click at [330, 417] on div "aun" at bounding box center [350, 425] width 64 height 51
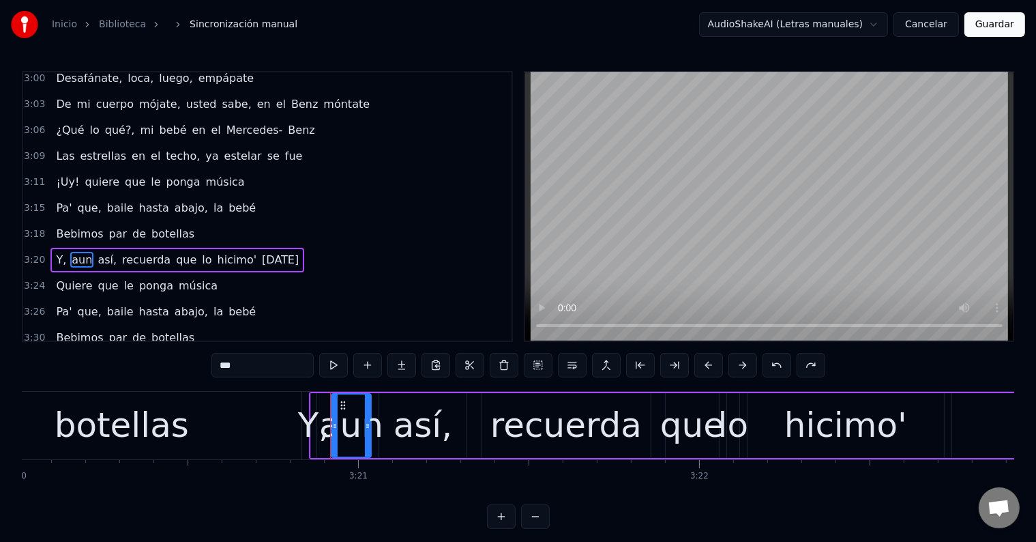
click at [314, 417] on div "Y," at bounding box center [313, 425] width 31 height 51
drag, startPoint x: 314, startPoint y: 417, endPoint x: 335, endPoint y: 420, distance: 21.4
click at [335, 420] on div at bounding box center [333, 425] width 5 height 62
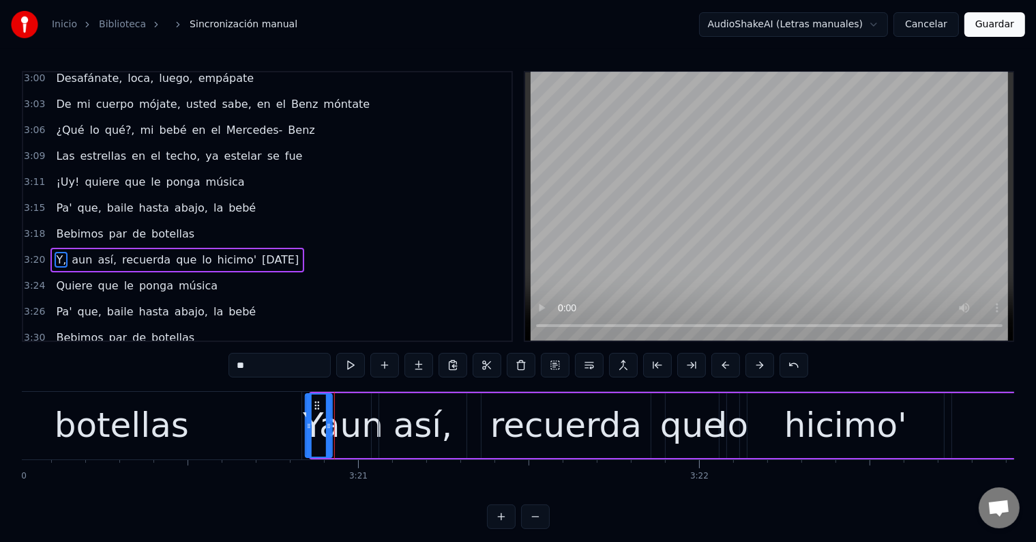
click at [315, 402] on icon at bounding box center [317, 405] width 11 height 11
click at [273, 364] on input "**" at bounding box center [279, 365] width 102 height 25
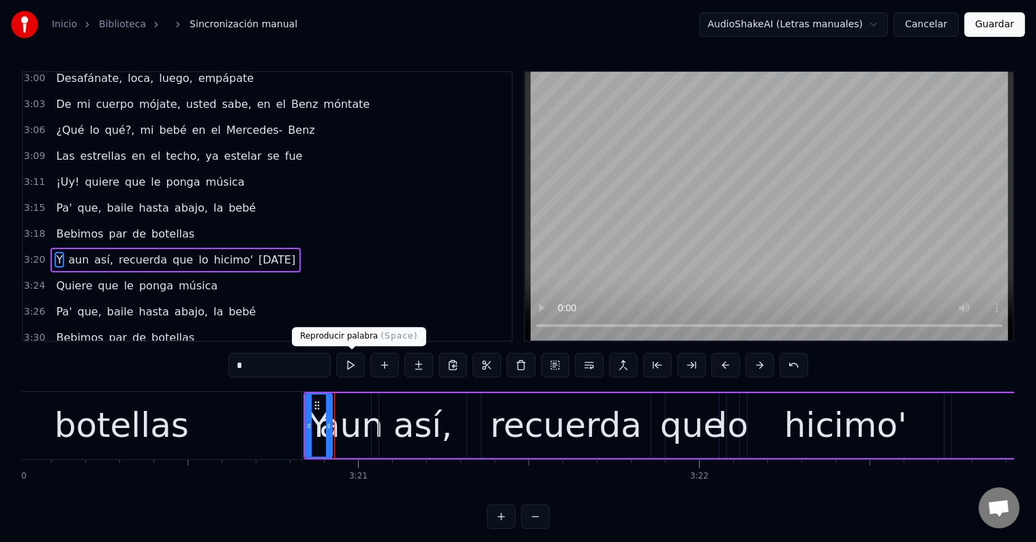
click at [352, 367] on button at bounding box center [350, 365] width 29 height 25
click at [270, 420] on div "botellas" at bounding box center [121, 425] width 360 height 68
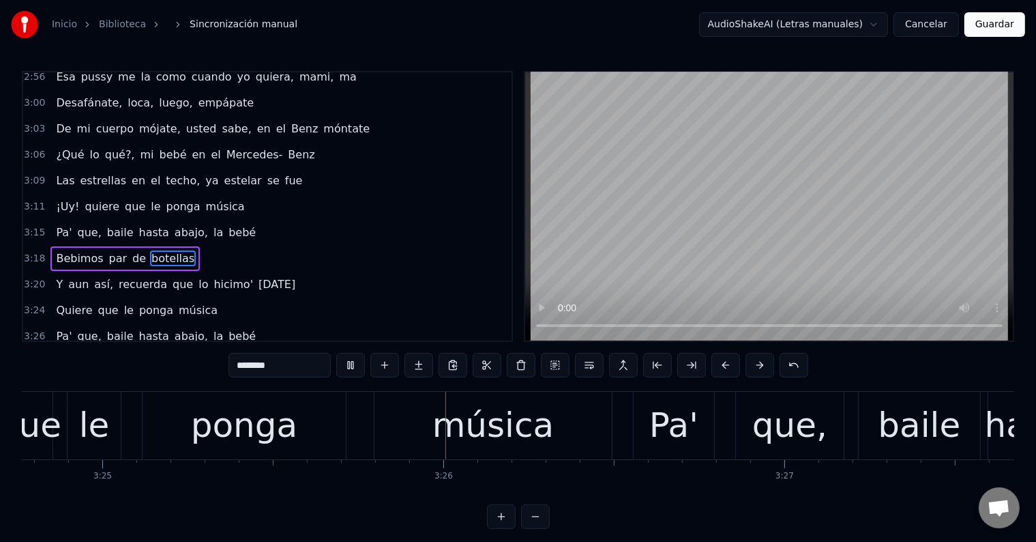
scroll to position [0, 70022]
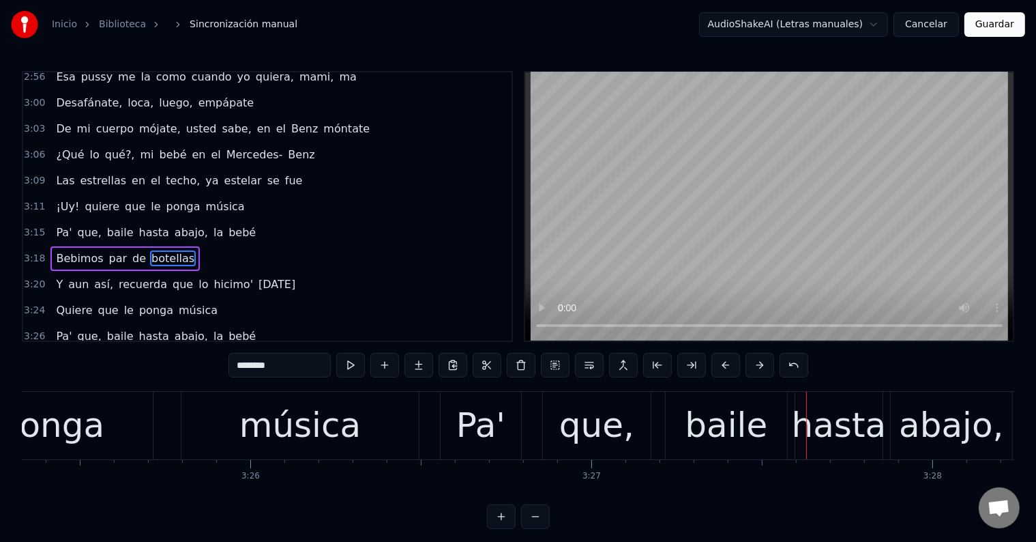
click at [626, 424] on div "que," at bounding box center [596, 425] width 75 height 51
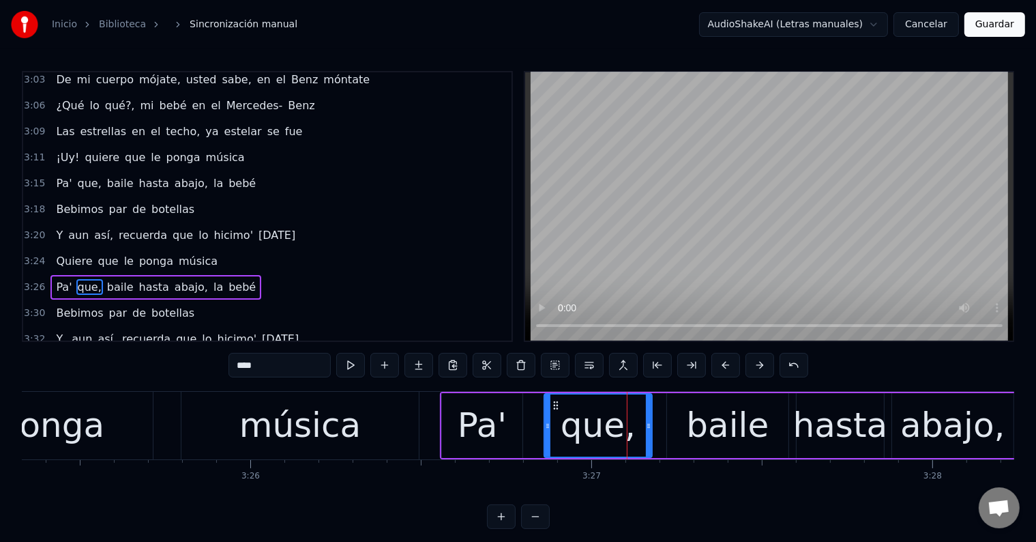
scroll to position [1535, 0]
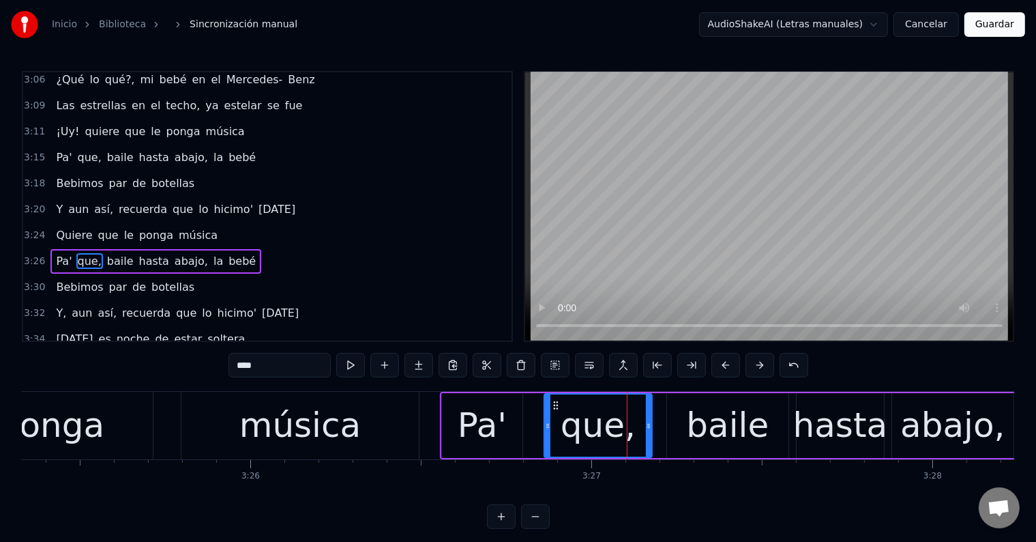
click at [281, 364] on input "****" at bounding box center [279, 365] width 102 height 25
click at [281, 398] on div "música" at bounding box center [299, 425] width 237 height 68
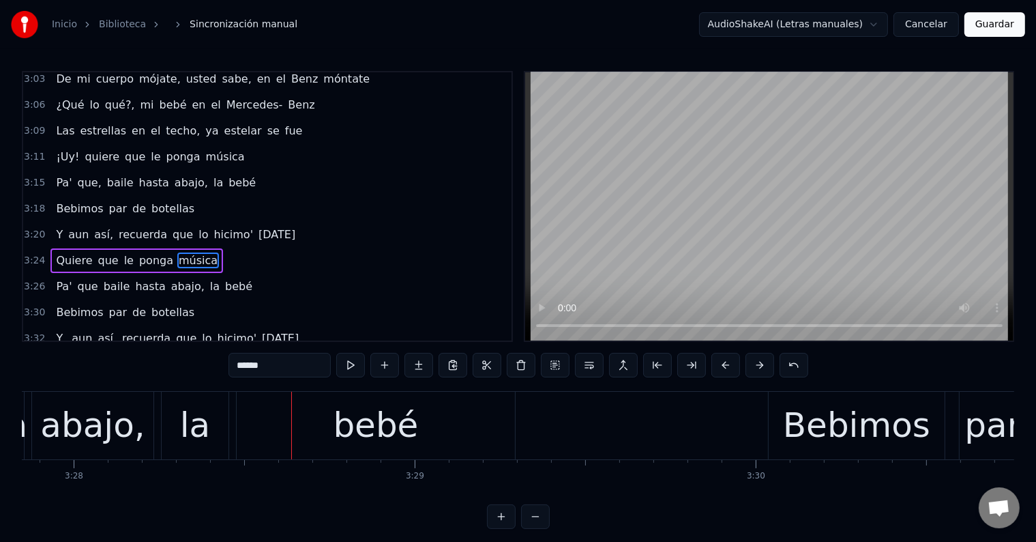
scroll to position [0, 70852]
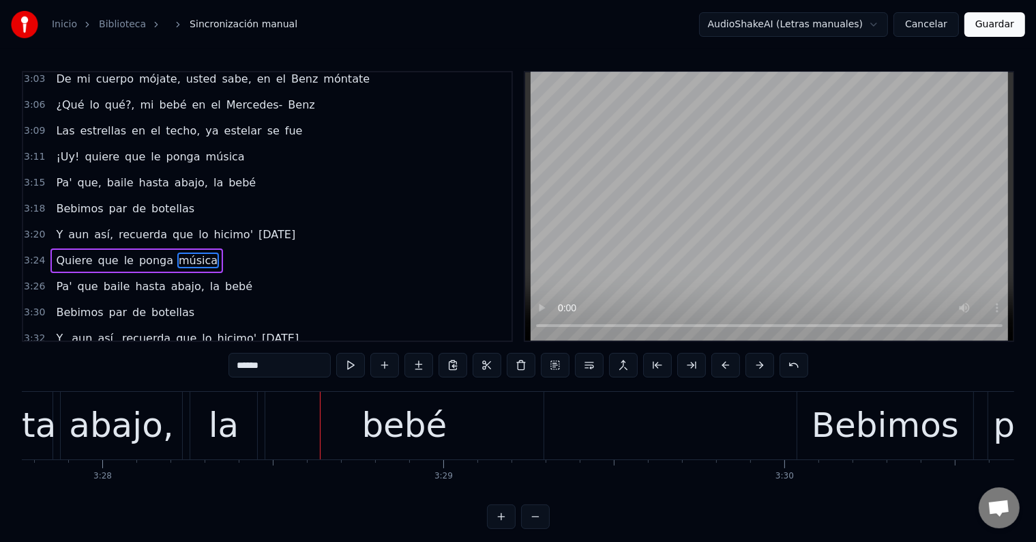
click at [149, 433] on div "abajo," at bounding box center [121, 425] width 104 height 51
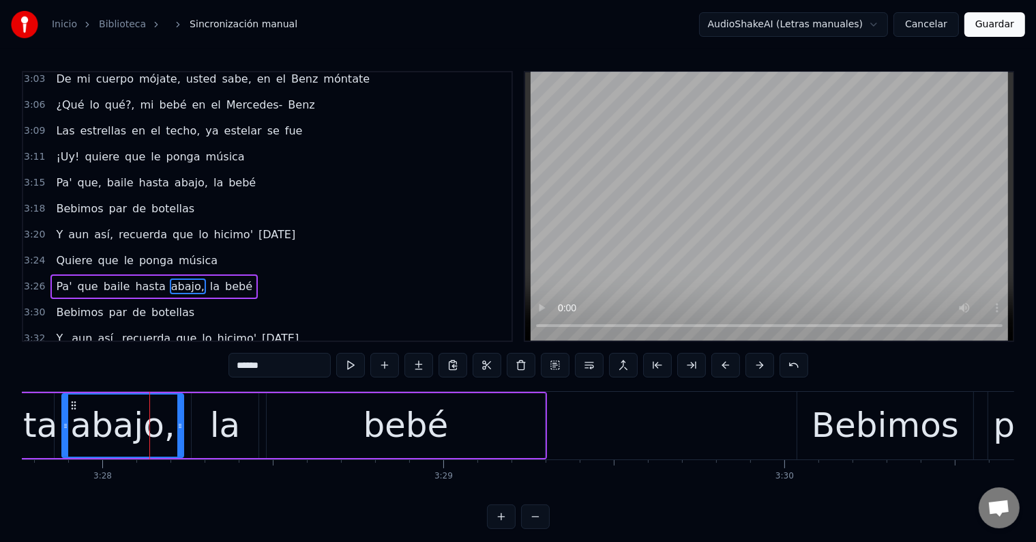
scroll to position [1535, 0]
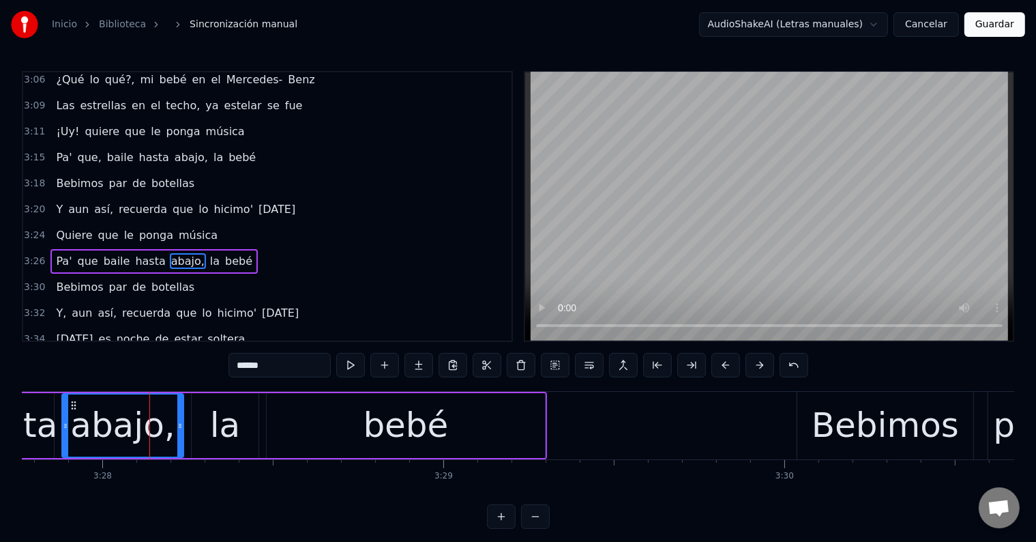
click at [306, 360] on input "******" at bounding box center [279, 365] width 102 height 25
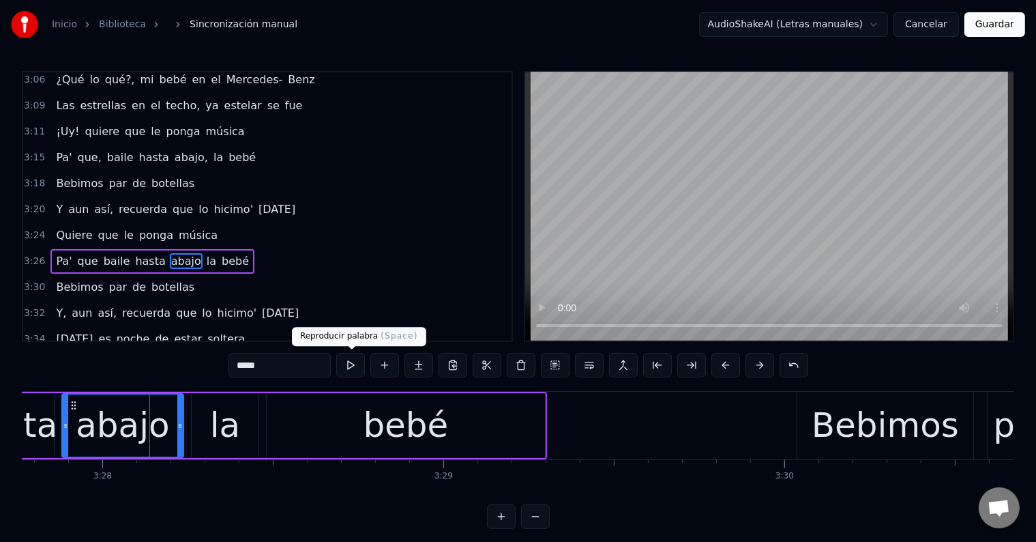
click at [355, 363] on button at bounding box center [350, 365] width 29 height 25
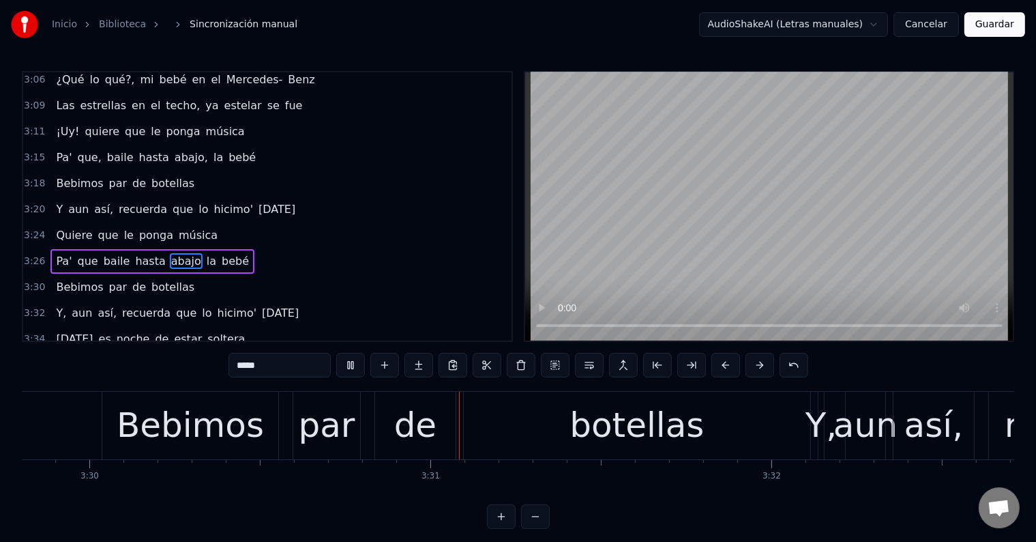
scroll to position [0, 71741]
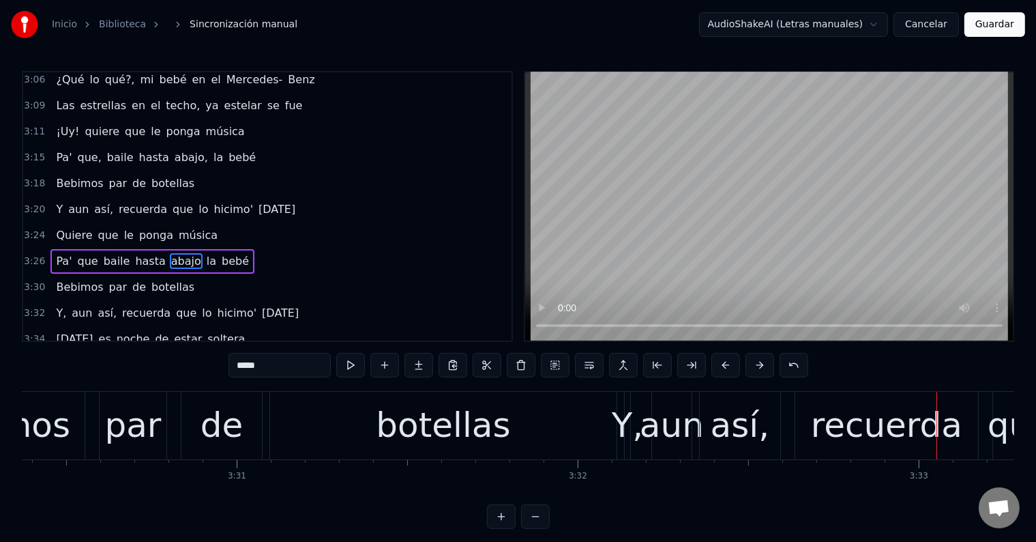
click at [619, 424] on div "Y," at bounding box center [627, 425] width 31 height 51
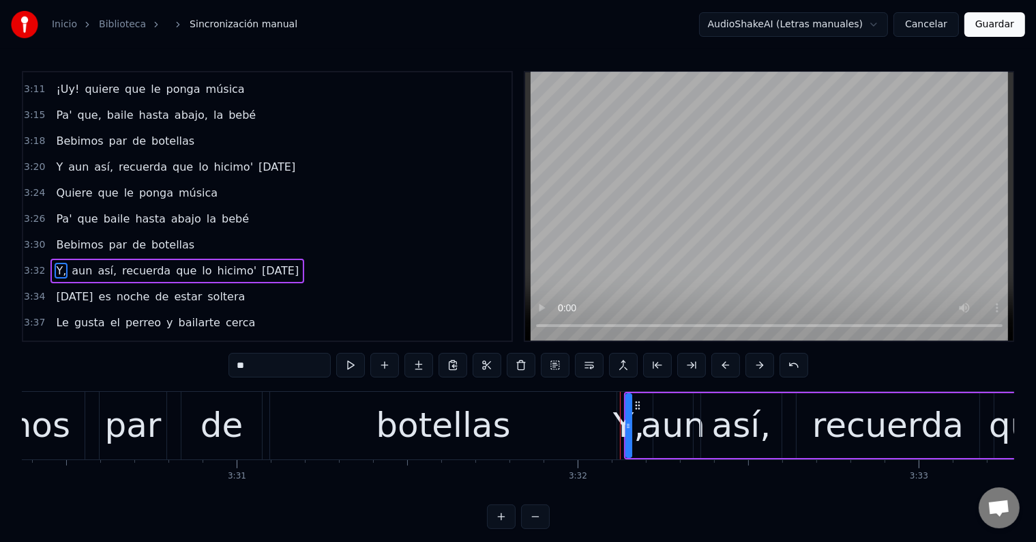
scroll to position [1585, 0]
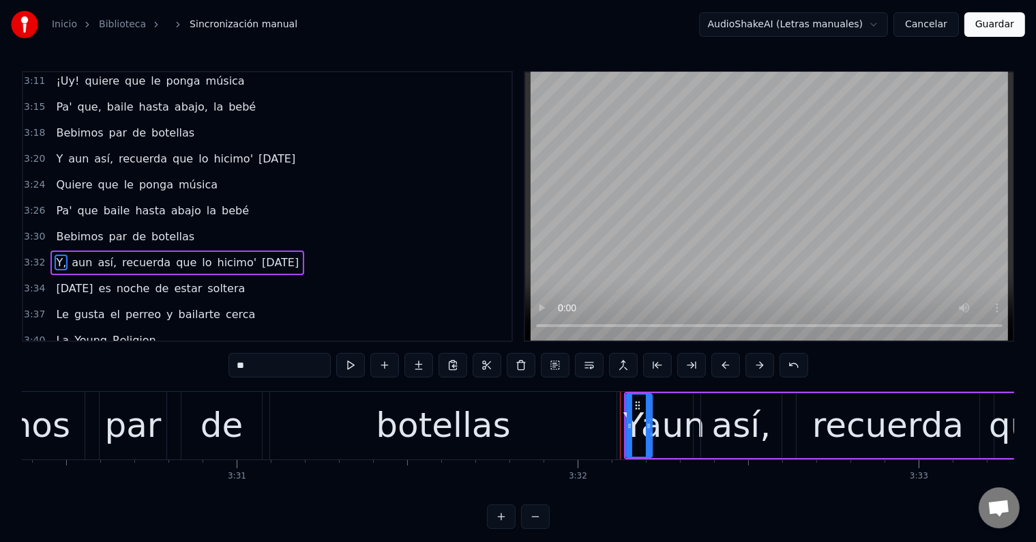
drag, startPoint x: 627, startPoint y: 424, endPoint x: 648, endPoint y: 424, distance: 20.5
click at [648, 424] on icon at bounding box center [648, 425] width 5 height 11
click at [594, 413] on div "botellas" at bounding box center [443, 425] width 346 height 68
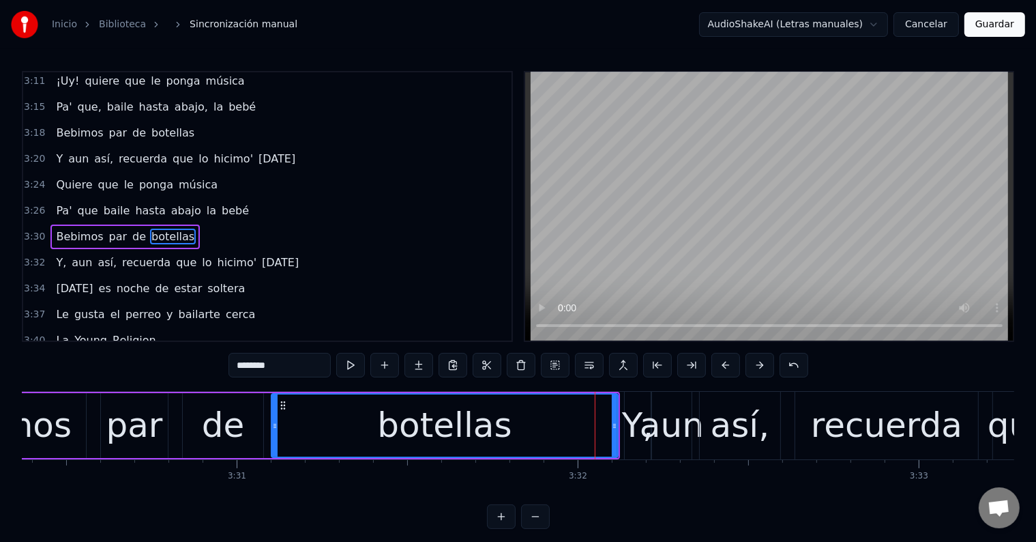
scroll to position [1560, 0]
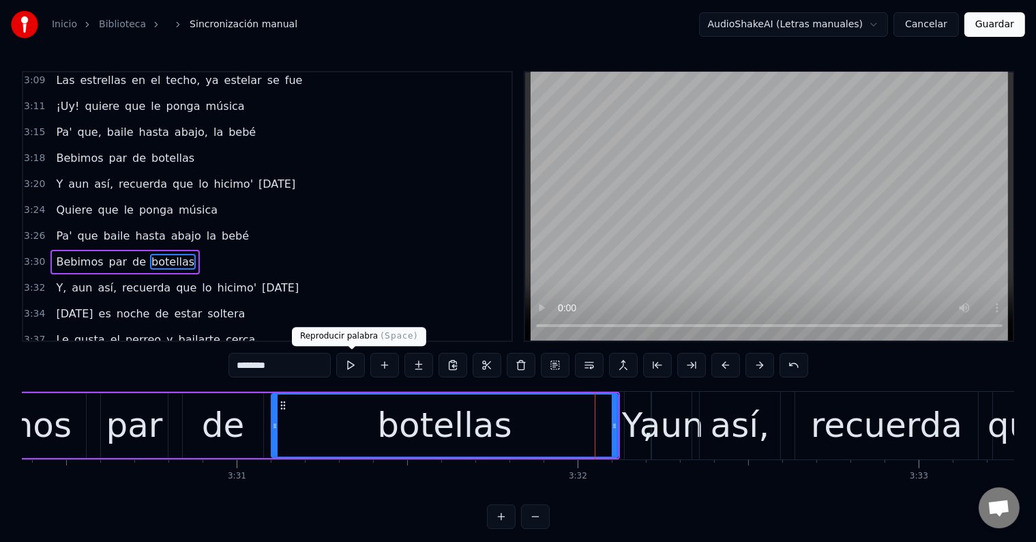
click at [353, 363] on button at bounding box center [350, 365] width 29 height 25
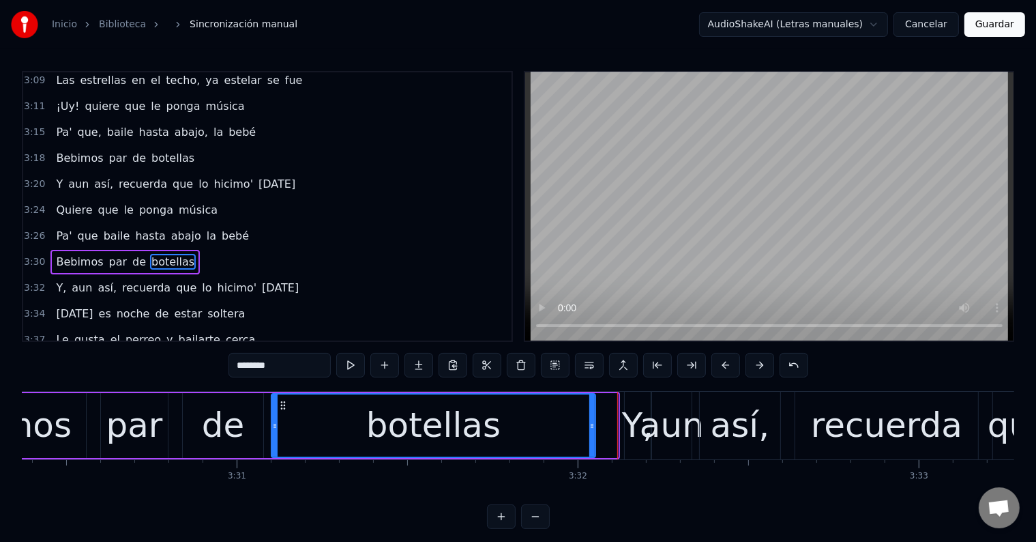
drag, startPoint x: 612, startPoint y: 424, endPoint x: 589, endPoint y: 425, distance: 22.5
click at [589, 425] on icon at bounding box center [591, 425] width 5 height 11
click at [627, 422] on div "Y," at bounding box center [637, 425] width 31 height 51
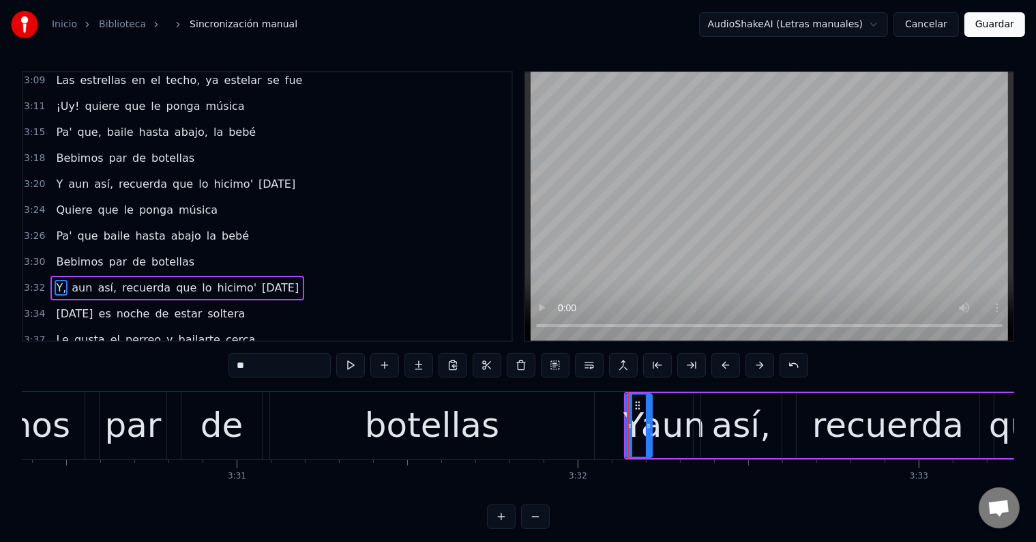
scroll to position [1585, 0]
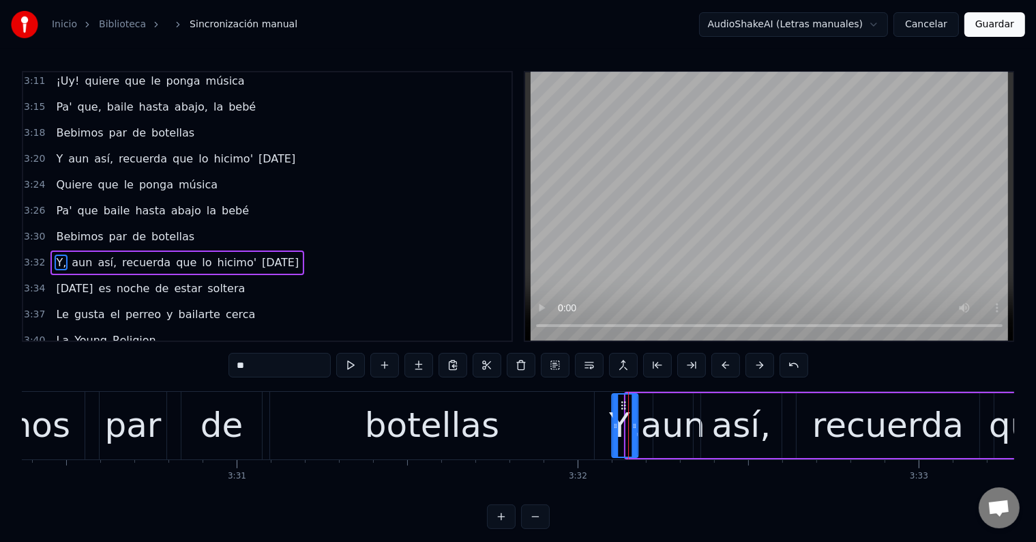
drag, startPoint x: 630, startPoint y: 405, endPoint x: 619, endPoint y: 406, distance: 10.9
click at [619, 406] on icon at bounding box center [623, 405] width 11 height 11
drag, startPoint x: 614, startPoint y: 413, endPoint x: 605, endPoint y: 413, distance: 8.9
click at [605, 413] on div at bounding box center [606, 425] width 5 height 62
click at [473, 425] on div "botellas" at bounding box center [432, 425] width 134 height 51
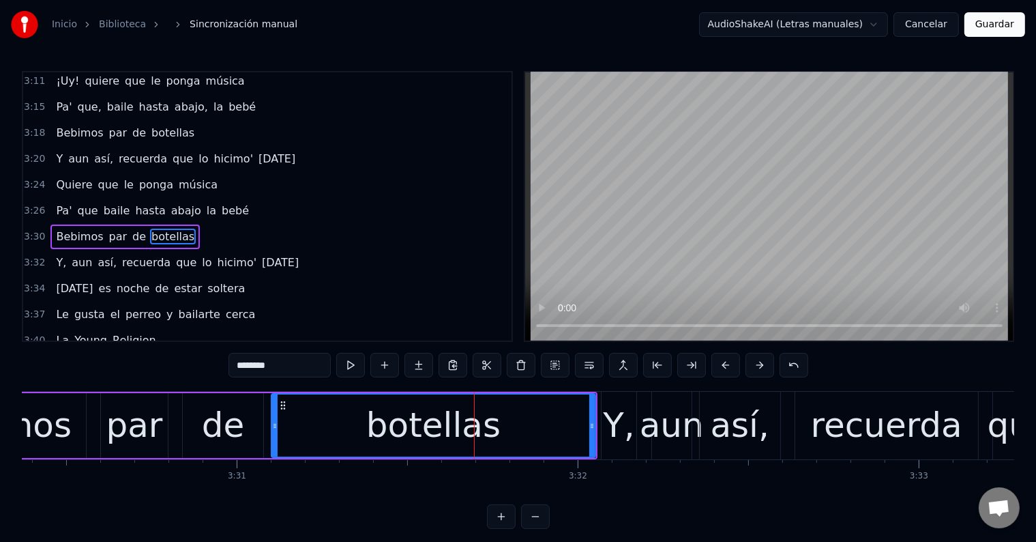
scroll to position [1560, 0]
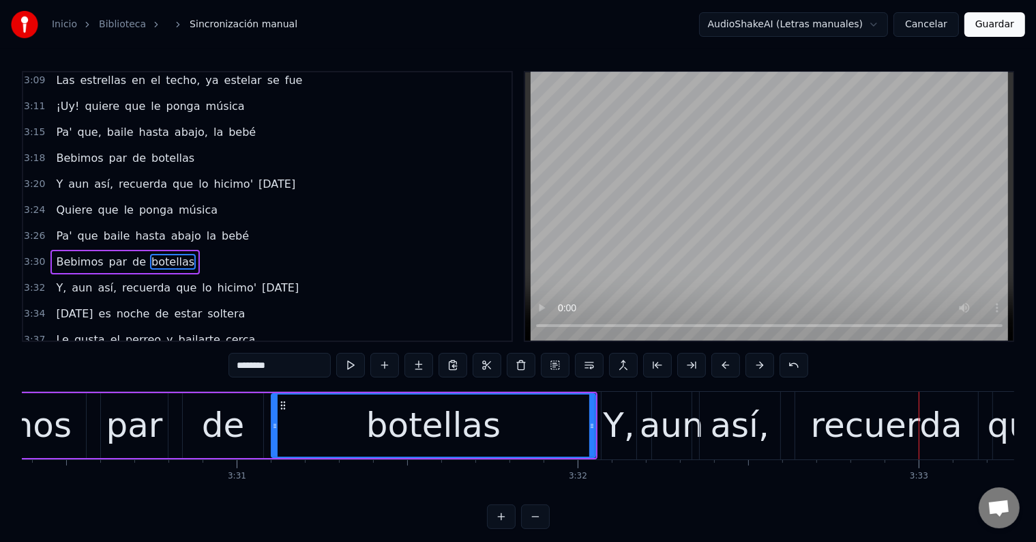
click at [670, 422] on div "aun" at bounding box center [672, 425] width 64 height 51
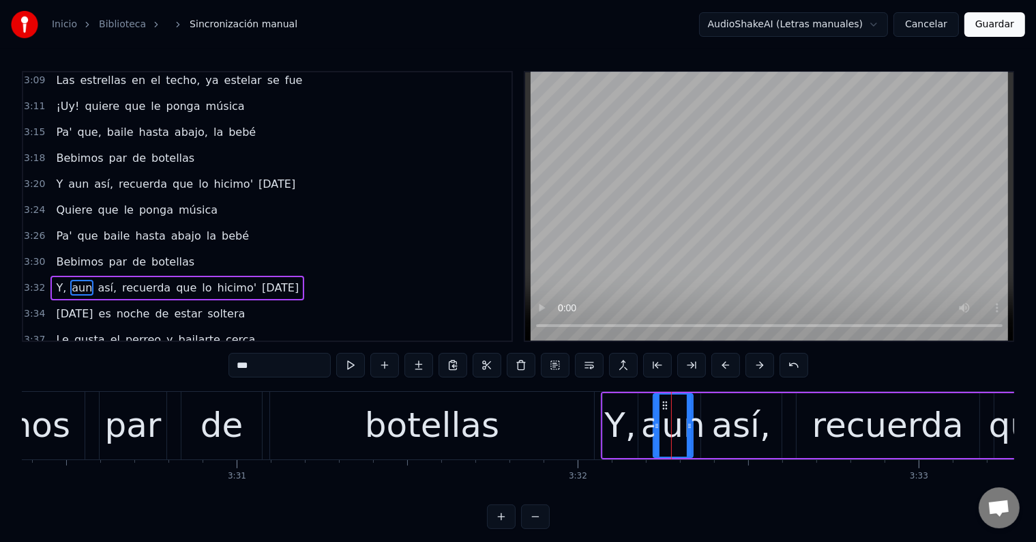
scroll to position [1585, 0]
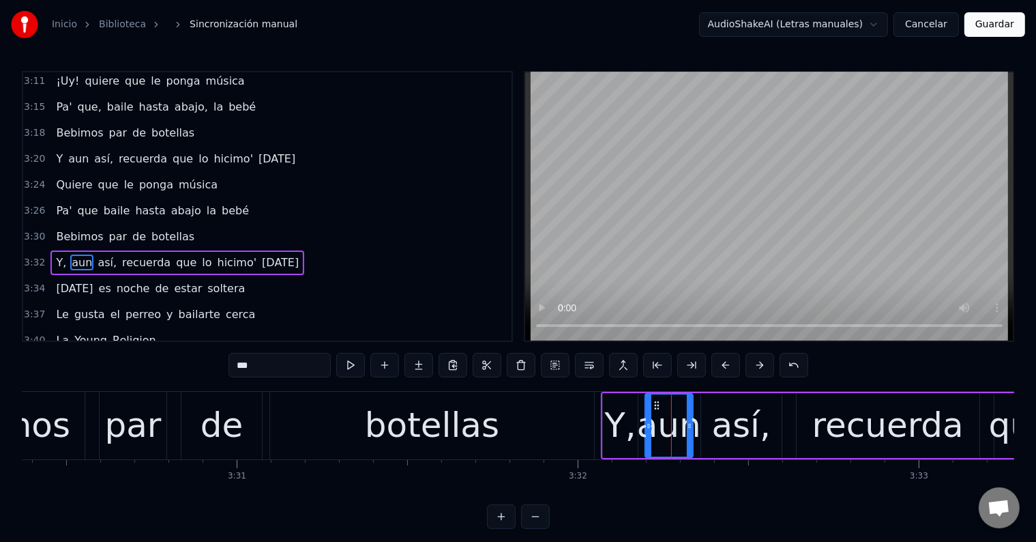
drag, startPoint x: 655, startPoint y: 418, endPoint x: 647, endPoint y: 418, distance: 8.2
click at [647, 418] on div at bounding box center [648, 425] width 5 height 62
click at [563, 413] on div "botellas" at bounding box center [432, 425] width 324 height 68
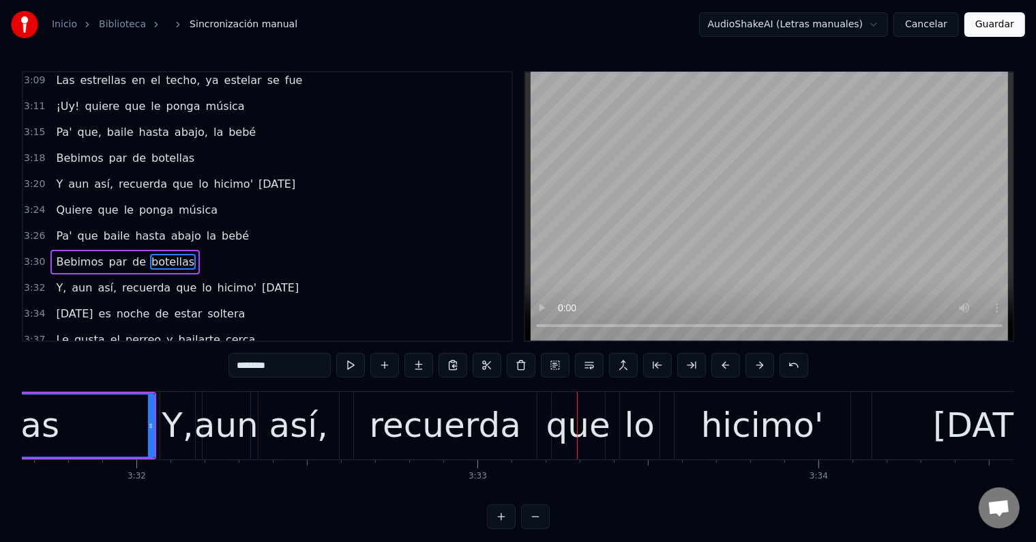
scroll to position [0, 72183]
click at [181, 435] on div "Y," at bounding box center [176, 425] width 31 height 51
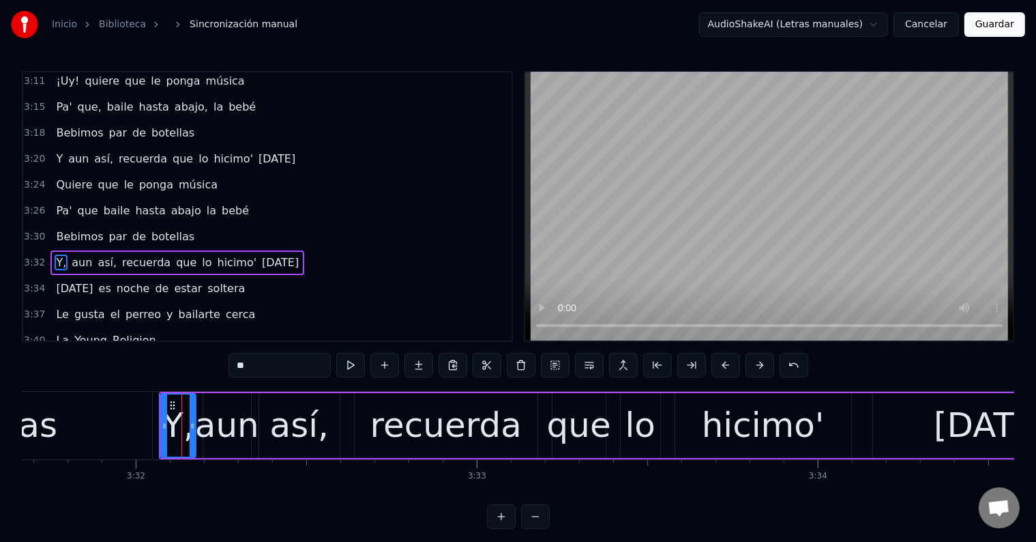
click at [275, 368] on input "**" at bounding box center [279, 365] width 102 height 25
click at [304, 429] on div "así," at bounding box center [299, 425] width 59 height 51
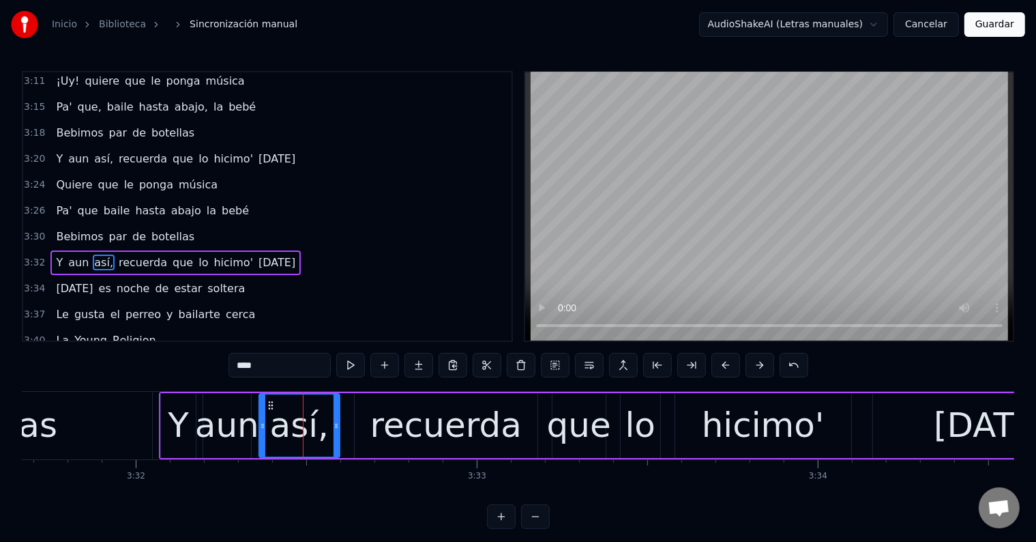
click at [278, 366] on input "****" at bounding box center [279, 365] width 102 height 25
click at [170, 423] on div "Y" at bounding box center [178, 425] width 21 height 51
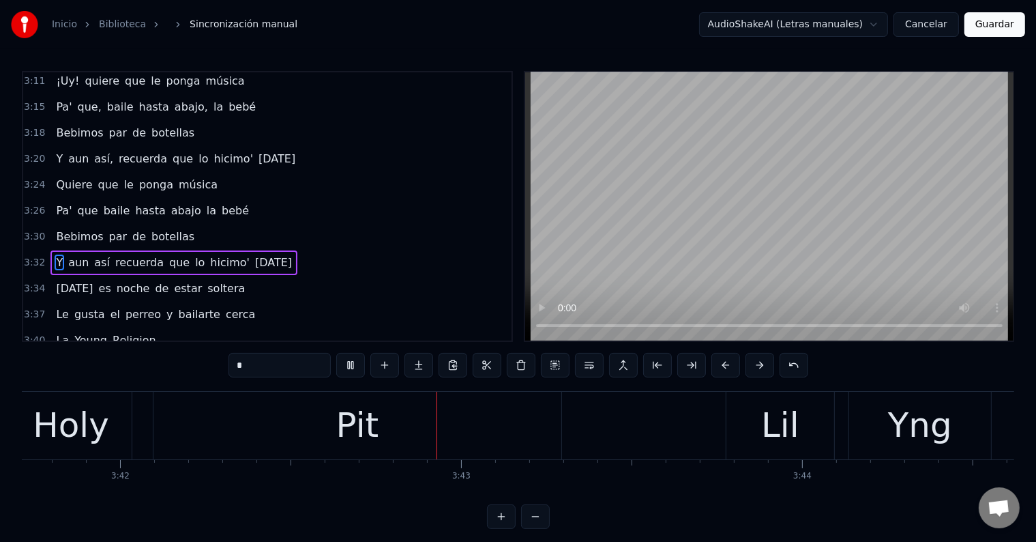
scroll to position [0, 75792]
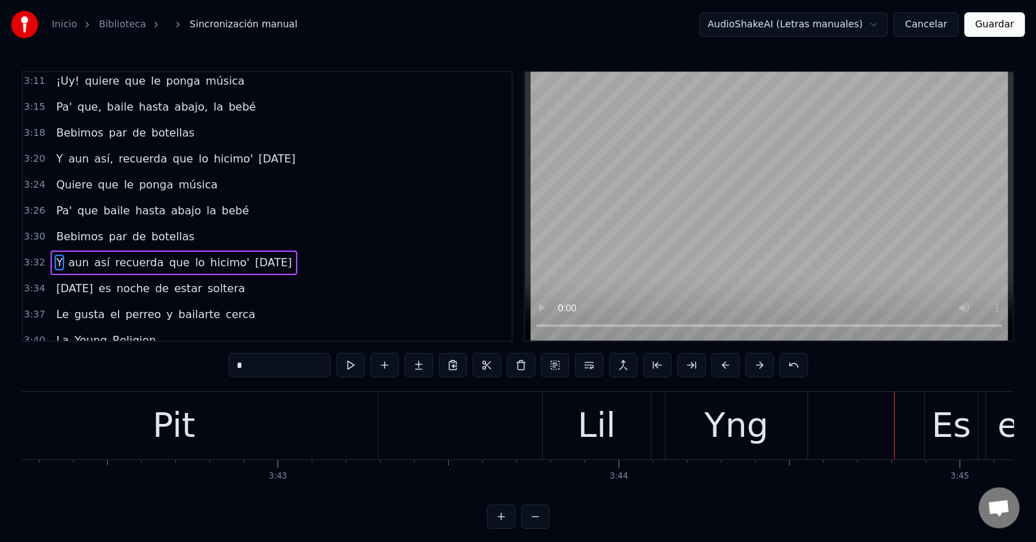
click at [707, 426] on div "Yng" at bounding box center [737, 425] width 142 height 68
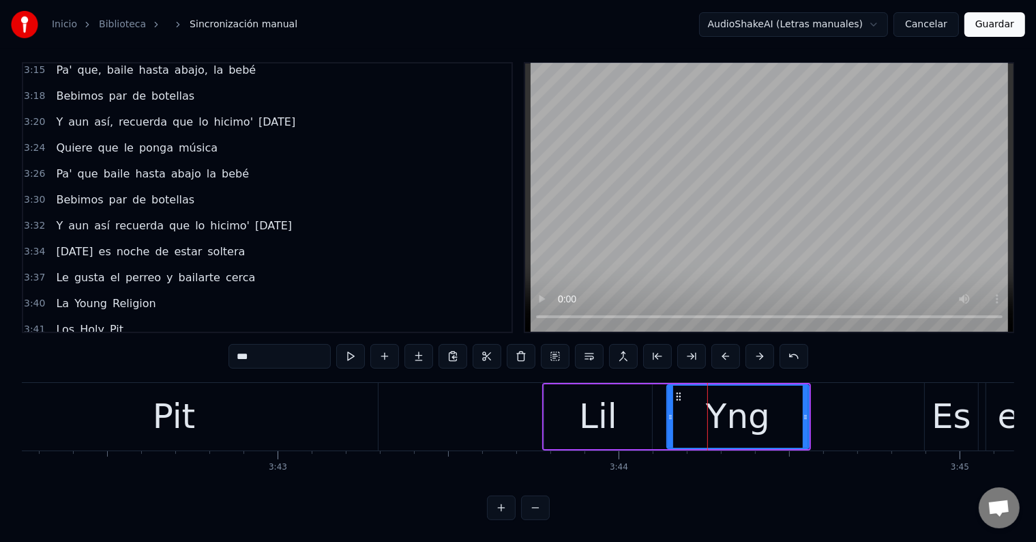
scroll to position [1614, 0]
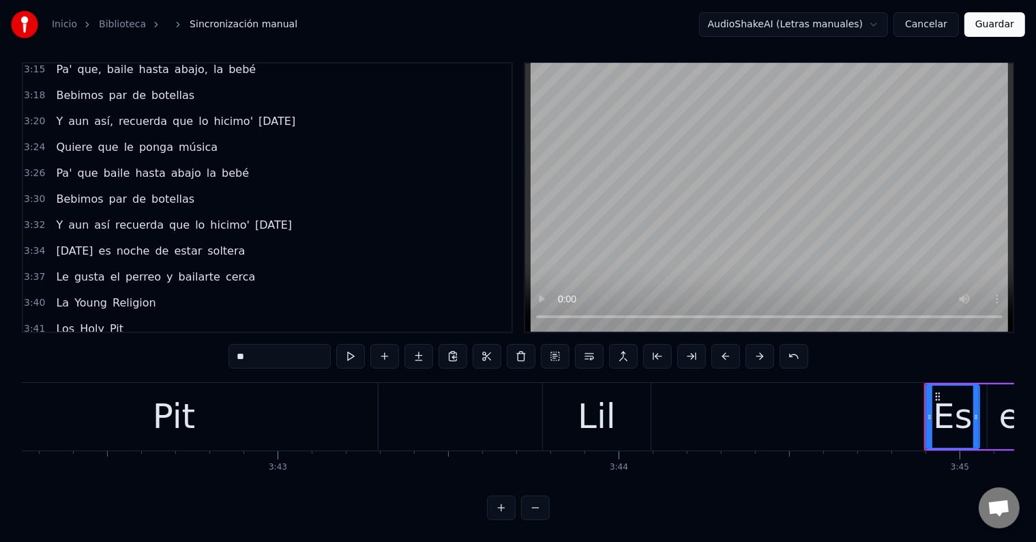
click at [610, 424] on div "Lil" at bounding box center [597, 416] width 38 height 51
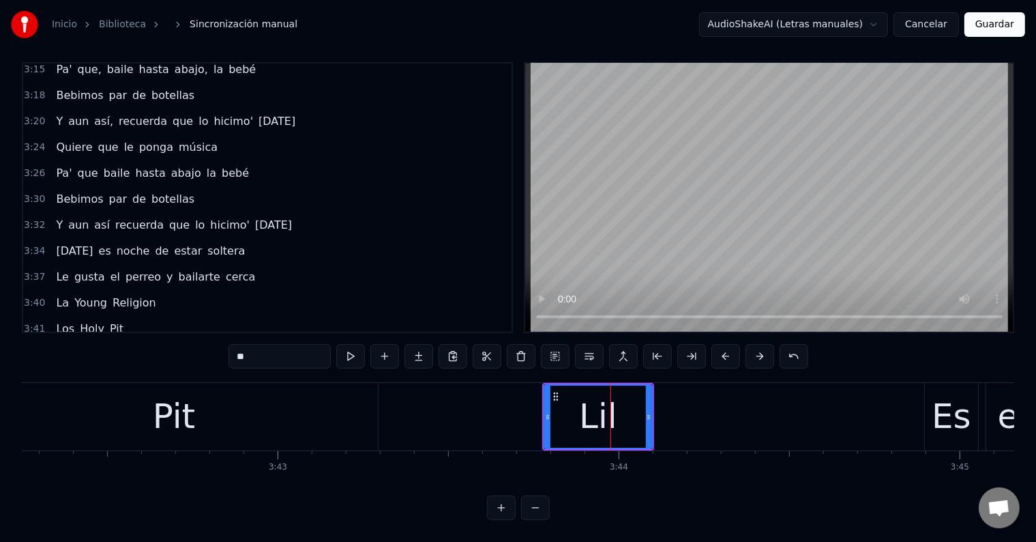
scroll to position [1588, 0]
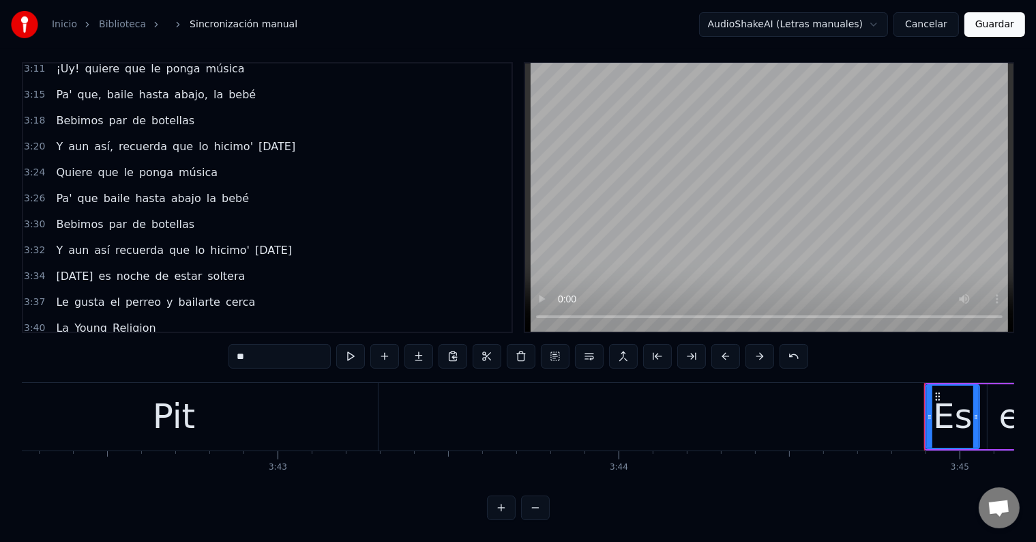
click at [256, 431] on div "Pit" at bounding box center [174, 417] width 408 height 68
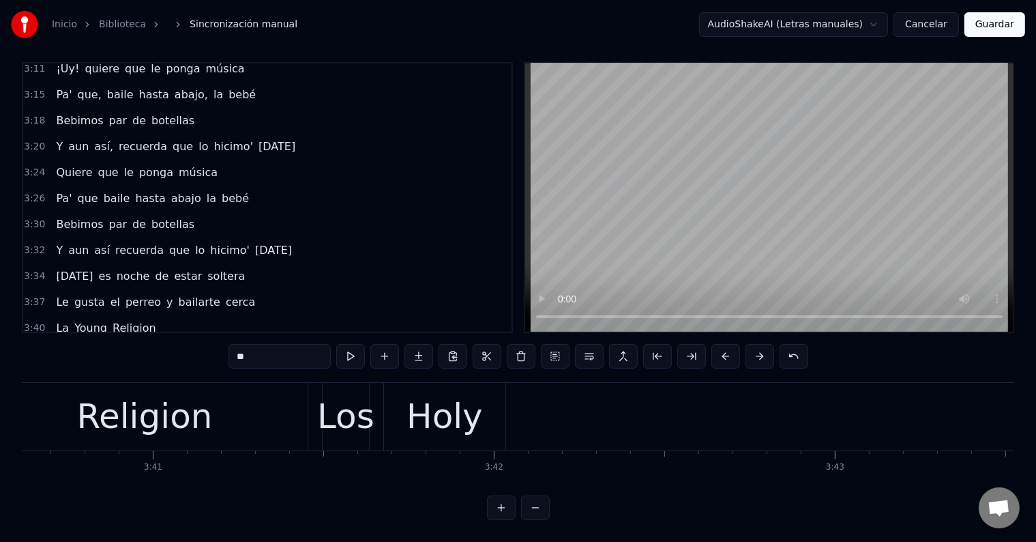
scroll to position [0, 75232]
click at [422, 407] on div "Holy" at bounding box center [448, 416] width 76 height 51
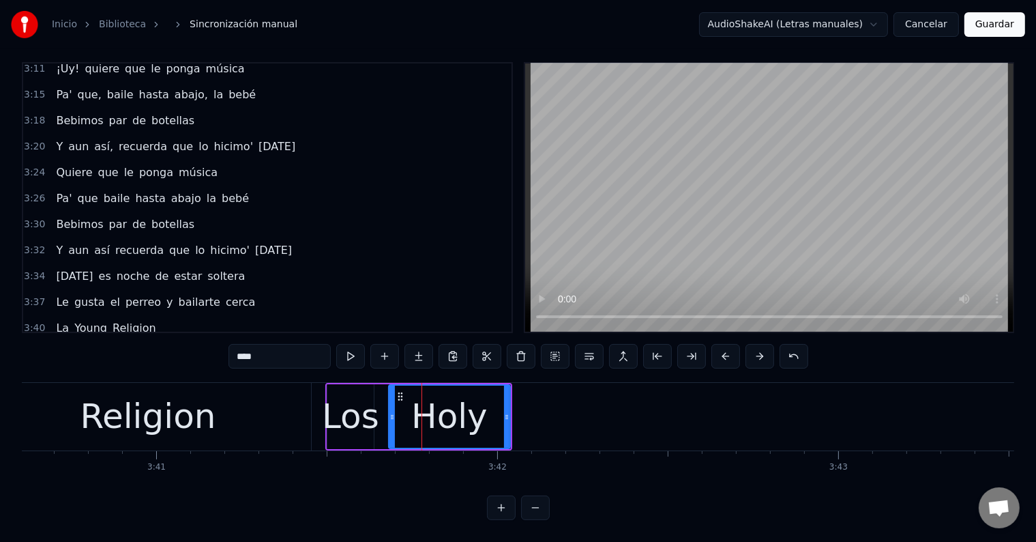
type input "**"
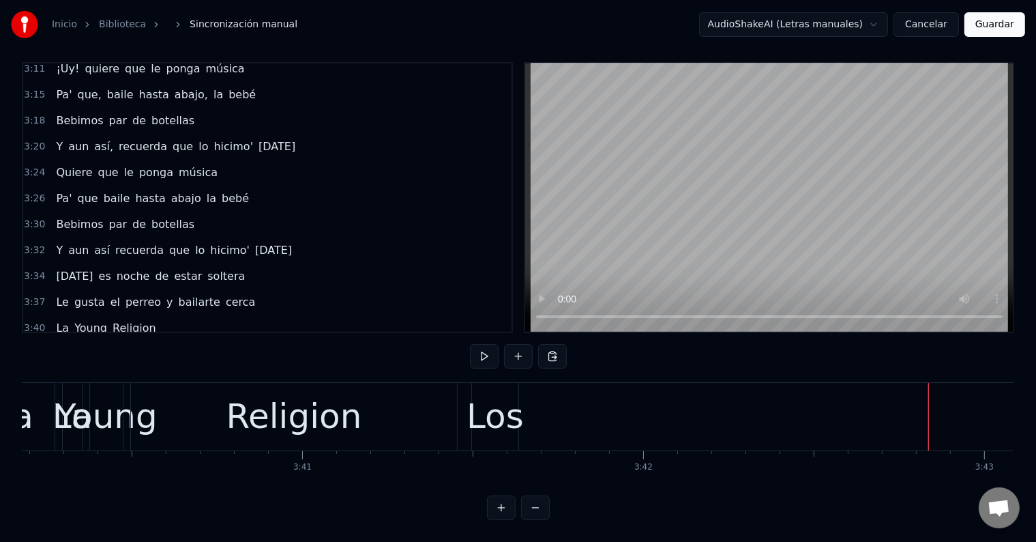
scroll to position [0, 75086]
click at [483, 409] on div "Los" at bounding box center [494, 416] width 57 height 51
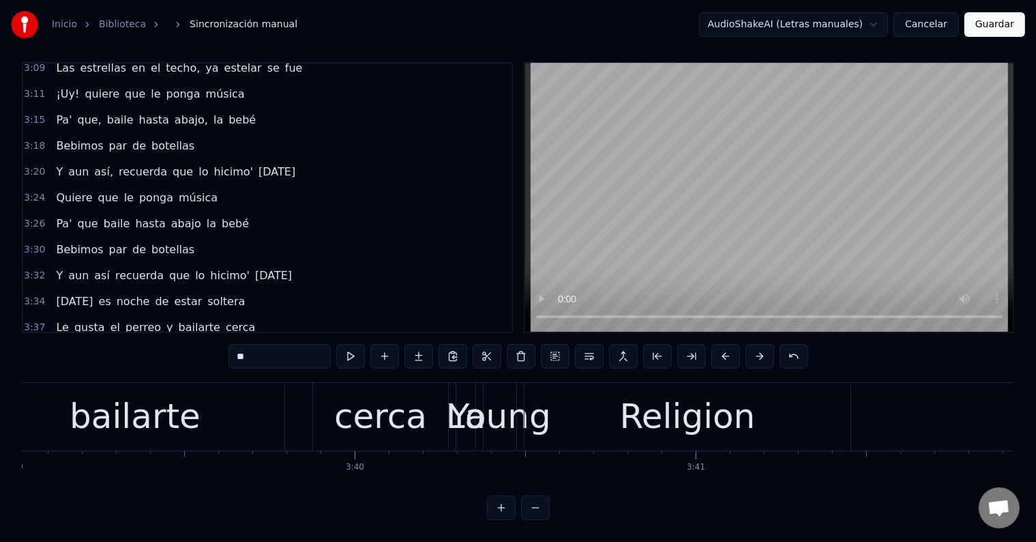
scroll to position [0, 74693]
click at [503, 407] on div "Young" at bounding box center [499, 416] width 102 height 51
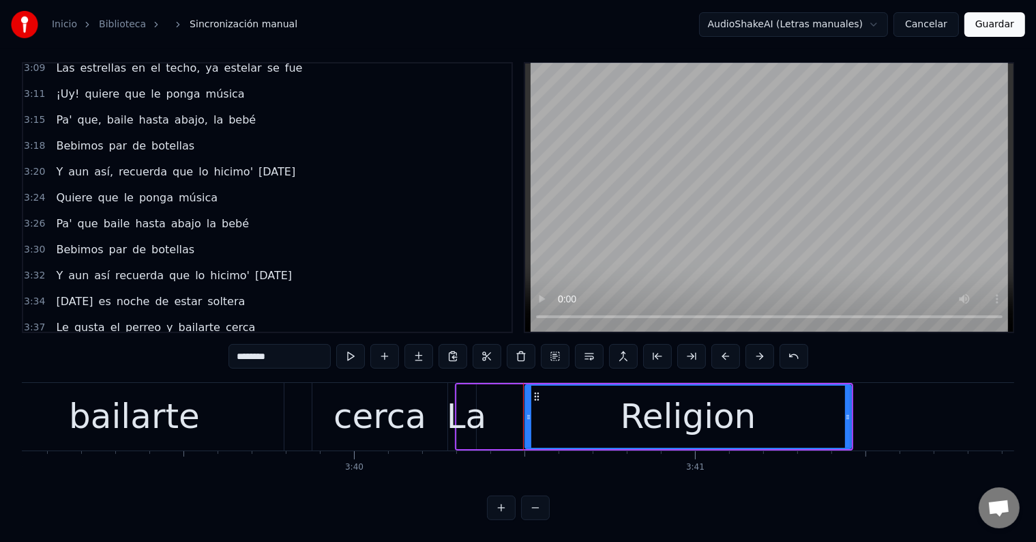
click at [689, 397] on div "Religion" at bounding box center [689, 416] width 136 height 51
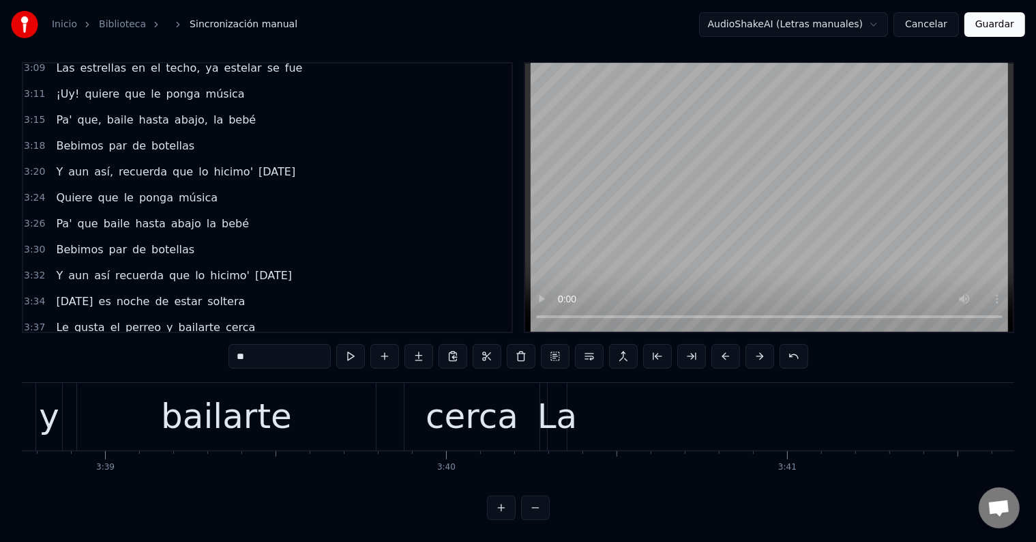
scroll to position [0, 74601]
click at [546, 408] on div "La" at bounding box center [557, 416] width 40 height 51
type input "**"
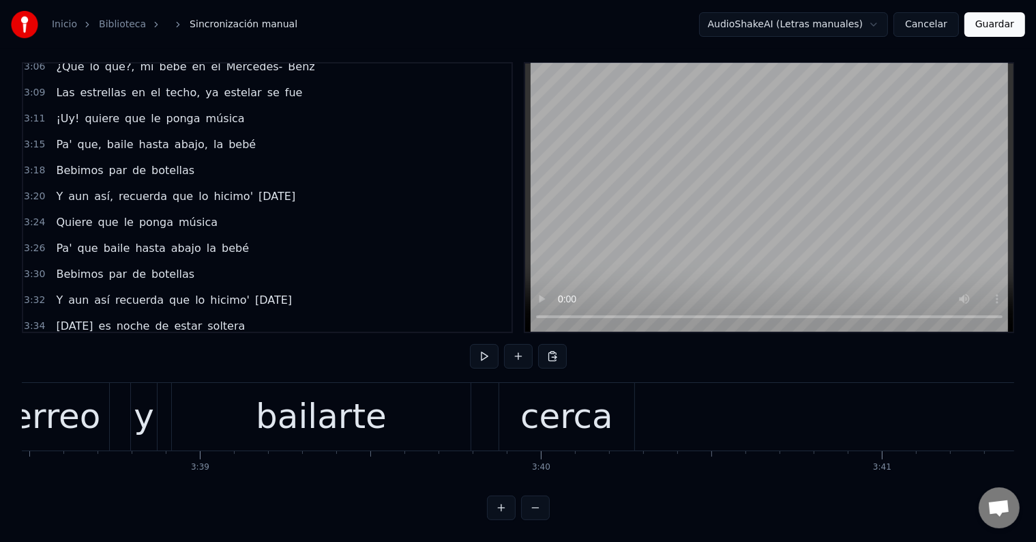
scroll to position [0, 74503]
click at [385, 413] on div "bailarte" at bounding box center [324, 417] width 299 height 68
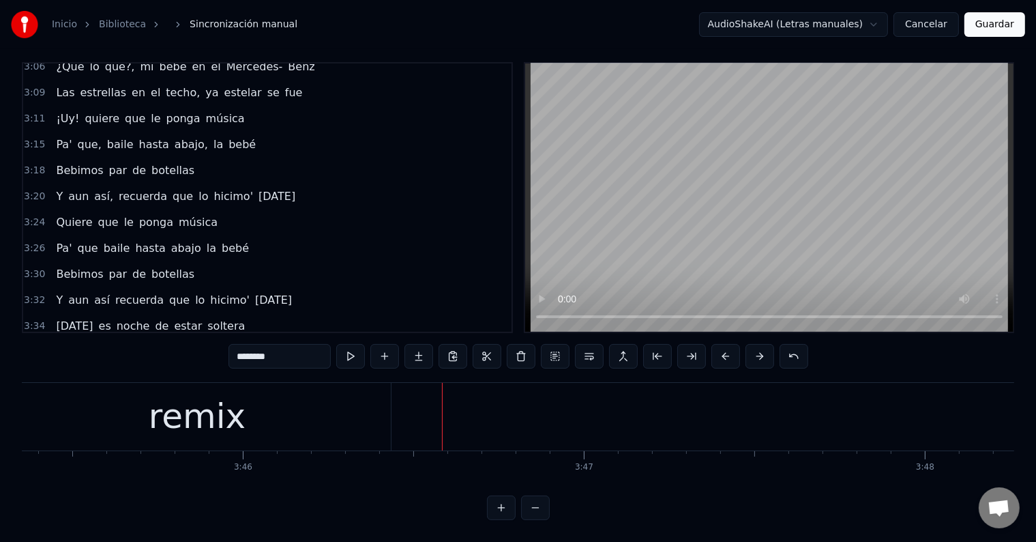
scroll to position [0, 76850]
click at [352, 399] on div "remix" at bounding box center [196, 417] width 387 height 68
type input "*****"
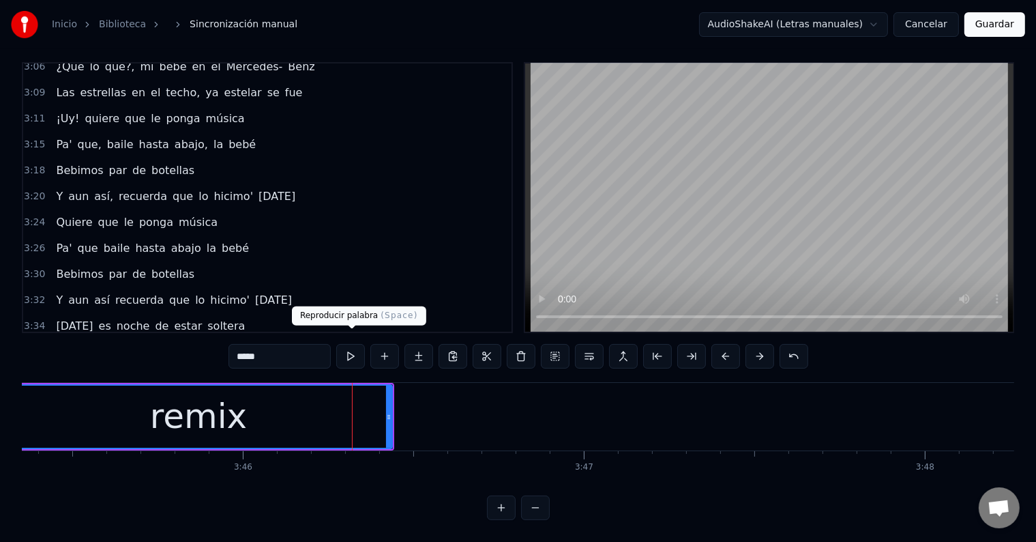
click at [357, 344] on button at bounding box center [350, 356] width 29 height 25
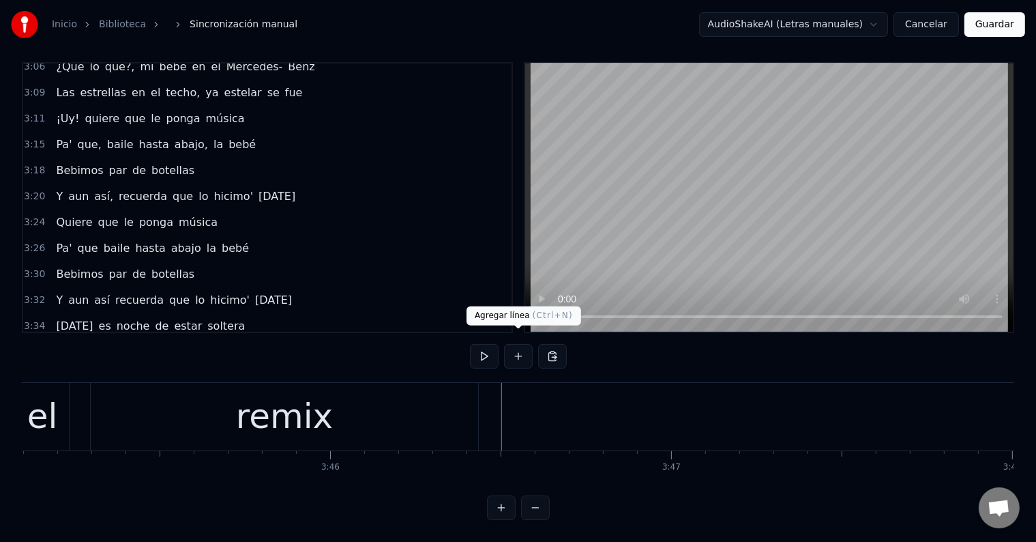
click at [511, 344] on button at bounding box center [518, 356] width 29 height 25
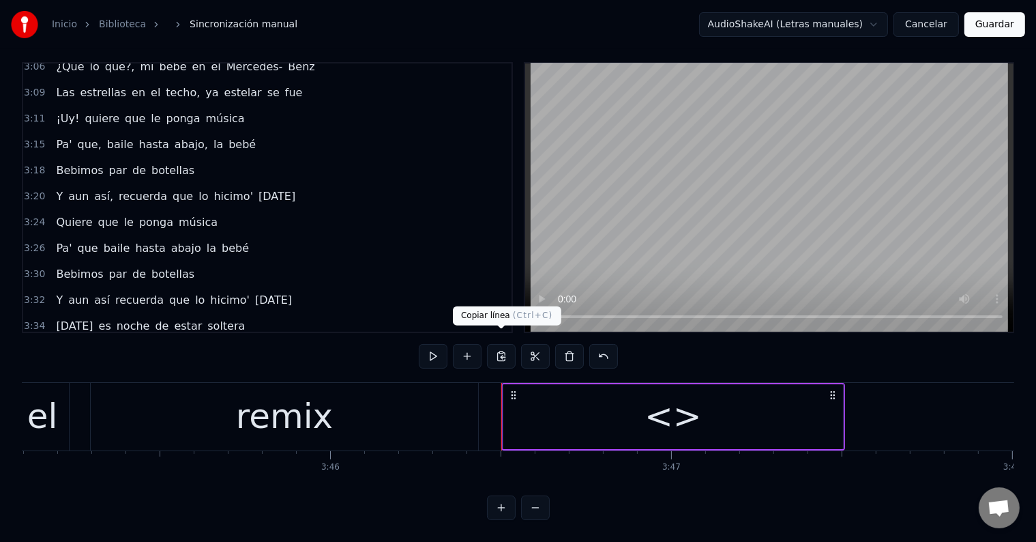
scroll to position [1563, 0]
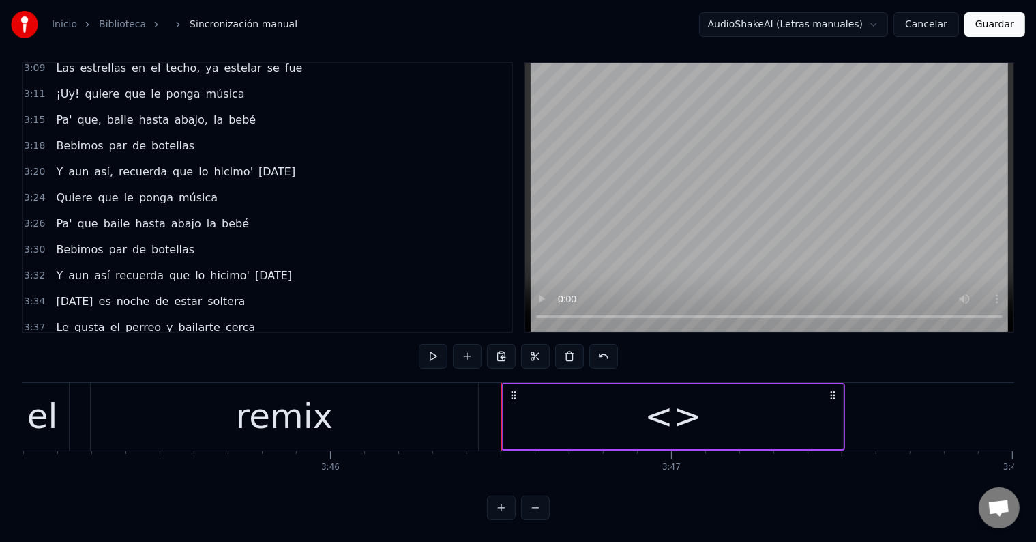
click at [534, 394] on div "<>" at bounding box center [673, 416] width 340 height 65
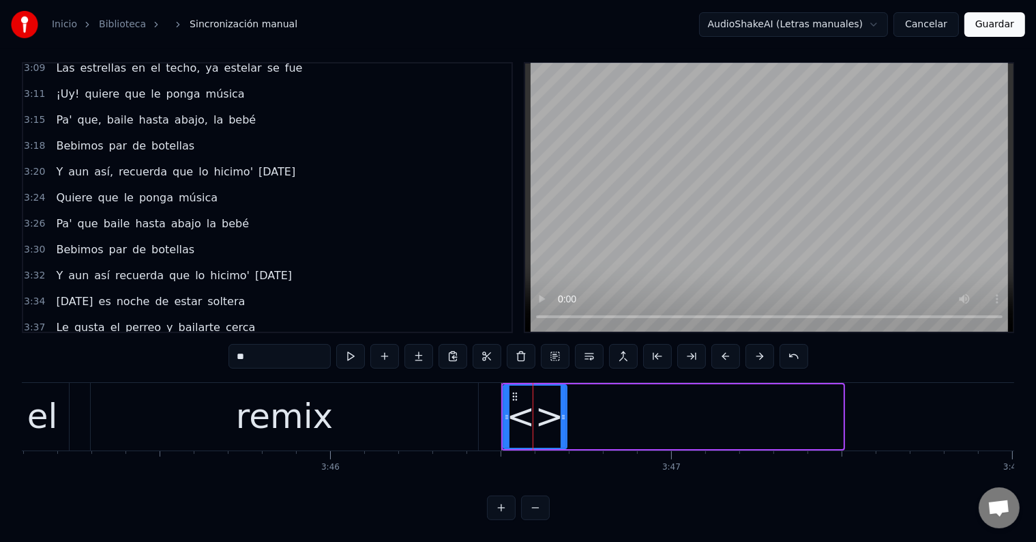
drag, startPoint x: 838, startPoint y: 400, endPoint x: 562, endPoint y: 413, distance: 276.5
click at [562, 413] on div at bounding box center [563, 416] width 5 height 62
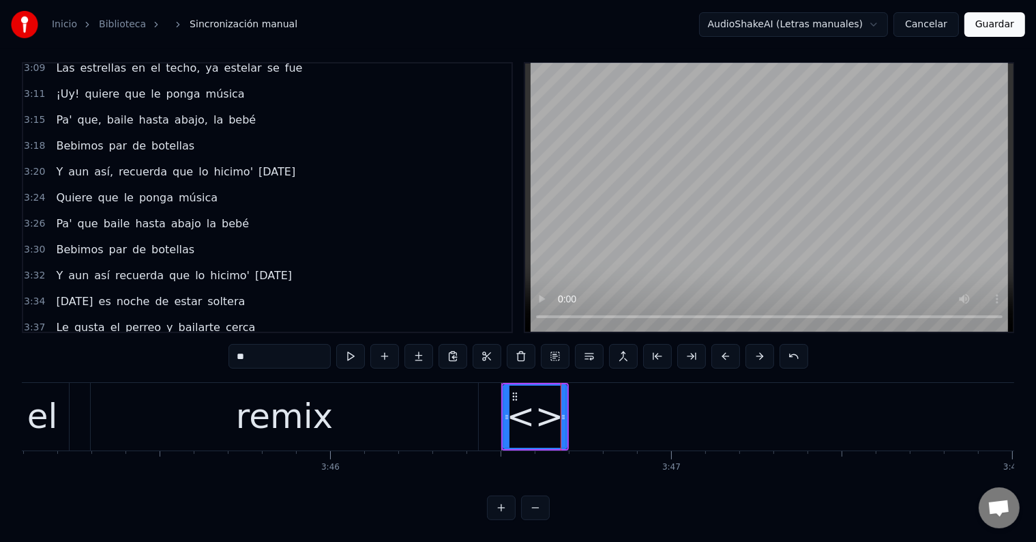
click at [525, 413] on div "<>" at bounding box center [535, 416] width 57 height 51
drag, startPoint x: 297, startPoint y: 346, endPoint x: 169, endPoint y: 336, distance: 128.7
click at [169, 336] on div "0:11 Desafánate, loca, luego, empápate 0:13 De mi cuerpo mójate, usted sabe, en…" at bounding box center [518, 291] width 992 height 458
click at [371, 416] on div "remix" at bounding box center [284, 417] width 387 height 68
type input "*****"
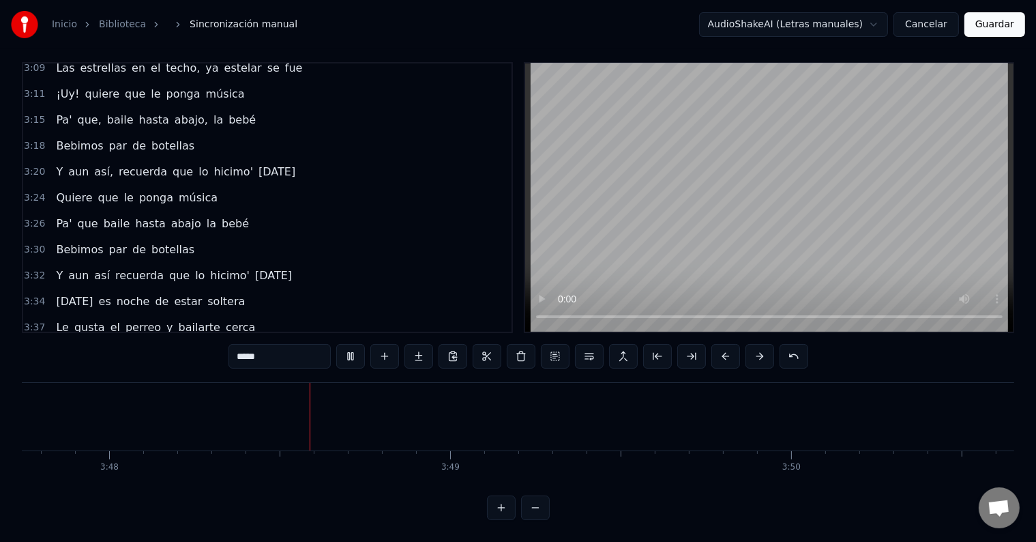
scroll to position [0, 77666]
click at [986, 27] on button "Guardar" at bounding box center [994, 24] width 61 height 25
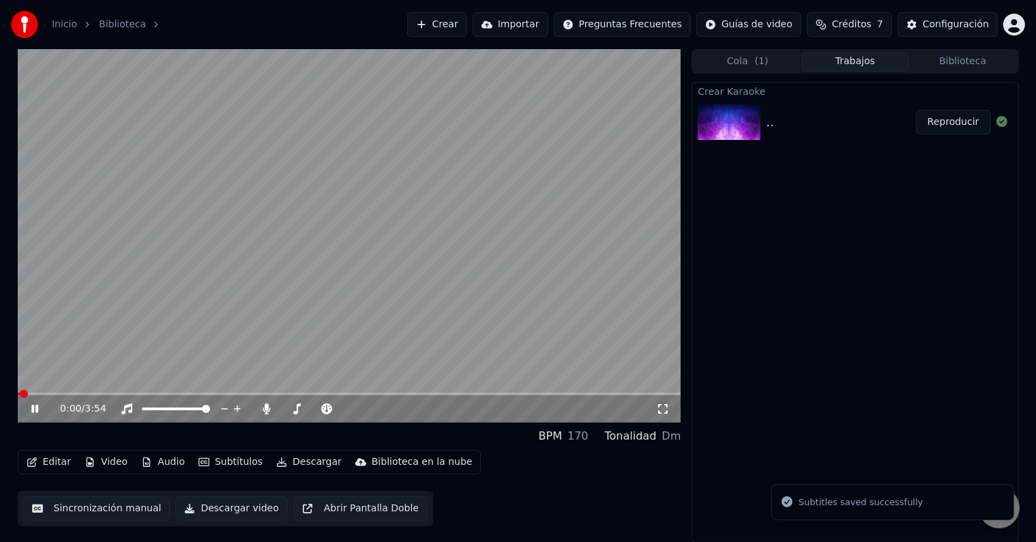
click at [33, 411] on icon at bounding box center [34, 408] width 7 height 8
